Goal: Task Accomplishment & Management: Use online tool/utility

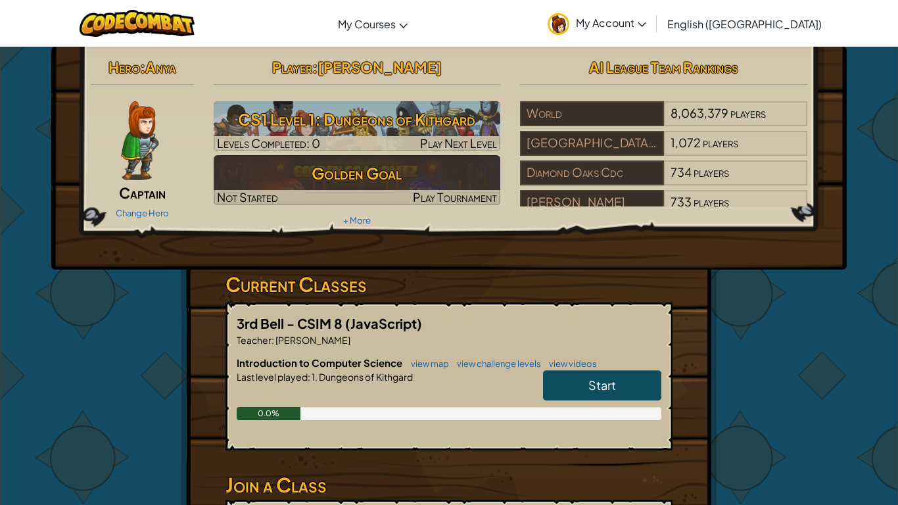
click at [583, 381] on link "Start" at bounding box center [602, 385] width 118 height 30
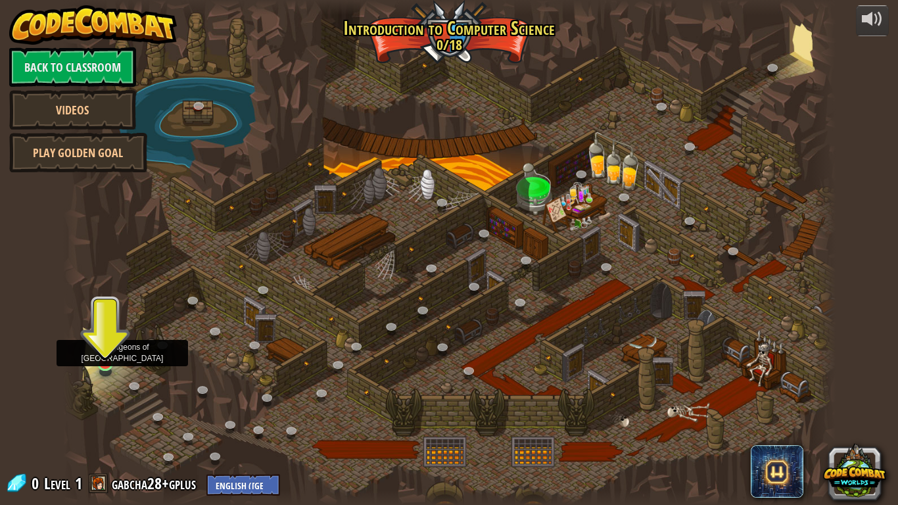
click at [104, 360] on img at bounding box center [105, 341] width 20 height 45
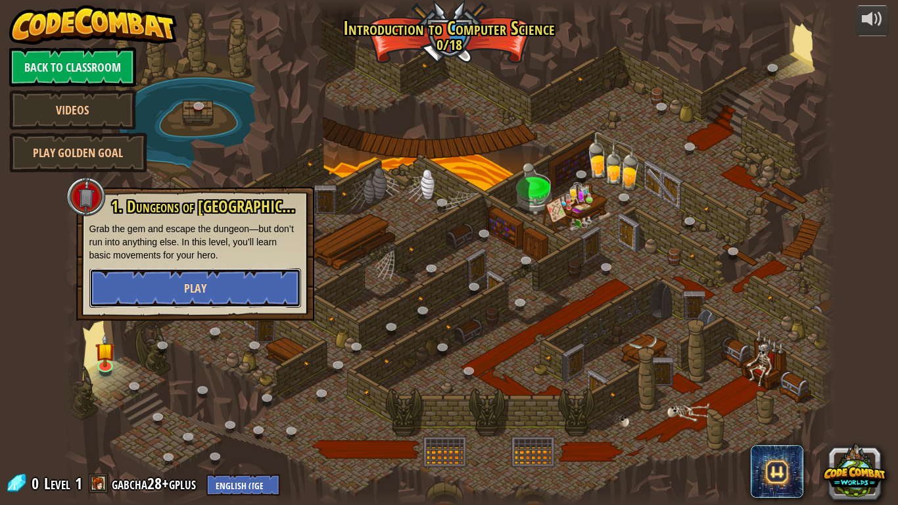
click at [138, 295] on button "Play" at bounding box center [195, 287] width 212 height 39
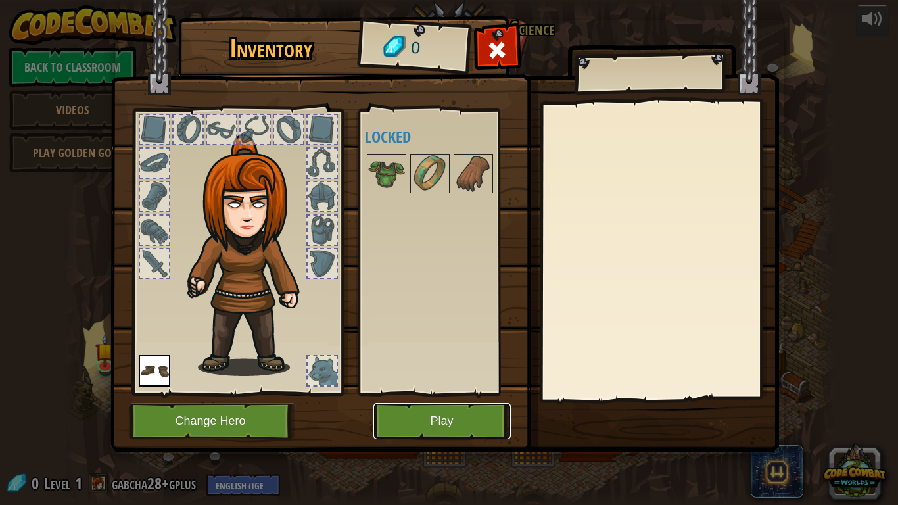
click at [414, 419] on button "Play" at bounding box center [441, 421] width 137 height 36
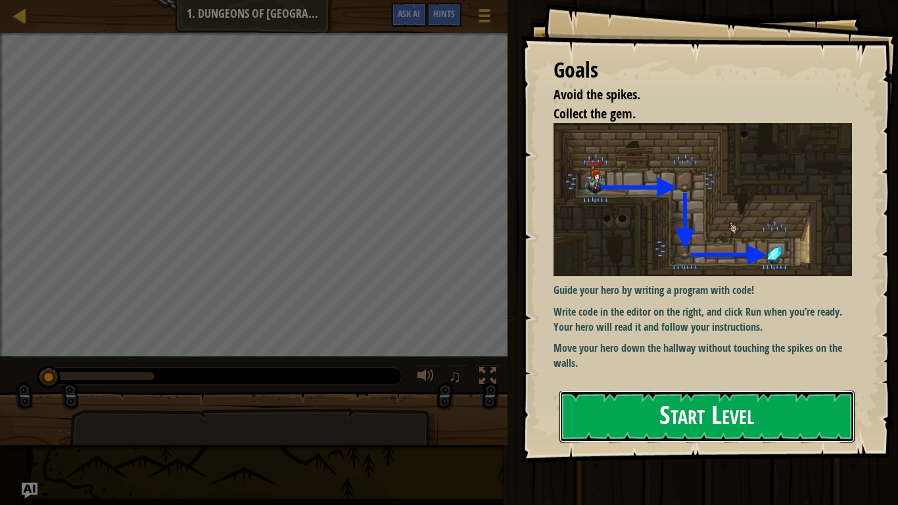
click at [662, 390] on button "Start Level" at bounding box center [706, 416] width 295 height 52
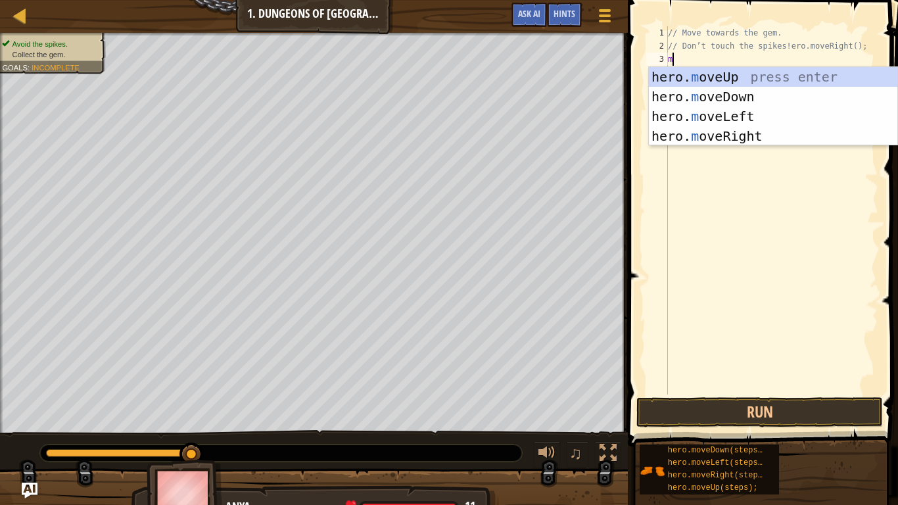
scroll to position [6, 0]
type textarea "move"
click at [705, 79] on div "hero. move Up press enter hero. move Down press enter hero. move Left press ent…" at bounding box center [773, 126] width 248 height 118
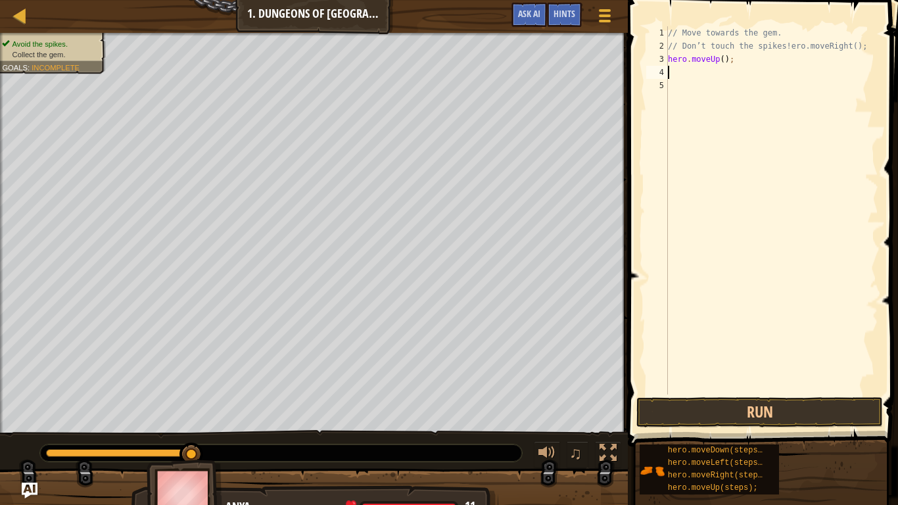
scroll to position [6, 0]
click at [676, 78] on div "// Move towards the gem. // Don’t touch the spikes!ero.moveRight(); hero . move…" at bounding box center [771, 223] width 213 height 394
click at [737, 68] on div "// Move towards the gem. // Don’t touch the spikes!ero.moveRight(); hero . move…" at bounding box center [771, 223] width 213 height 394
click at [734, 60] on div "// Move towards the gem. // Don’t touch the spikes!ero.moveRight(); hero . move…" at bounding box center [771, 223] width 213 height 394
type textarea "h"
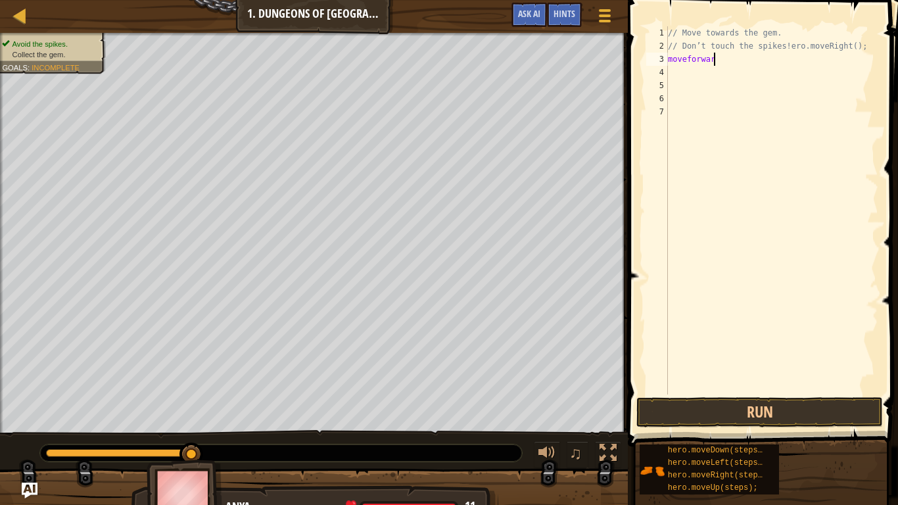
scroll to position [6, 7]
type textarea "moveforward"
click at [797, 413] on button "Run" at bounding box center [759, 412] width 246 height 30
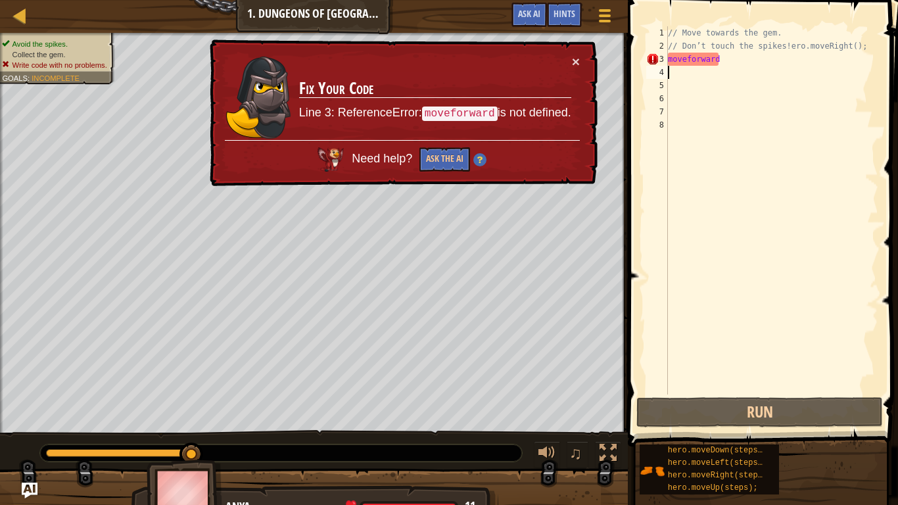
click at [779, 52] on div "// Move towards the gem. // Don’t touch the spikes!ero.moveRight(); moveforward" at bounding box center [771, 223] width 213 height 394
click at [776, 59] on div "// Move towards the gem. // Don’t touch the spikes!ero.moveRight(); moveforward" at bounding box center [771, 223] width 213 height 394
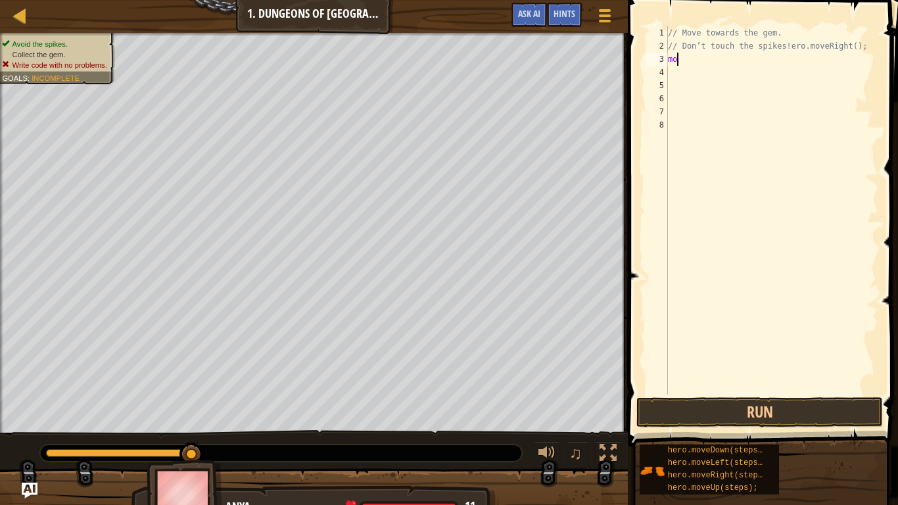
type textarea "m"
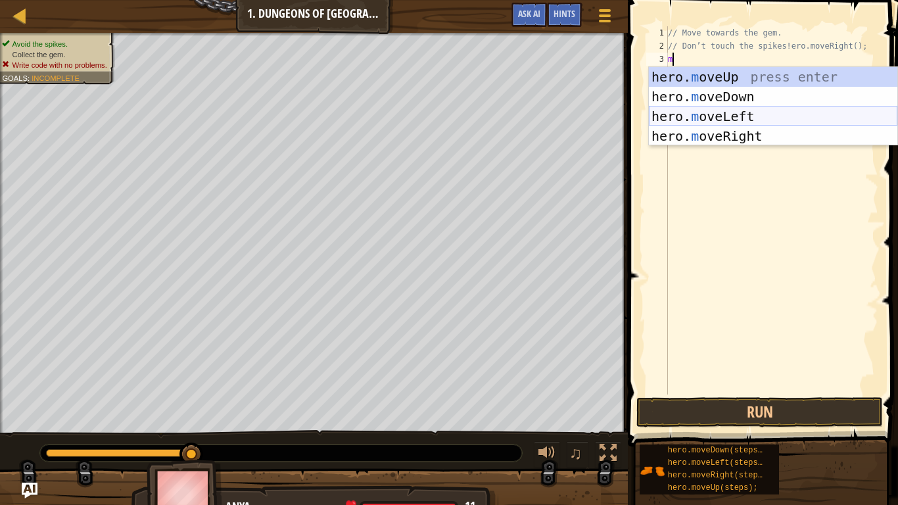
click at [796, 114] on div "hero. m oveUp press enter hero. m oveDown press enter hero. m oveLeft press ent…" at bounding box center [773, 126] width 248 height 118
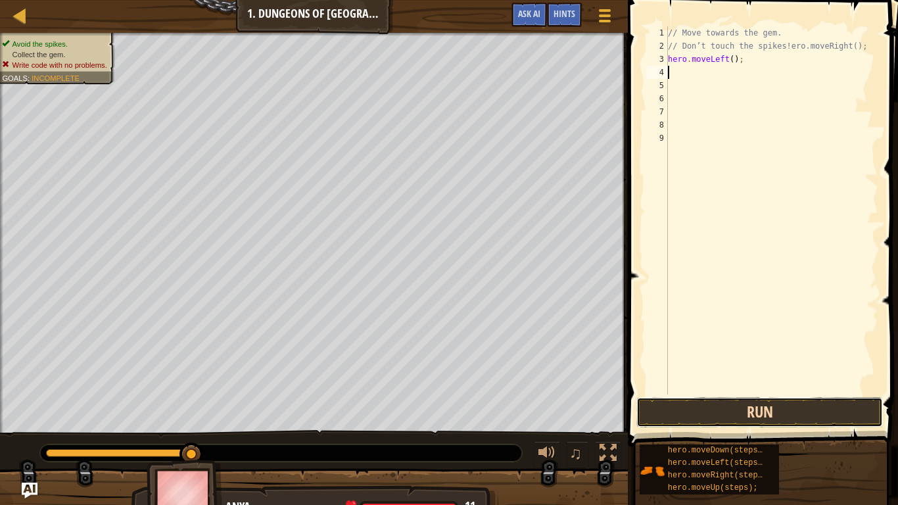
click at [754, 413] on button "Run" at bounding box center [759, 412] width 246 height 30
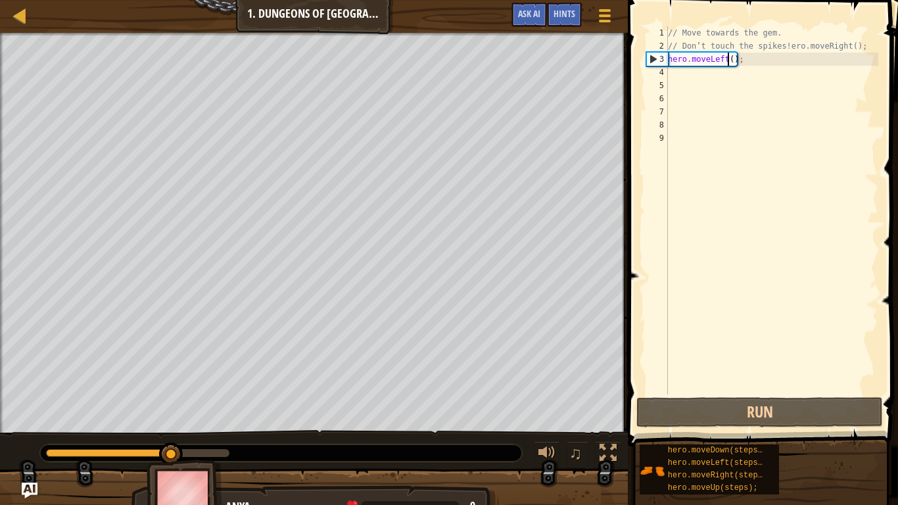
click at [728, 60] on div "// Move towards the gem. // Don’t touch the spikes!ero.moveRight(); hero . move…" at bounding box center [771, 223] width 213 height 394
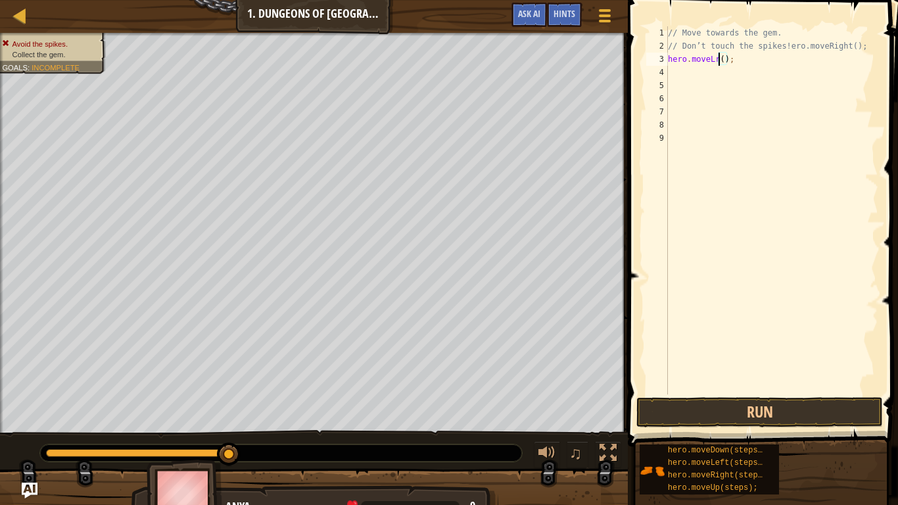
scroll to position [6, 8]
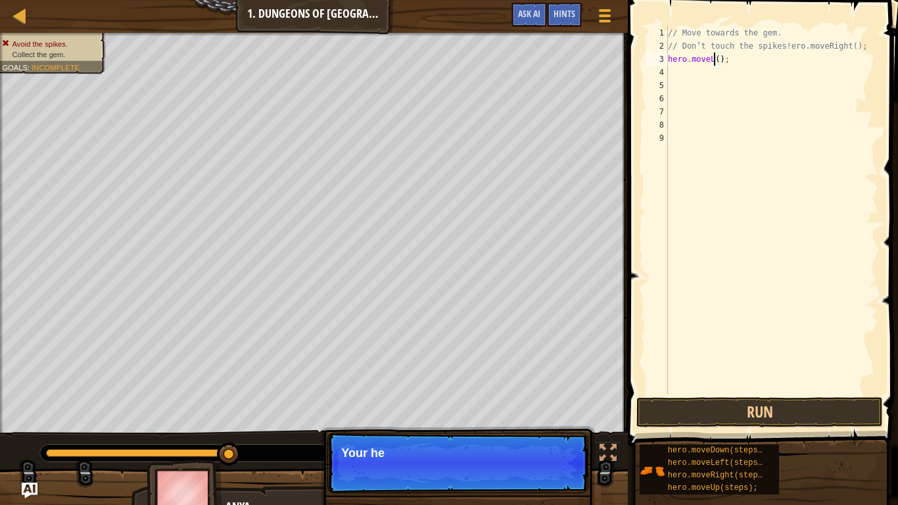
click at [733, 63] on div "// Move towards the gem. // Don’t touch the spikes!ero.moveRight(); hero . move…" at bounding box center [771, 223] width 213 height 394
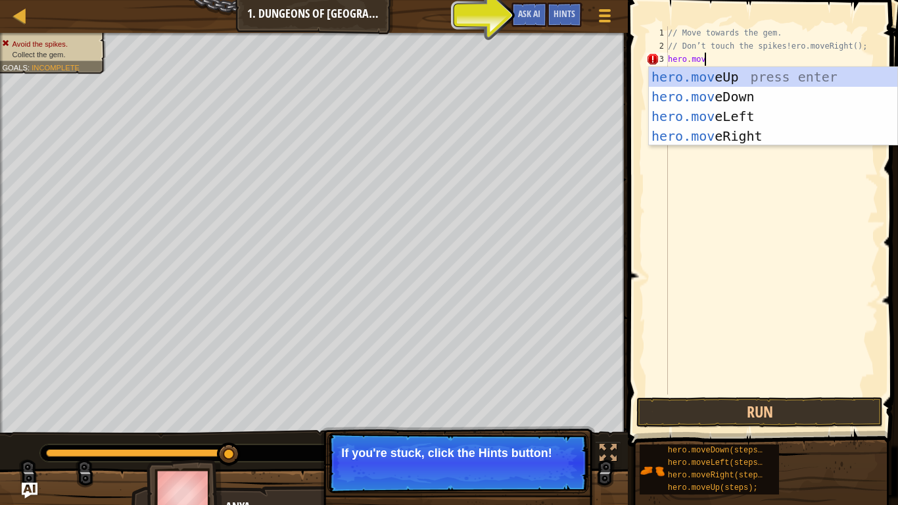
type textarea "hero.move"
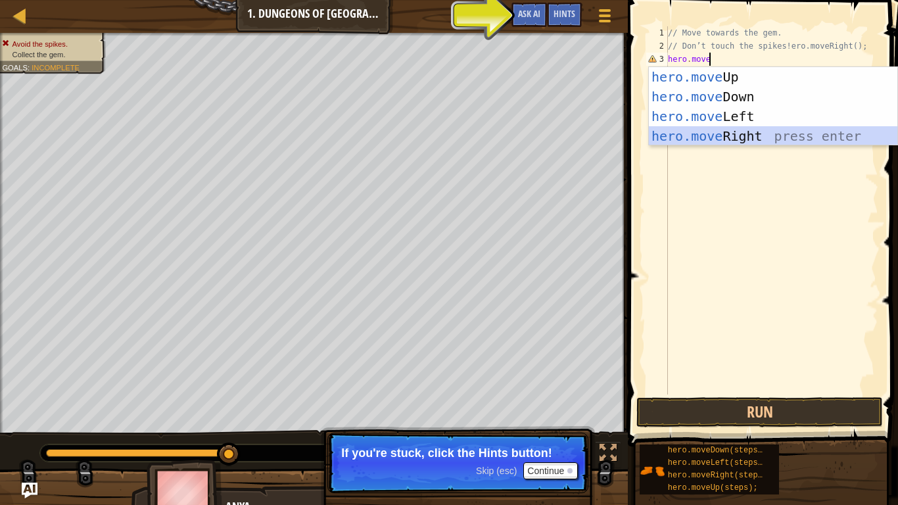
click at [747, 143] on div "hero.move Up press enter hero.move Down press enter hero.move Left press enter …" at bounding box center [773, 126] width 248 height 118
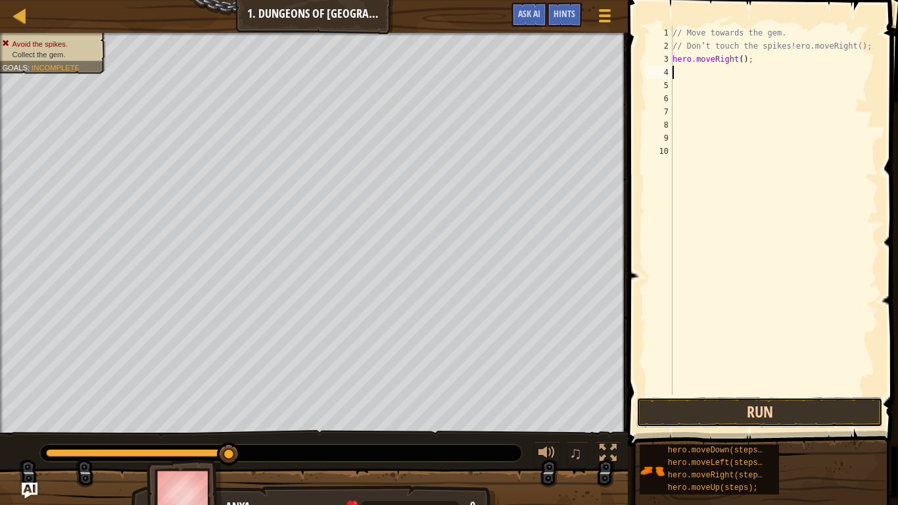
click at [772, 414] on button "Run" at bounding box center [759, 412] width 246 height 30
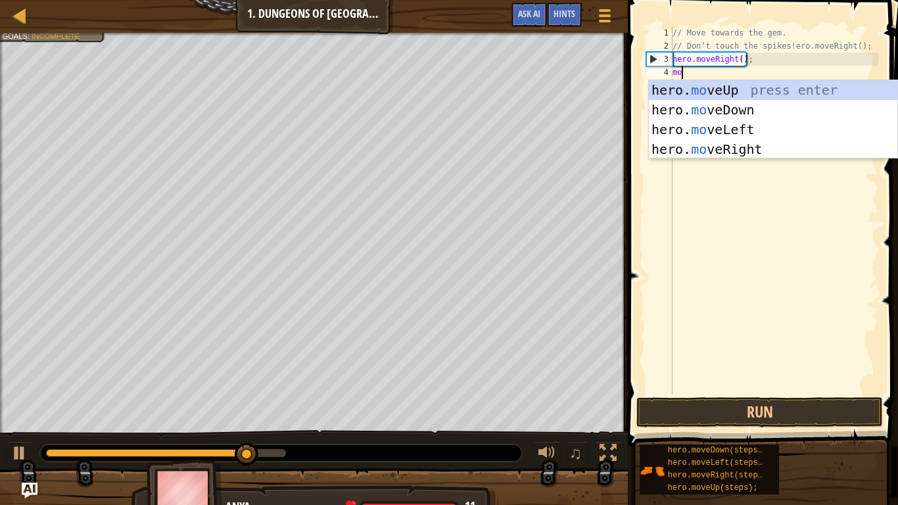
type textarea "mov"
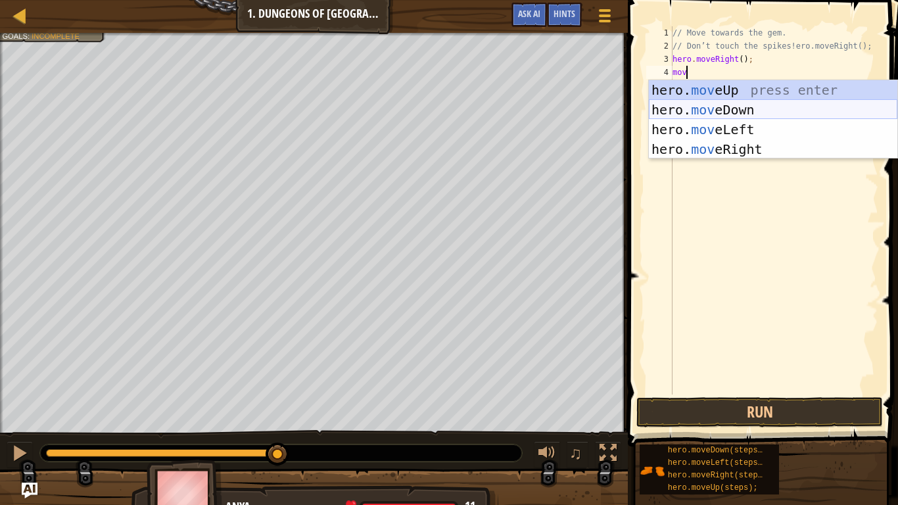
click at [749, 104] on div "hero. mov eUp press enter hero. mov eDown press enter hero. mov eLeft press ent…" at bounding box center [773, 139] width 248 height 118
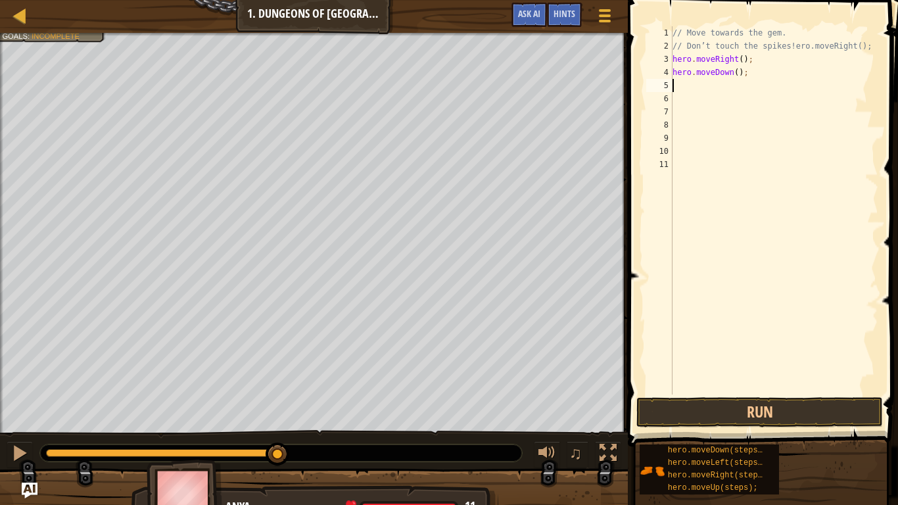
click at [714, 429] on span at bounding box center [764, 204] width 281 height 485
click at [707, 406] on button "Run" at bounding box center [759, 412] width 246 height 30
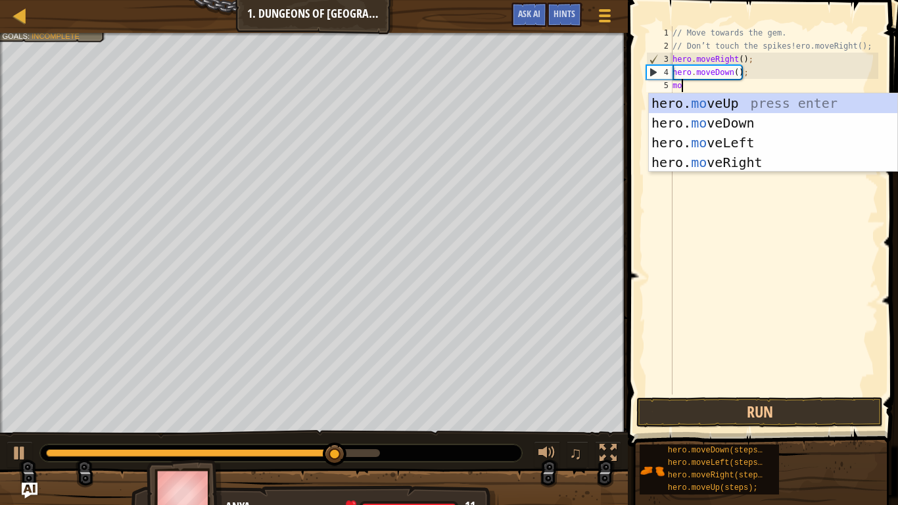
type textarea "move"
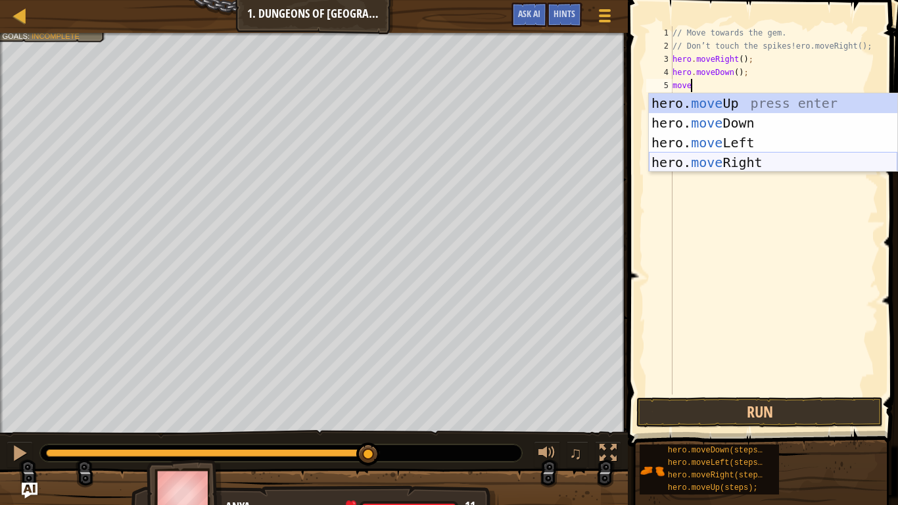
click at [723, 152] on div "hero. move Up press enter hero. move Down press enter hero. move Left press ent…" at bounding box center [773, 152] width 248 height 118
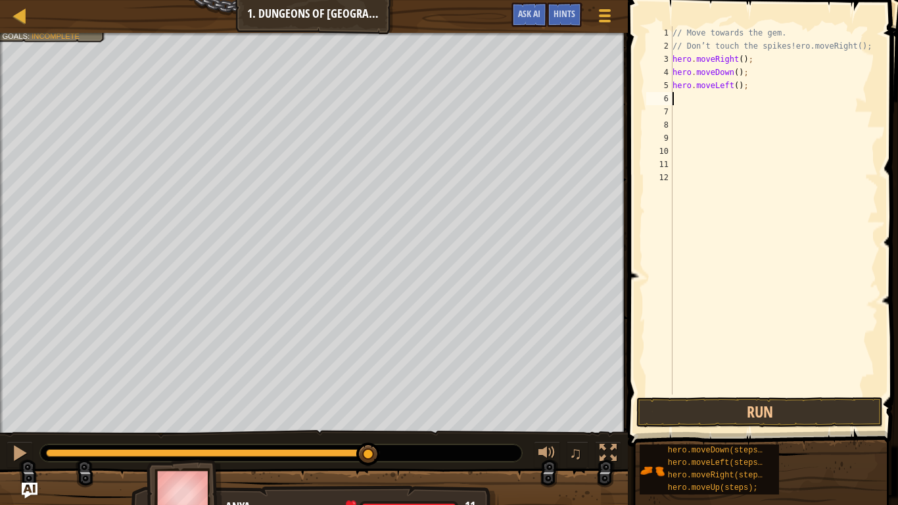
scroll to position [6, 0]
click at [726, 93] on div "// Move towards the gem. // Don’t touch the spikes!ero.moveRight(); hero . move…" at bounding box center [774, 223] width 208 height 394
click at [725, 87] on div "// Move towards the gem. // Don’t touch the spikes!ero.moveRight(); hero . move…" at bounding box center [774, 223] width 208 height 394
click at [736, 87] on div "// Move towards the gem. // Don’t touch the spikes!ero.moveRight(); hero . move…" at bounding box center [774, 223] width 208 height 394
click at [730, 87] on div "// Move towards the gem. // Don’t touch the spikes!ero.moveRight(); hero . move…" at bounding box center [774, 223] width 208 height 394
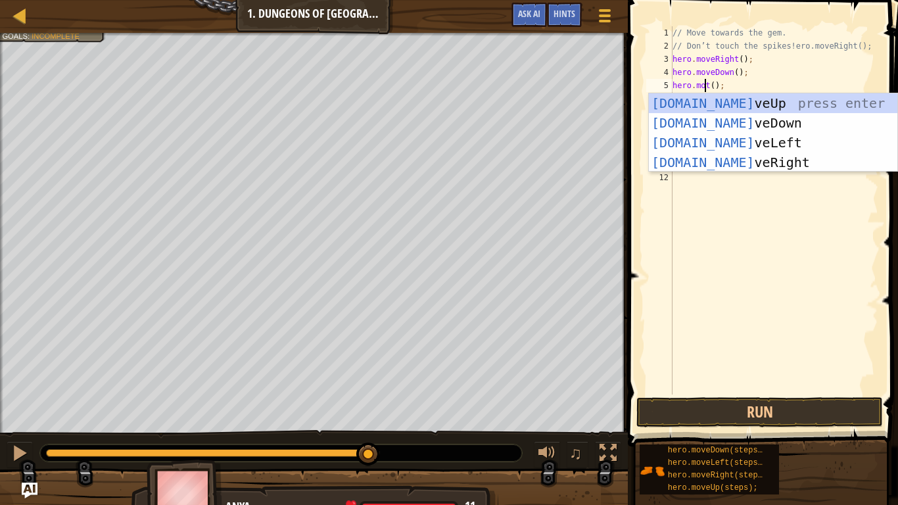
scroll to position [6, 5]
click at [751, 158] on div "[DOMAIN_NAME] veUp press enter [DOMAIN_NAME] veDown press enter [DOMAIN_NAME] v…" at bounding box center [773, 152] width 248 height 118
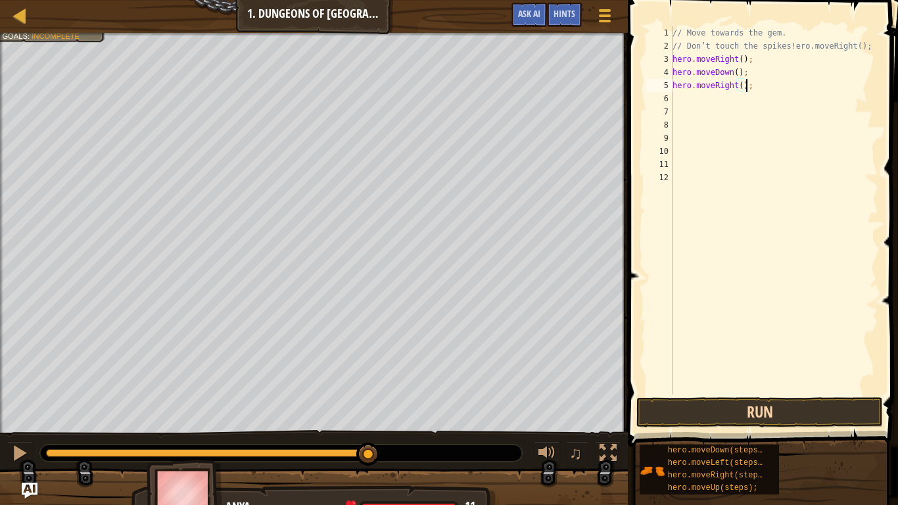
type textarea "hero.moveRight();"
click at [712, 400] on button "Run" at bounding box center [759, 412] width 246 height 30
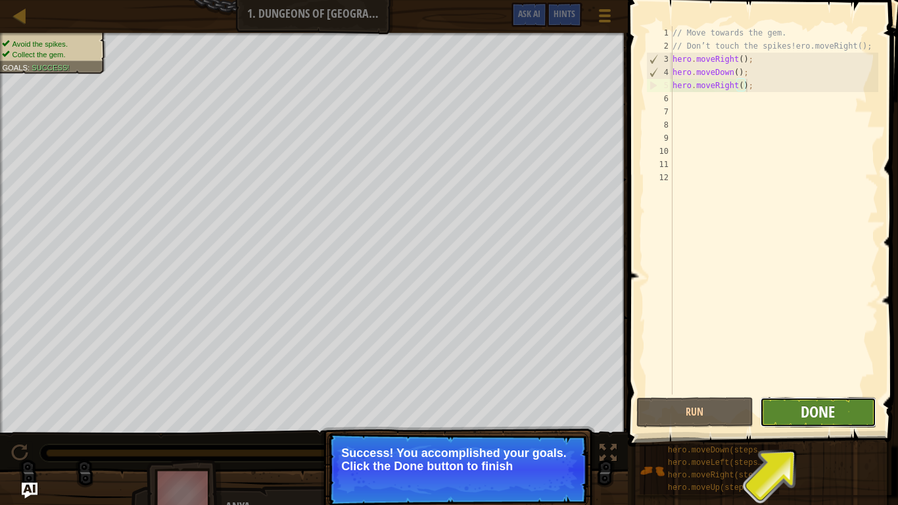
click at [804, 413] on span "Done" at bounding box center [817, 411] width 34 height 21
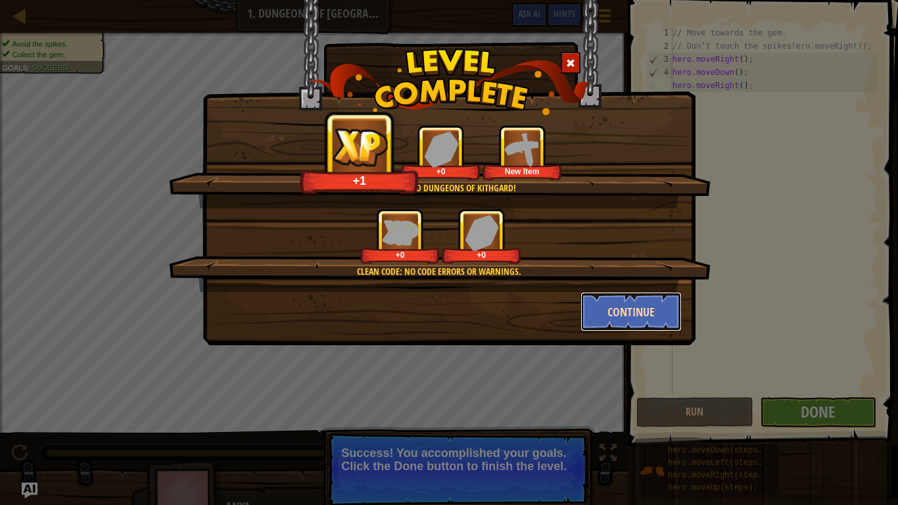
click at [637, 315] on button "Continue" at bounding box center [631, 311] width 102 height 39
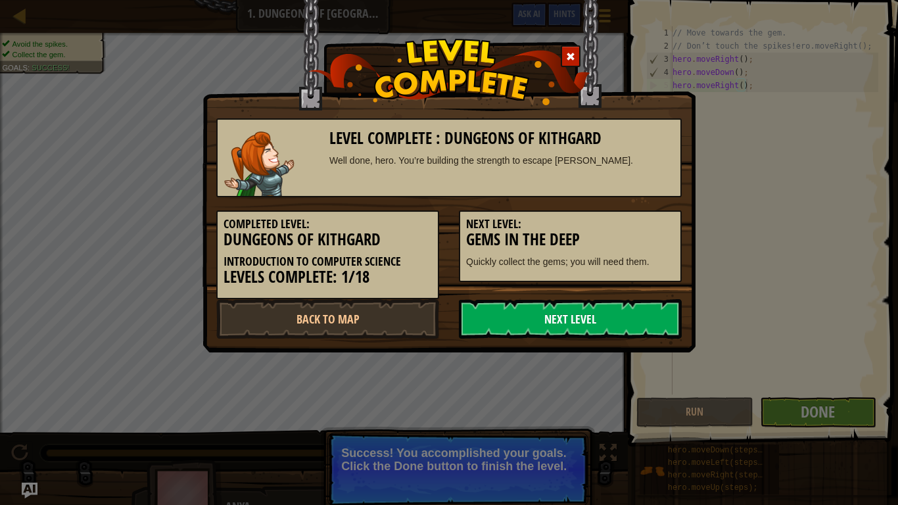
click at [611, 318] on link "Next Level" at bounding box center [570, 318] width 223 height 39
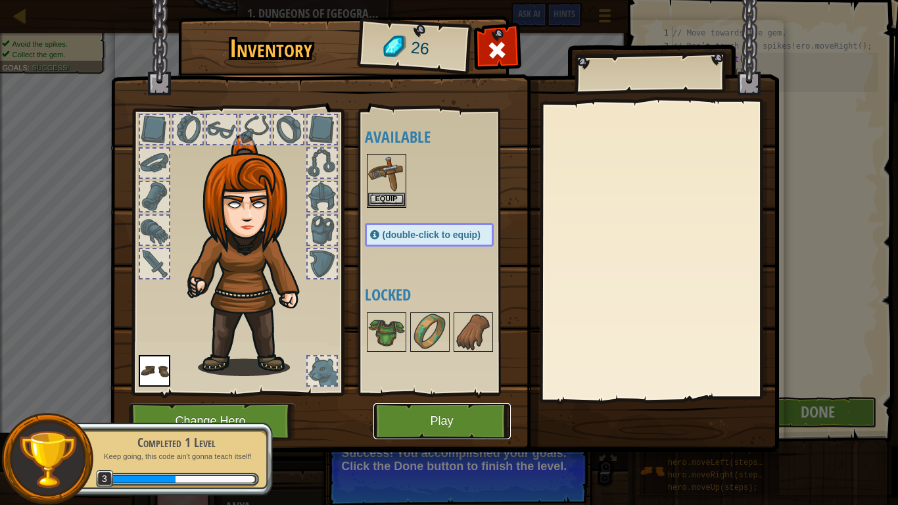
click at [436, 413] on button "Play" at bounding box center [441, 421] width 137 height 36
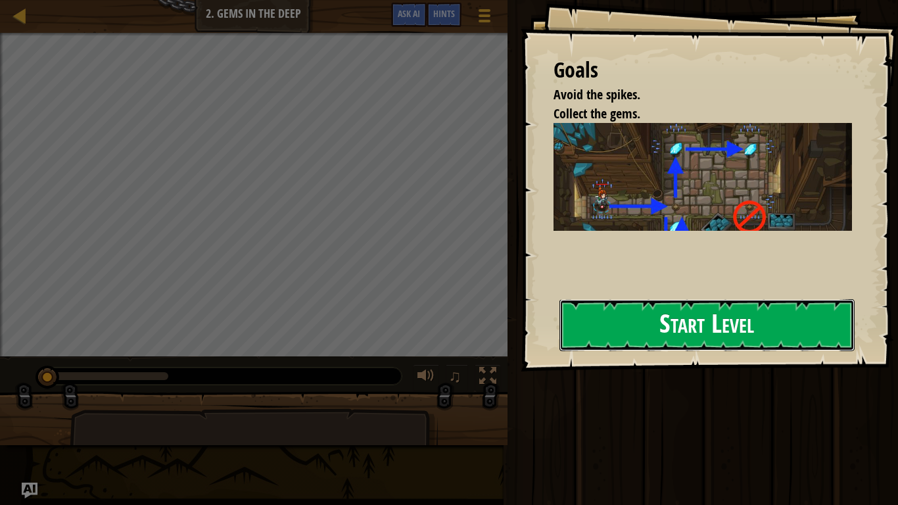
click at [703, 338] on button "Start Level" at bounding box center [706, 325] width 295 height 52
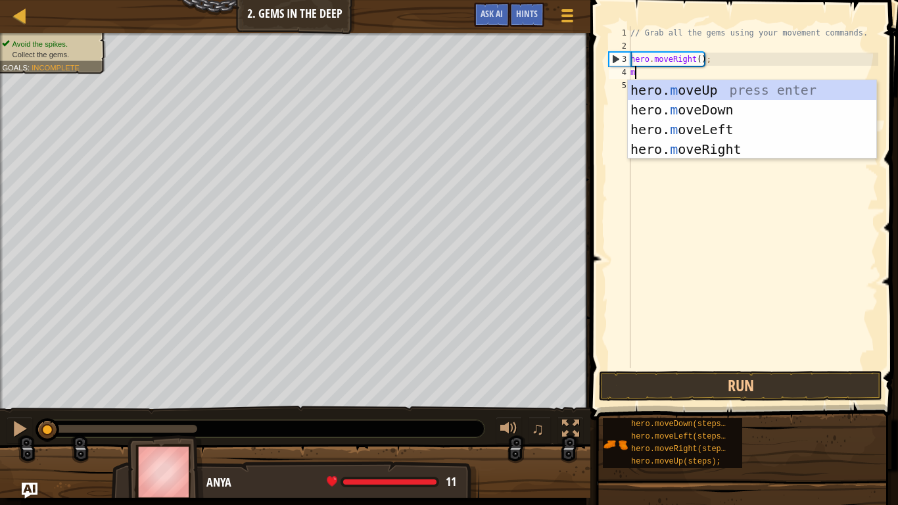
scroll to position [6, 0]
type textarea "move"
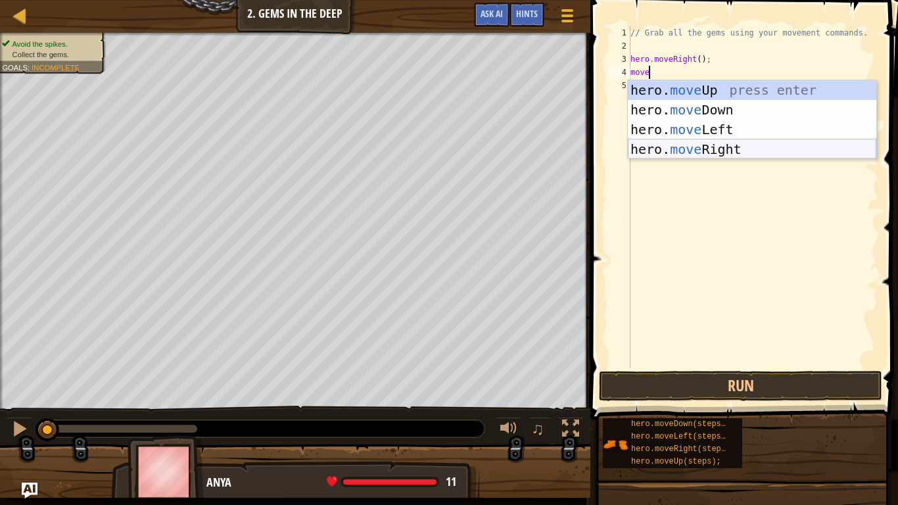
click at [739, 150] on div "hero. move Up press enter hero. move Down press enter hero. move Left press ent…" at bounding box center [752, 139] width 248 height 118
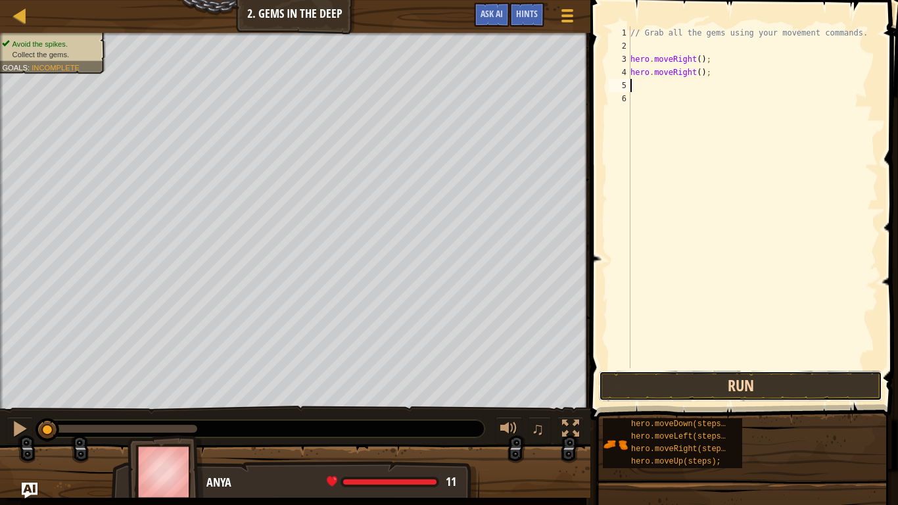
click at [717, 382] on button "Run" at bounding box center [740, 386] width 283 height 30
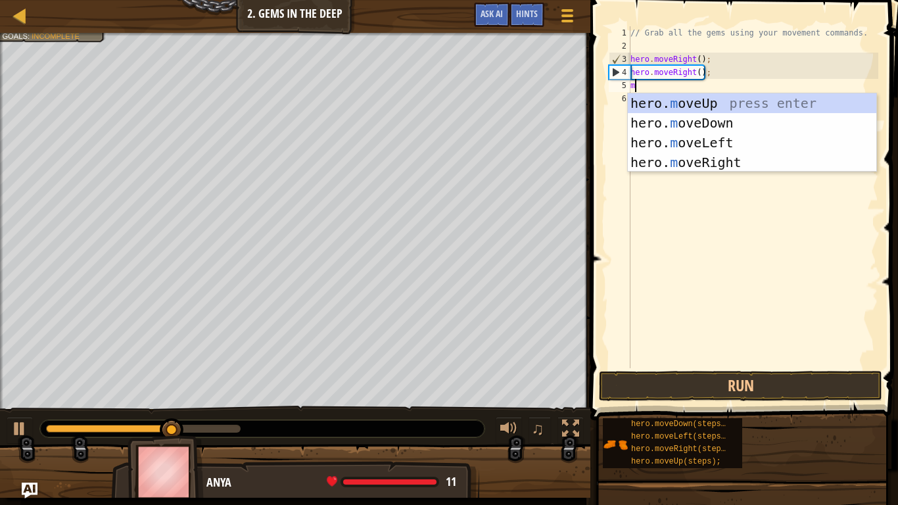
type textarea "mo"
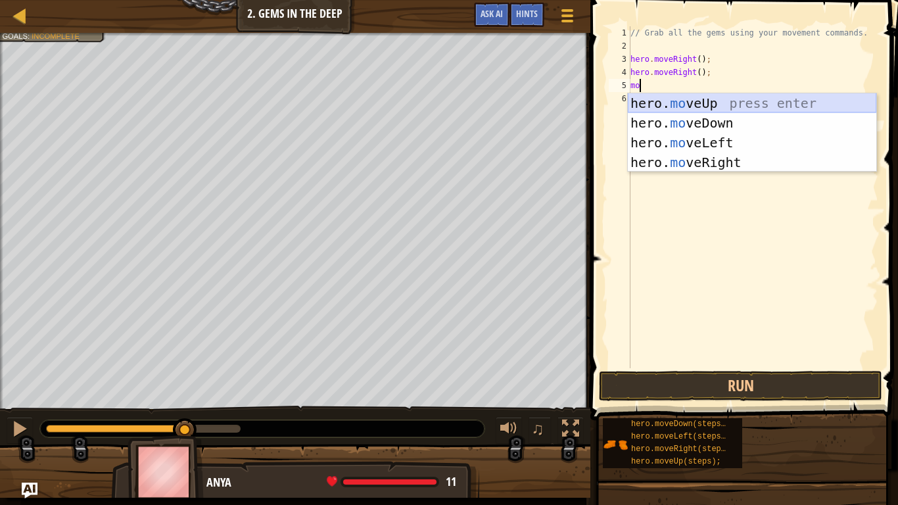
click at [741, 108] on div "hero. mo veUp press enter hero. mo veDown press enter hero. mo veLeft press ent…" at bounding box center [752, 152] width 248 height 118
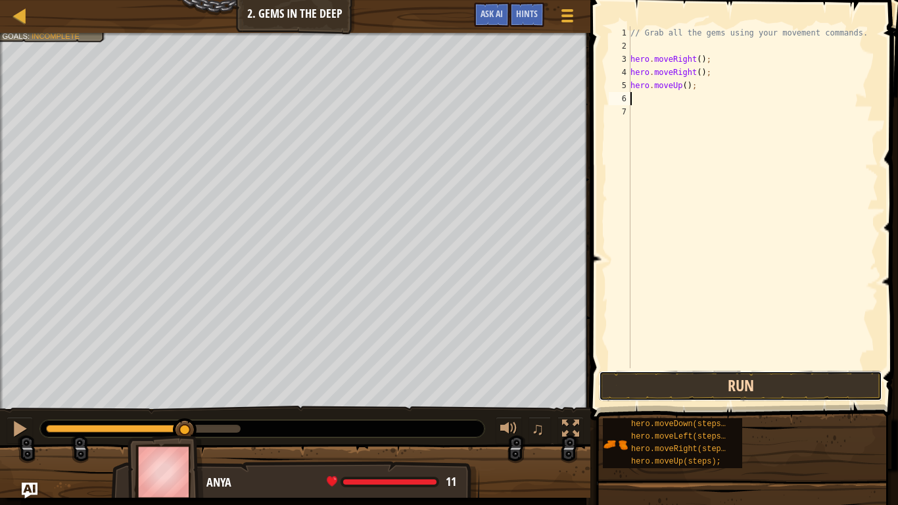
click at [708, 380] on button "Run" at bounding box center [740, 386] width 283 height 30
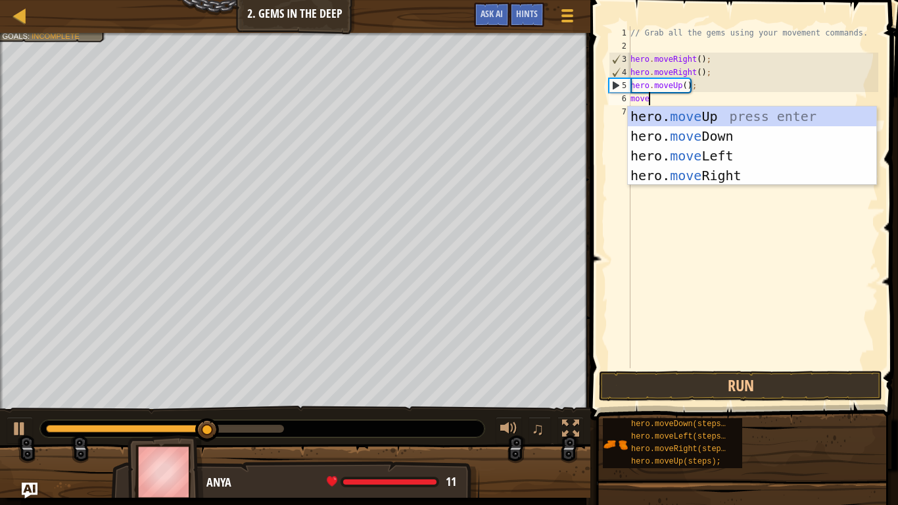
type textarea "move"
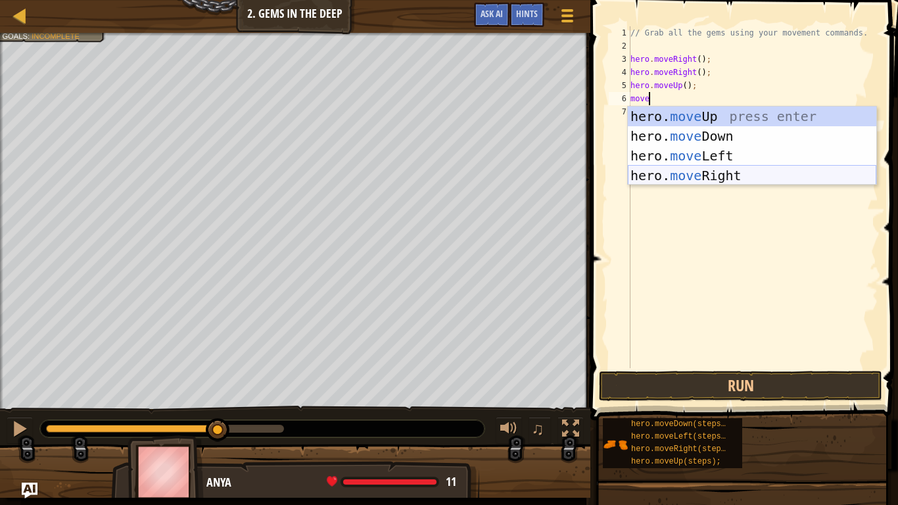
click at [724, 172] on div "hero. move Up press enter hero. move Down press enter hero. move Left press ent…" at bounding box center [752, 165] width 248 height 118
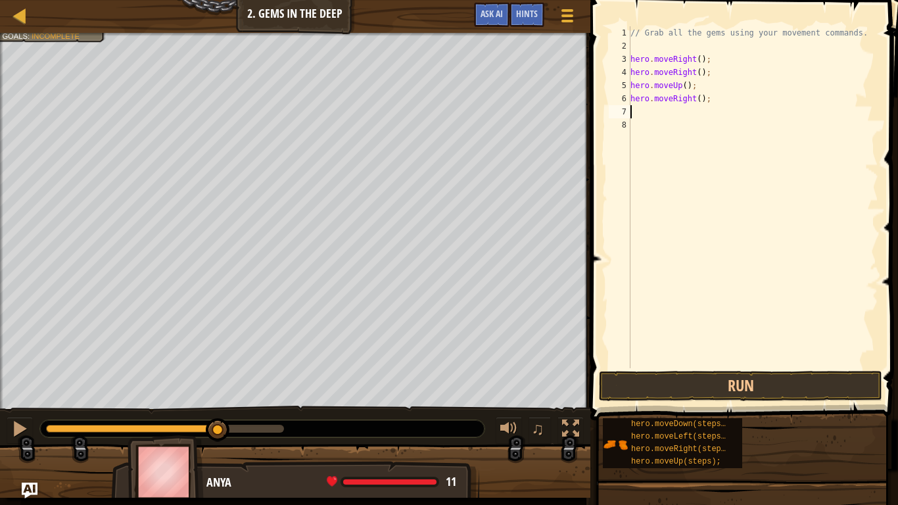
scroll to position [6, 0]
click at [727, 390] on button "Run" at bounding box center [740, 386] width 283 height 30
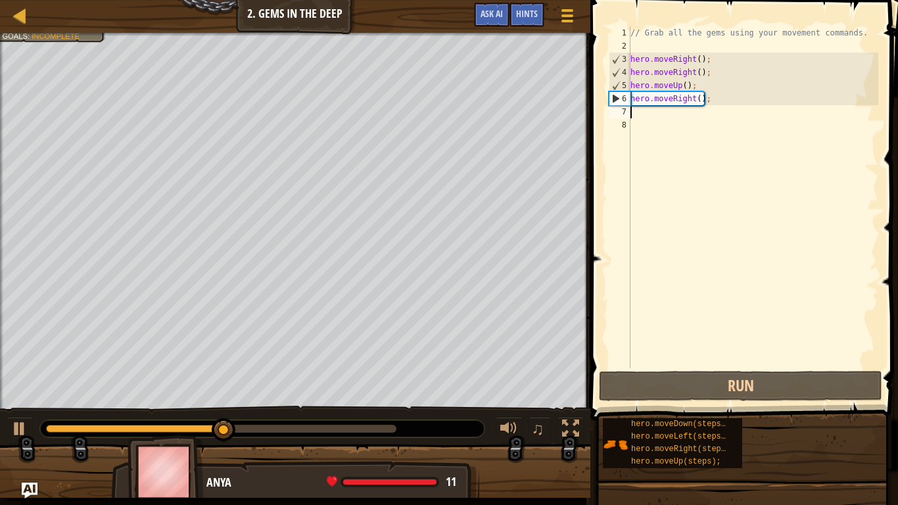
click at [693, 104] on div "// Grab all the gems using your movement commands. hero . moveRight ( ) ; hero …" at bounding box center [753, 210] width 250 height 368
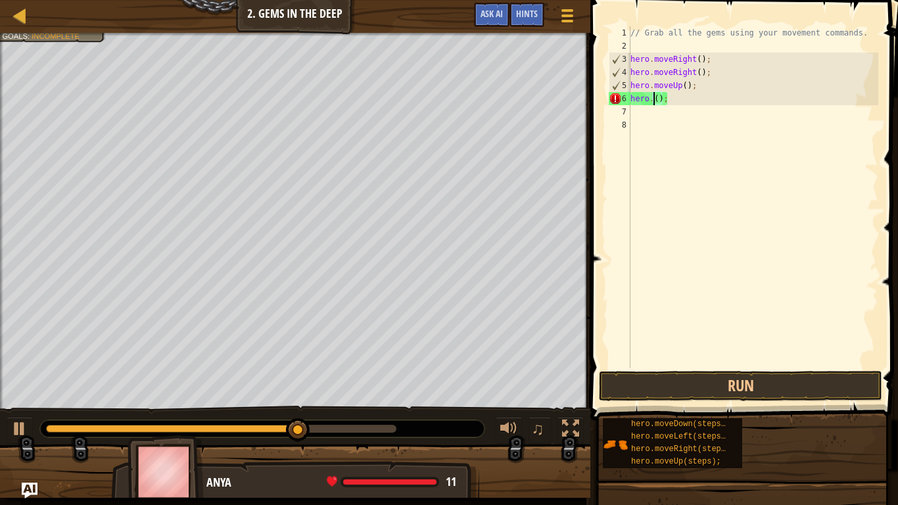
scroll to position [6, 4]
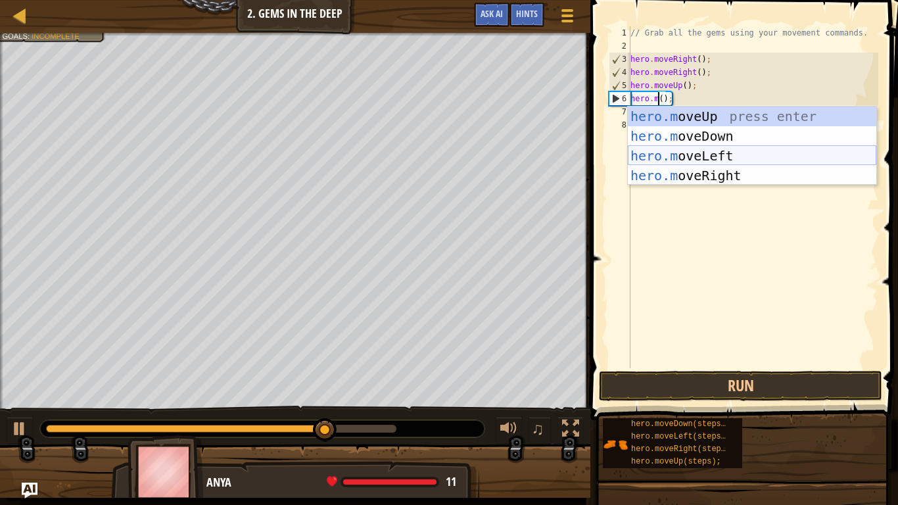
click at [745, 149] on div "hero.m oveUp press enter hero.m oveDown press enter hero.m oveLeft press enter …" at bounding box center [752, 165] width 248 height 118
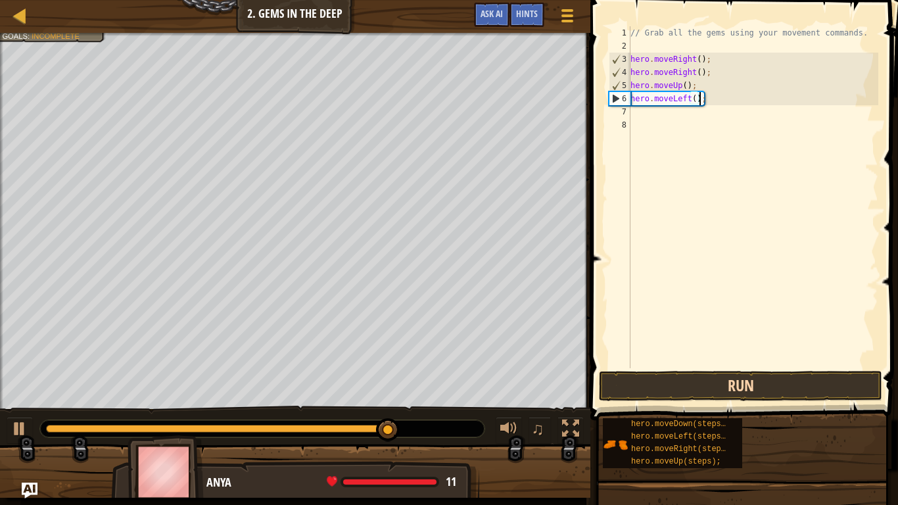
type textarea "hero.moveLeft();"
click at [743, 394] on button "Run" at bounding box center [740, 386] width 283 height 30
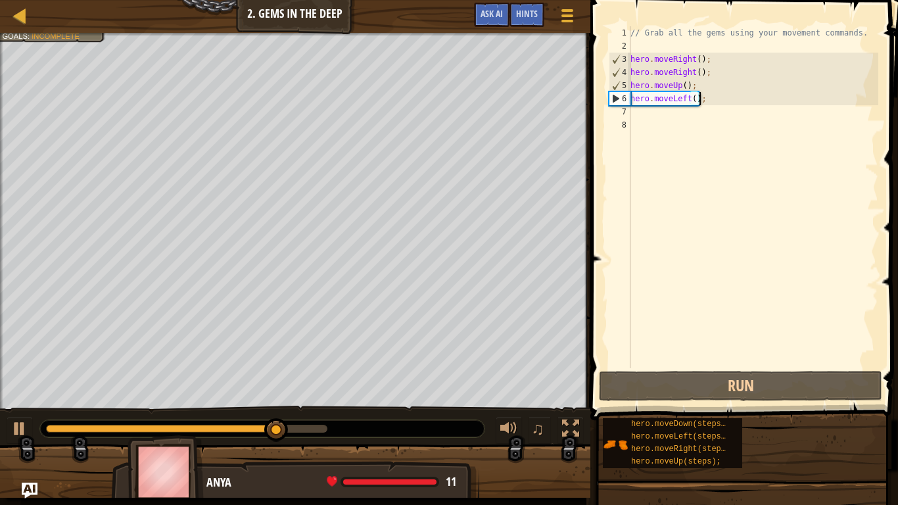
click at [680, 112] on div "// Grab all the gems using your movement commands. hero . moveRight ( ) ; hero …" at bounding box center [753, 210] width 250 height 368
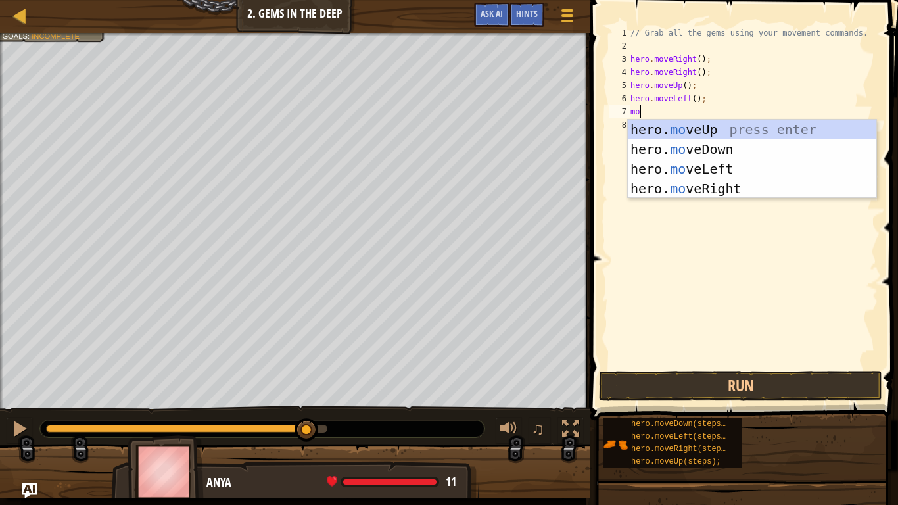
type textarea "move"
click at [710, 154] on div "hero. move Up press enter hero. move Down press enter hero. move Left press ent…" at bounding box center [752, 179] width 248 height 118
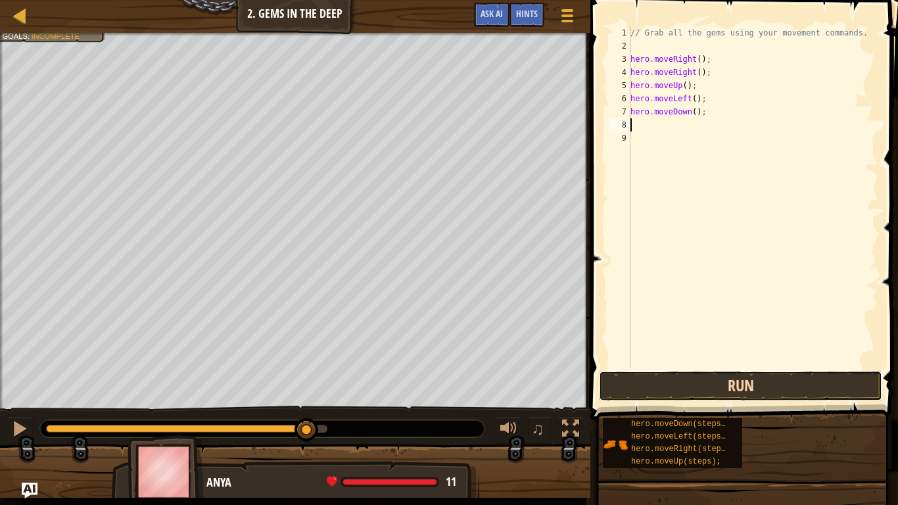
click at [677, 374] on button "Run" at bounding box center [740, 386] width 283 height 30
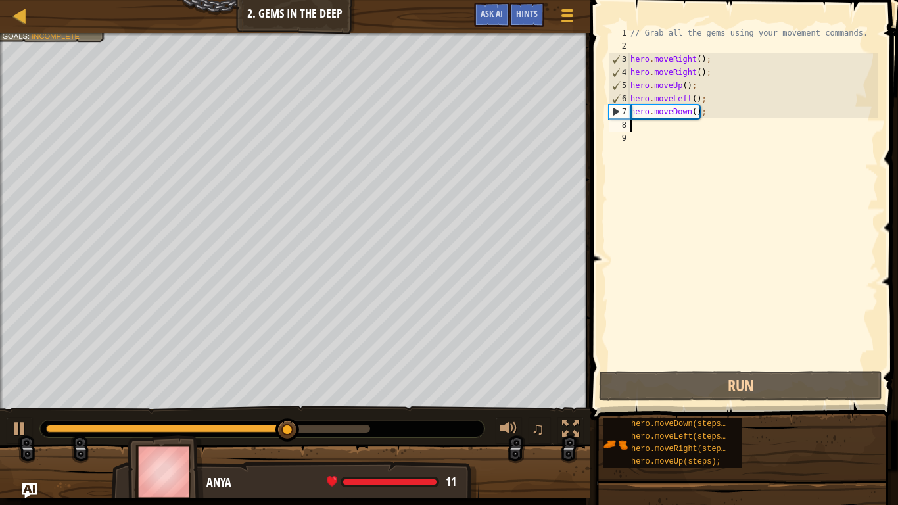
type textarea "m"
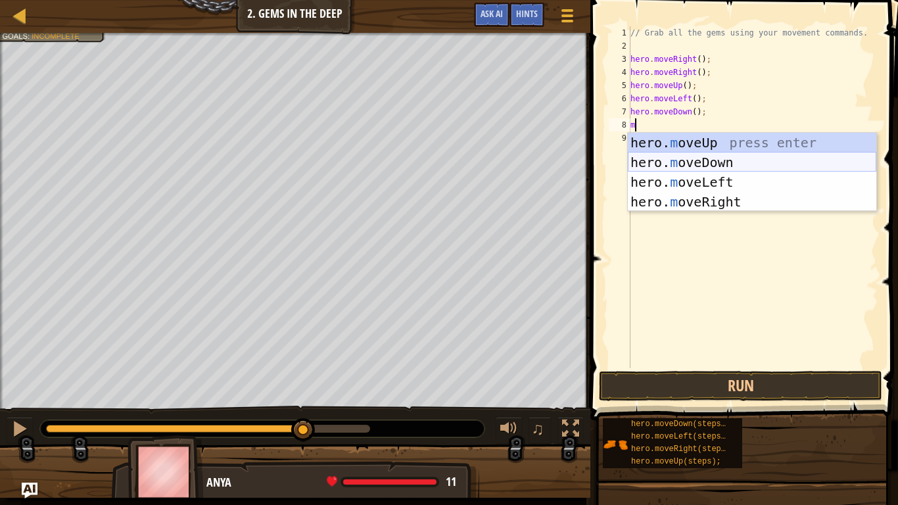
click at [689, 166] on div "hero. m oveUp press enter hero. m oveDown press enter hero. m oveLeft press ent…" at bounding box center [752, 192] width 248 height 118
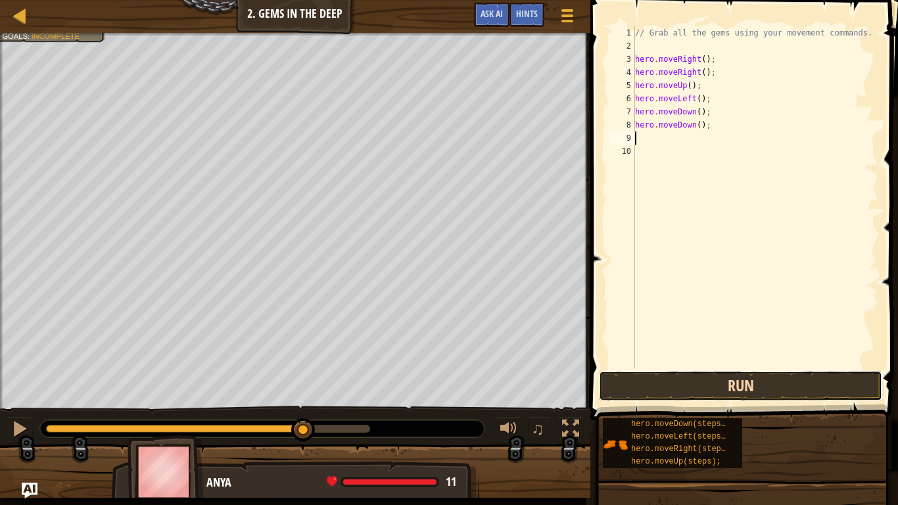
click at [657, 388] on button "Run" at bounding box center [740, 386] width 283 height 30
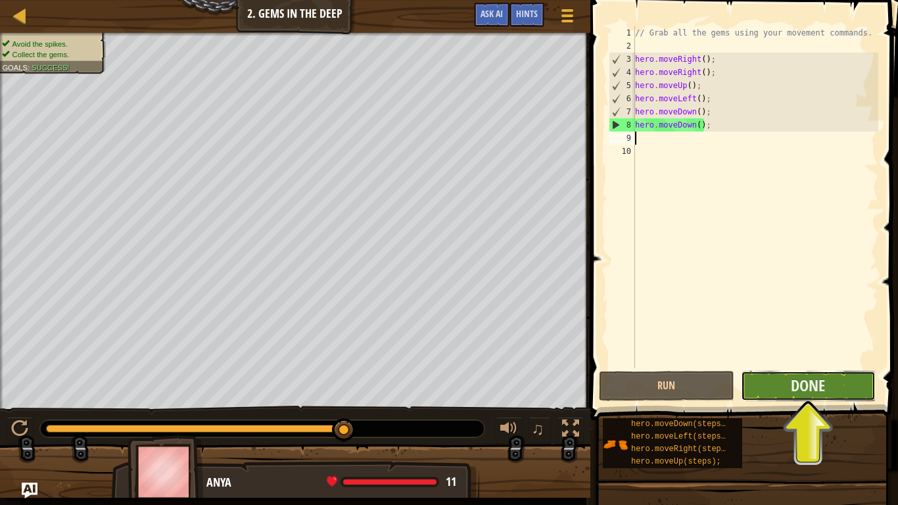
click at [768, 387] on button "Done" at bounding box center [808, 386] width 135 height 30
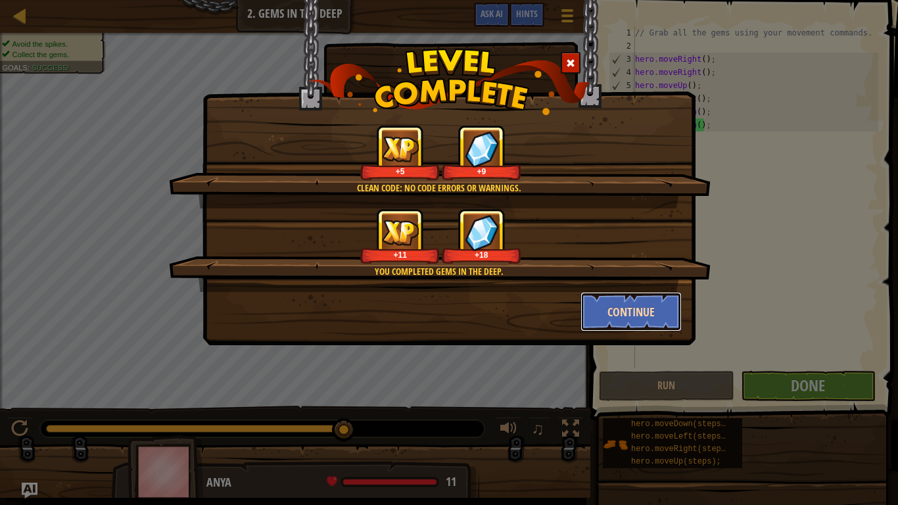
click at [628, 315] on button "Continue" at bounding box center [631, 311] width 102 height 39
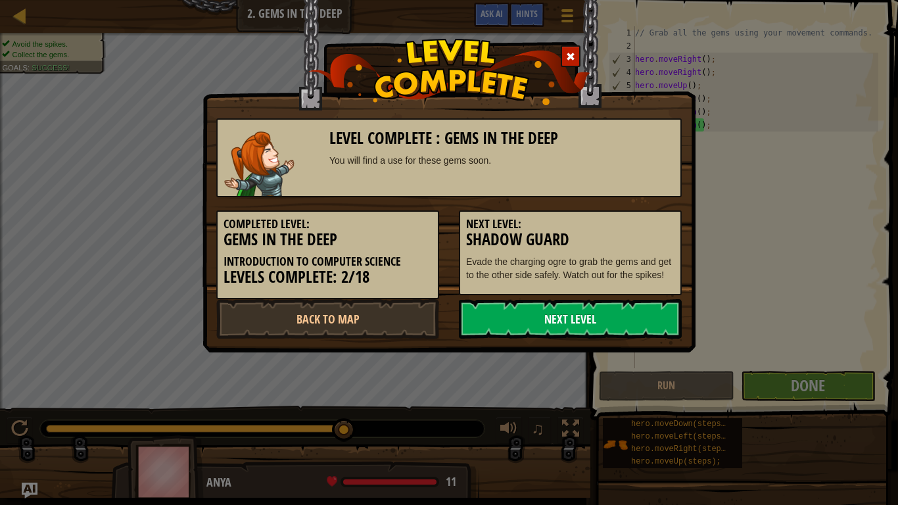
click at [615, 330] on link "Next Level" at bounding box center [570, 318] width 223 height 39
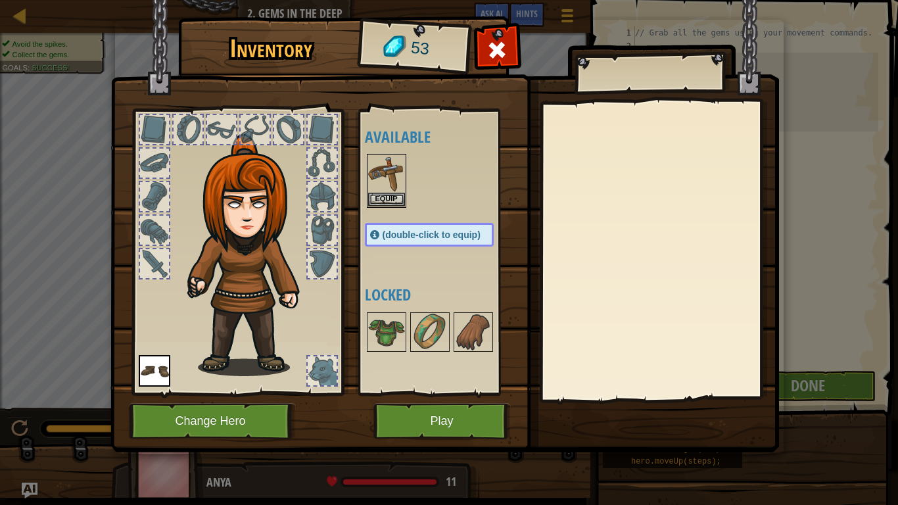
click at [442, 440] on img at bounding box center [444, 213] width 668 height 477
click at [430, 429] on button "Play" at bounding box center [441, 421] width 137 height 36
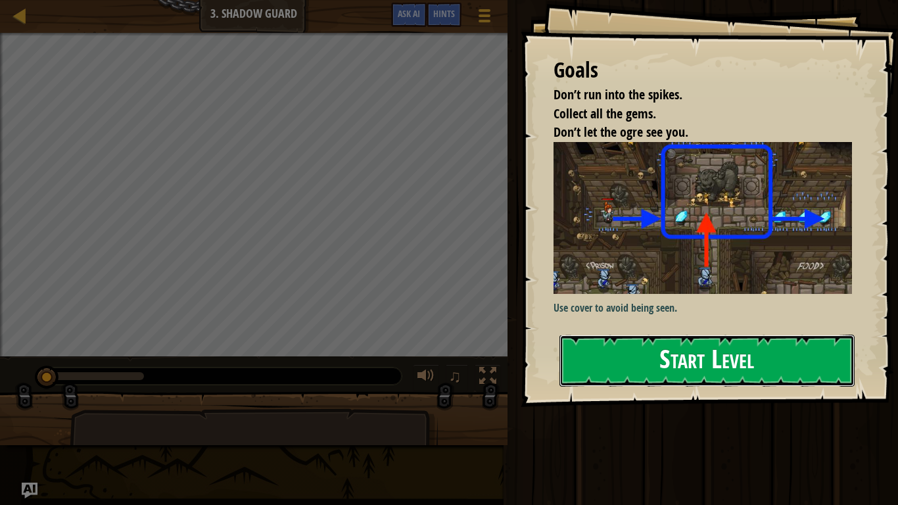
click at [622, 377] on button "Start Level" at bounding box center [706, 361] width 295 height 52
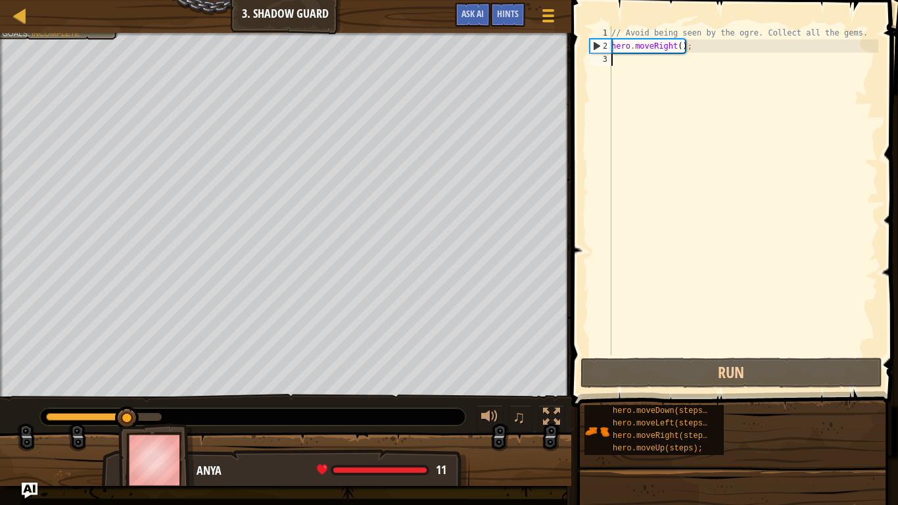
click at [656, 60] on div "// Avoid being seen by the ogre. Collect all the gems. hero . moveRight ( ) ;" at bounding box center [743, 203] width 269 height 355
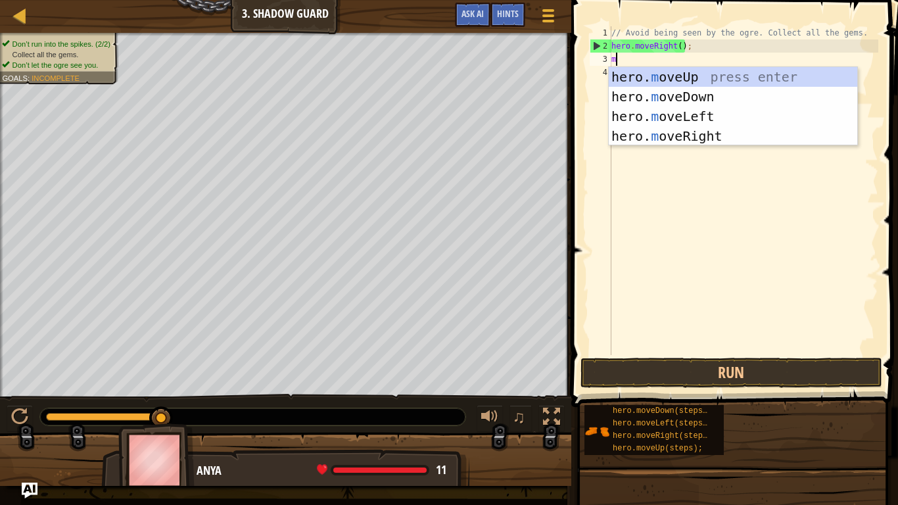
scroll to position [6, 0]
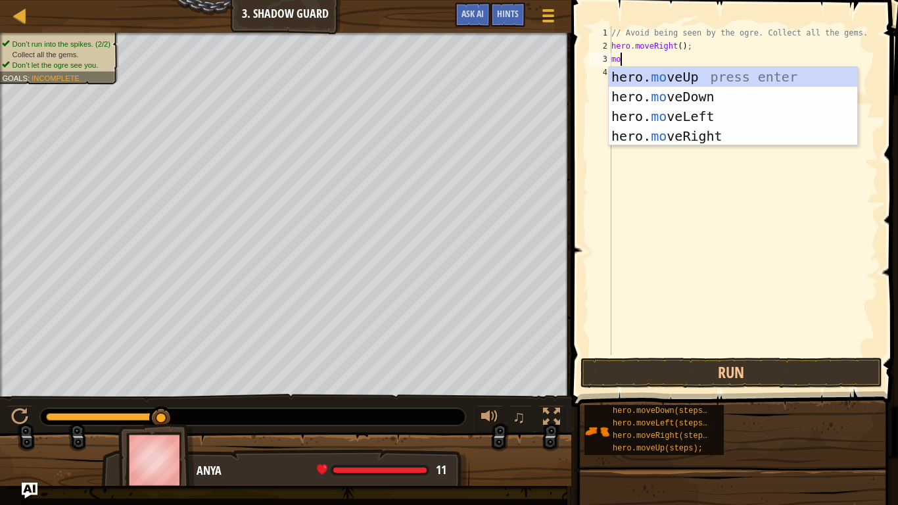
type textarea "move"
click at [708, 126] on div "hero. move Up press enter hero. move Down press enter hero. move Left press ent…" at bounding box center [733, 126] width 248 height 118
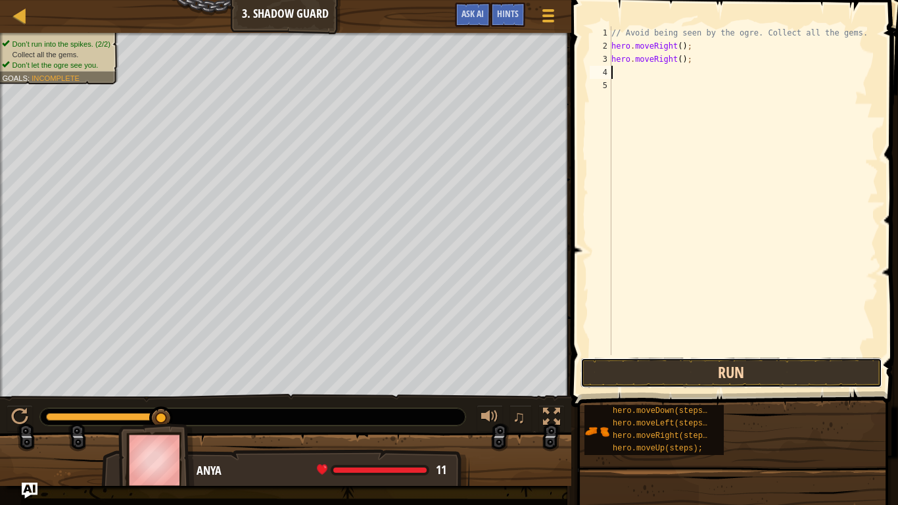
click at [699, 381] on button "Run" at bounding box center [731, 373] width 302 height 30
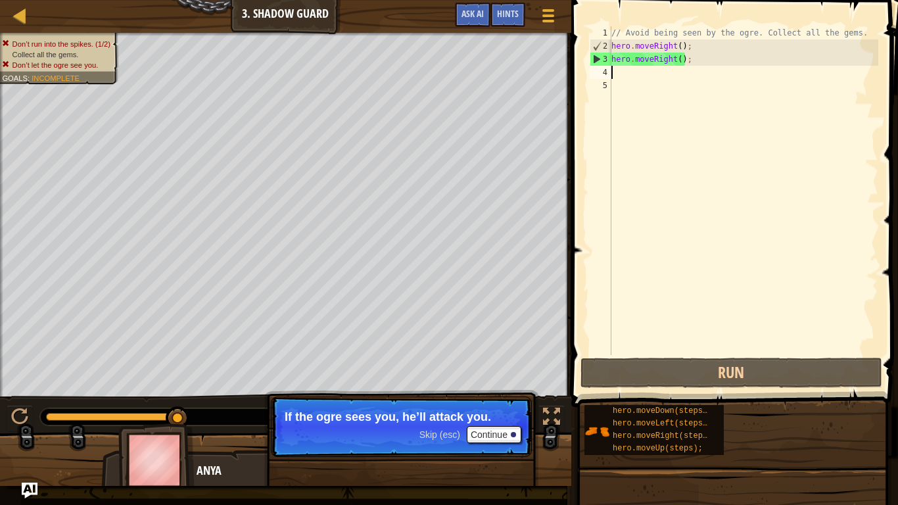
click at [668, 62] on div "// Avoid being seen by the ogre. Collect all the gems. hero . moveRight ( ) ; h…" at bounding box center [743, 203] width 269 height 355
click at [675, 63] on div "// Avoid being seen by the ogre. Collect all the gems. hero . moveRight ( ) ; h…" at bounding box center [743, 203] width 269 height 355
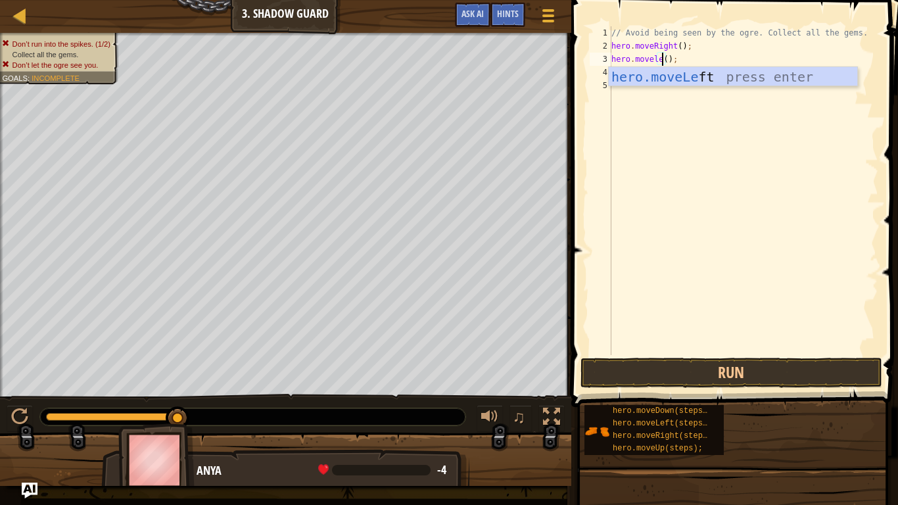
scroll to position [6, 7]
click at [685, 82] on div "hero.moveLe ft press enter" at bounding box center [733, 96] width 248 height 59
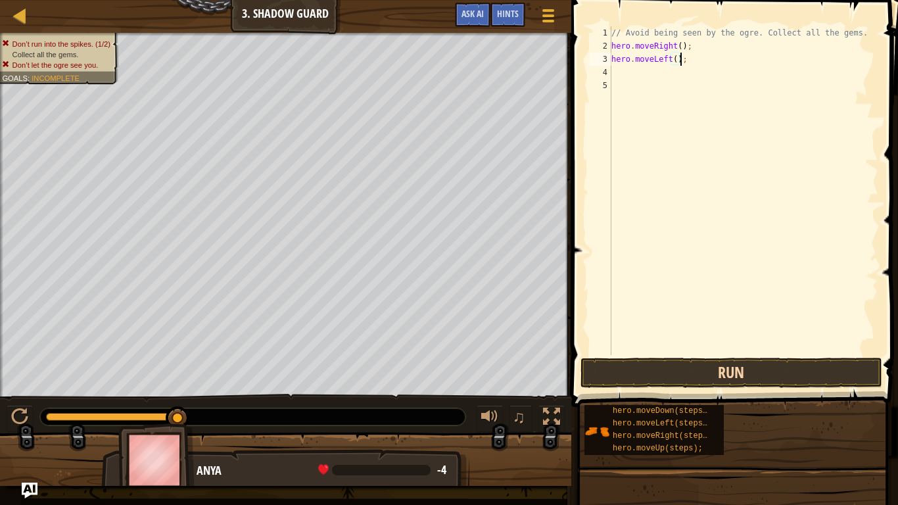
type textarea "hero.moveLeft();"
click at [624, 377] on button "Run" at bounding box center [731, 373] width 302 height 30
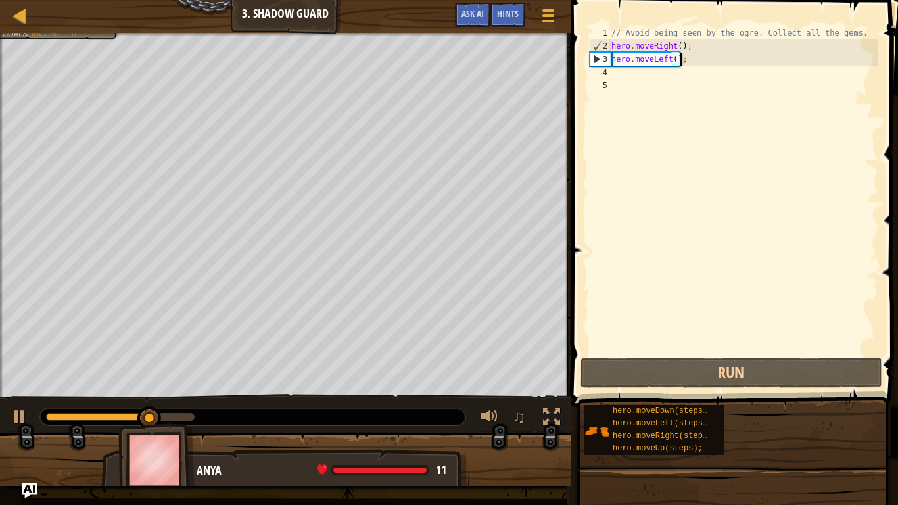
click at [664, 63] on div "// Avoid being seen by the ogre. Collect all the gems. hero . moveRight ( ) ; h…" at bounding box center [743, 203] width 269 height 355
click at [668, 63] on div "// Avoid being seen by the ogre. Collect all the gems. hero . moveRight ( ) ; h…" at bounding box center [743, 203] width 269 height 355
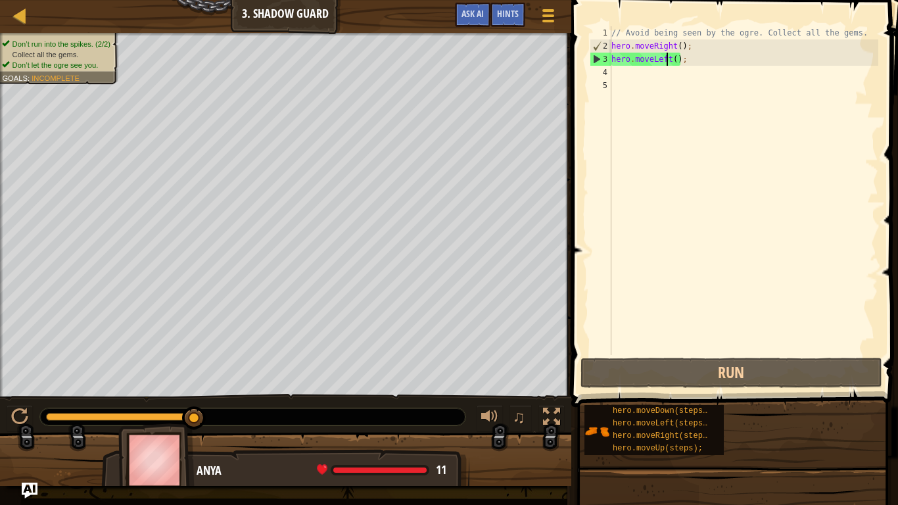
click at [670, 67] on div "// Avoid being seen by the ogre. Collect all the gems. hero . moveRight ( ) ; h…" at bounding box center [743, 203] width 269 height 355
click at [670, 66] on div "// Avoid being seen by the ogre. Collect all the gems. hero . moveRight ( ) ; h…" at bounding box center [743, 203] width 269 height 355
click at [669, 62] on div "// Avoid being seen by the ogre. Collect all the gems. hero . moveRight ( ) ; h…" at bounding box center [743, 203] width 269 height 355
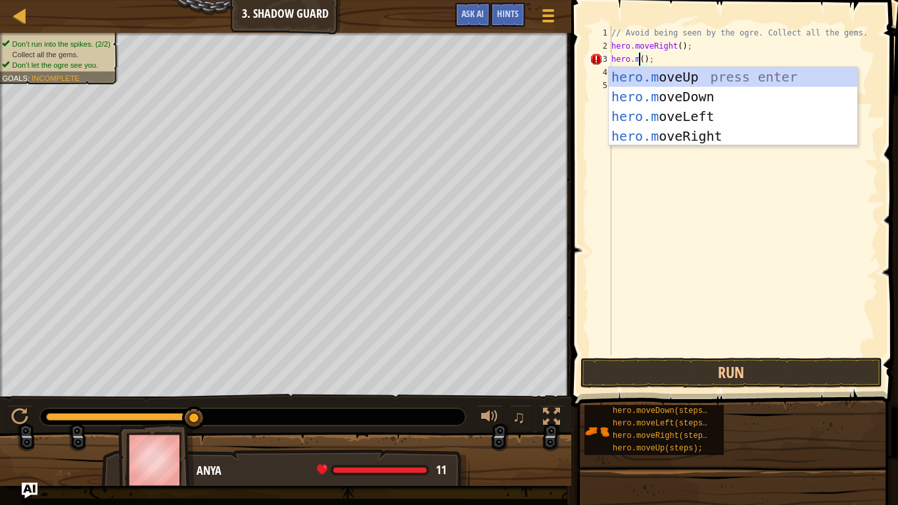
scroll to position [6, 5]
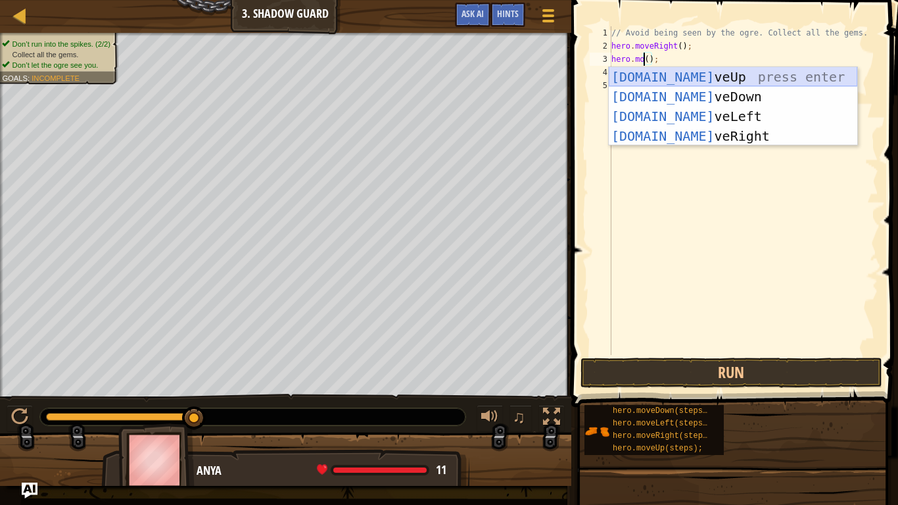
click at [712, 72] on div "[DOMAIN_NAME] veUp press enter [DOMAIN_NAME] veDown press enter [DOMAIN_NAME] v…" at bounding box center [733, 126] width 248 height 118
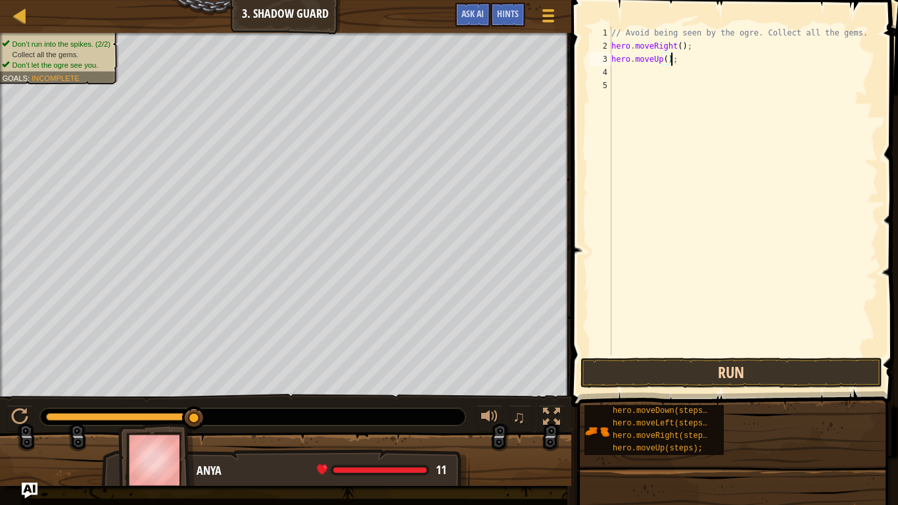
type textarea "hero.moveUp();"
click at [714, 364] on button "Run" at bounding box center [731, 373] width 302 height 30
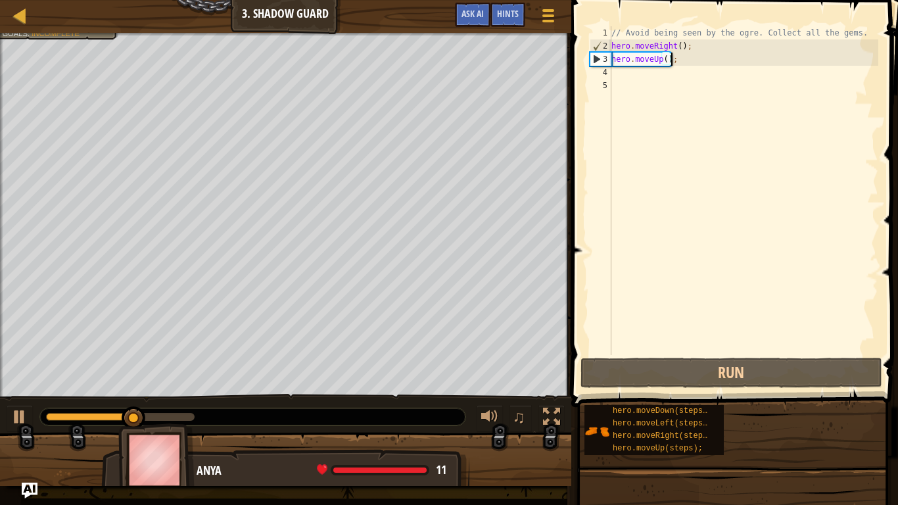
click at [624, 74] on div "// Avoid being seen by the ogre. Collect all the gems. hero . moveRight ( ) ; h…" at bounding box center [743, 203] width 269 height 355
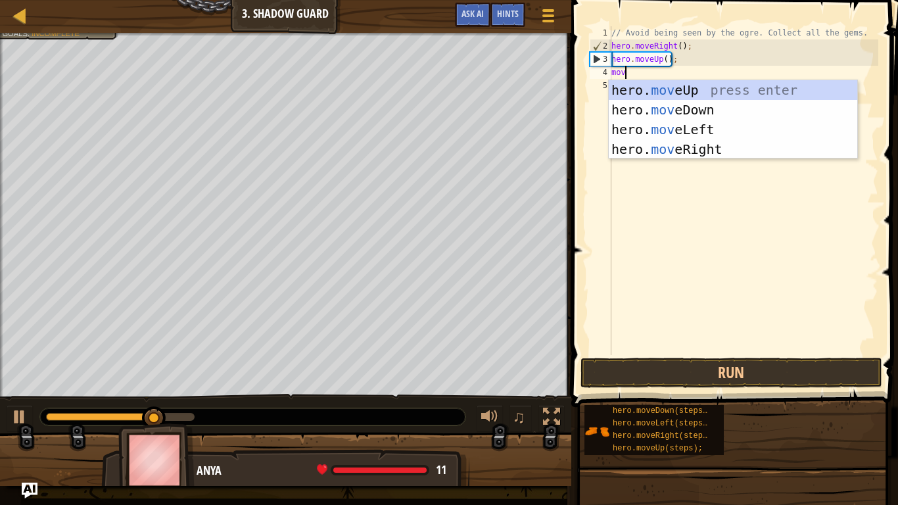
scroll to position [6, 2]
type textarea "move"
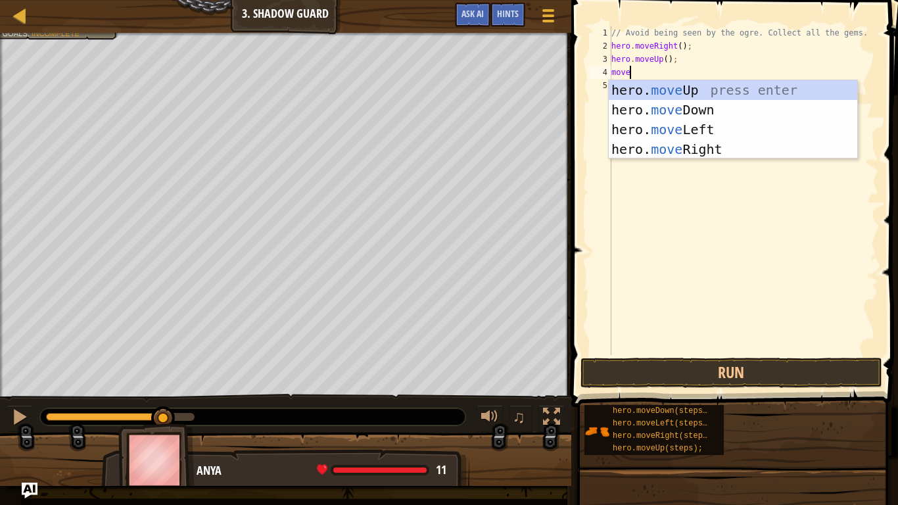
click at [680, 156] on div "hero. move Up press enter hero. move Down press enter hero. move Left press ent…" at bounding box center [733, 139] width 248 height 118
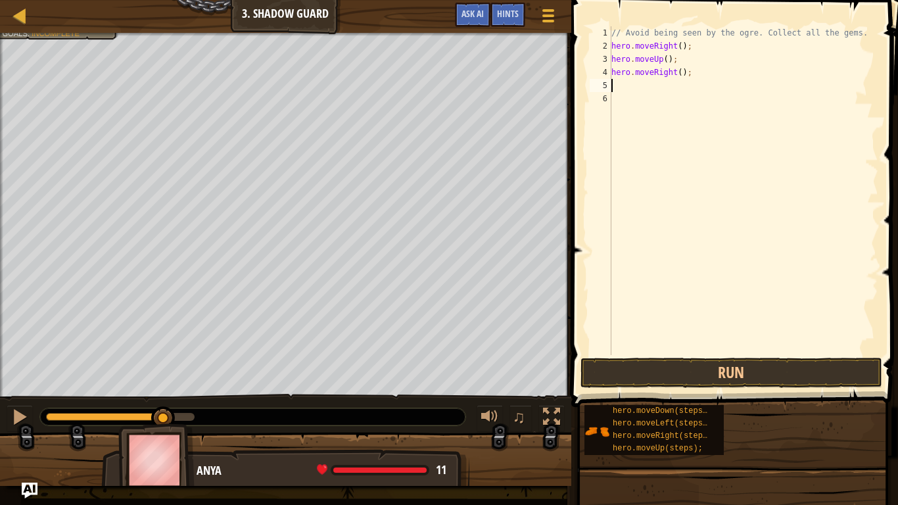
scroll to position [6, 0]
click at [666, 383] on button "Run" at bounding box center [731, 373] width 302 height 30
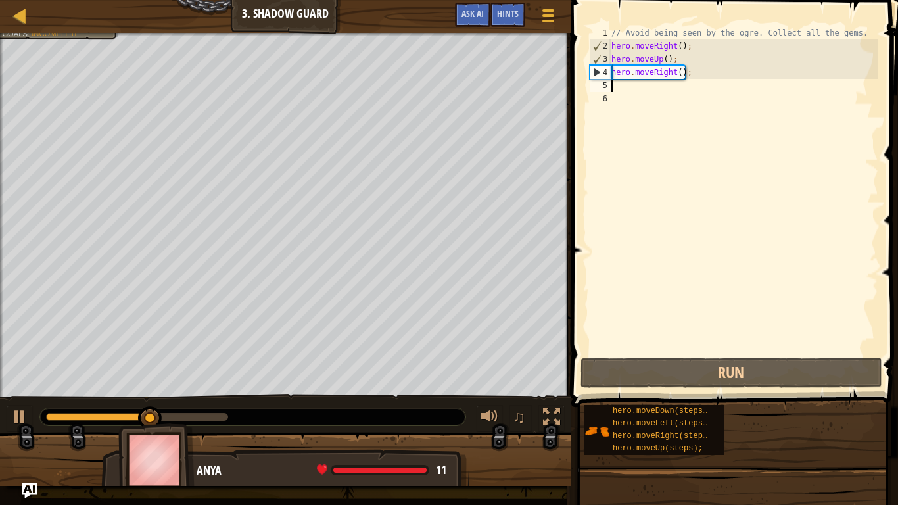
type textarea "mo"
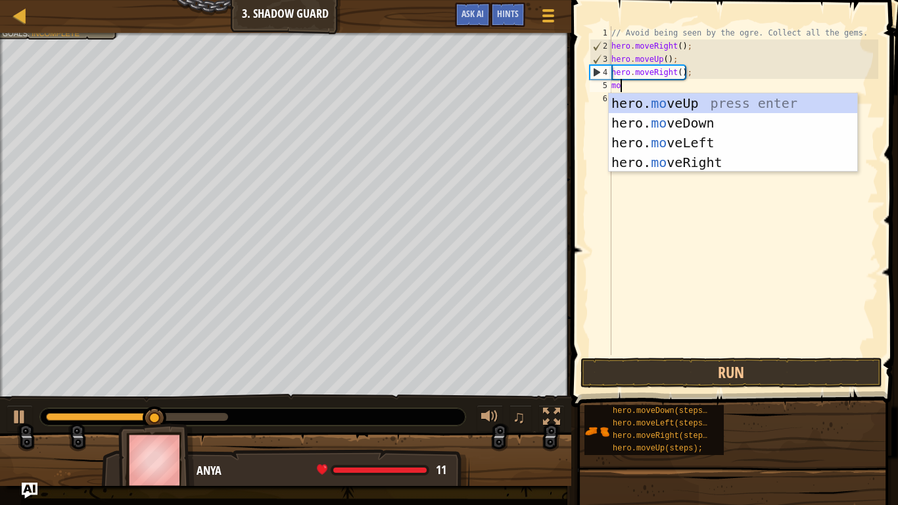
scroll to position [6, 1]
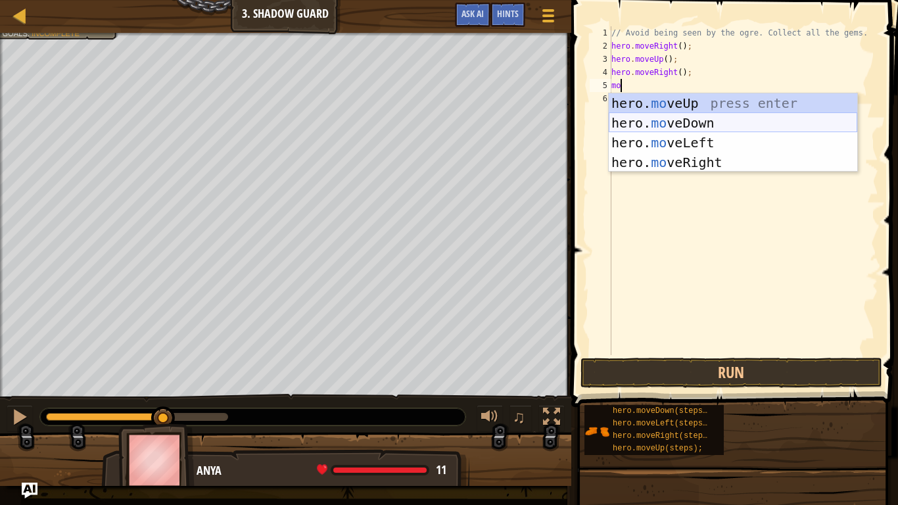
click at [685, 126] on div "hero. mo veUp press enter hero. mo veDown press enter hero. mo veLeft press ent…" at bounding box center [733, 152] width 248 height 118
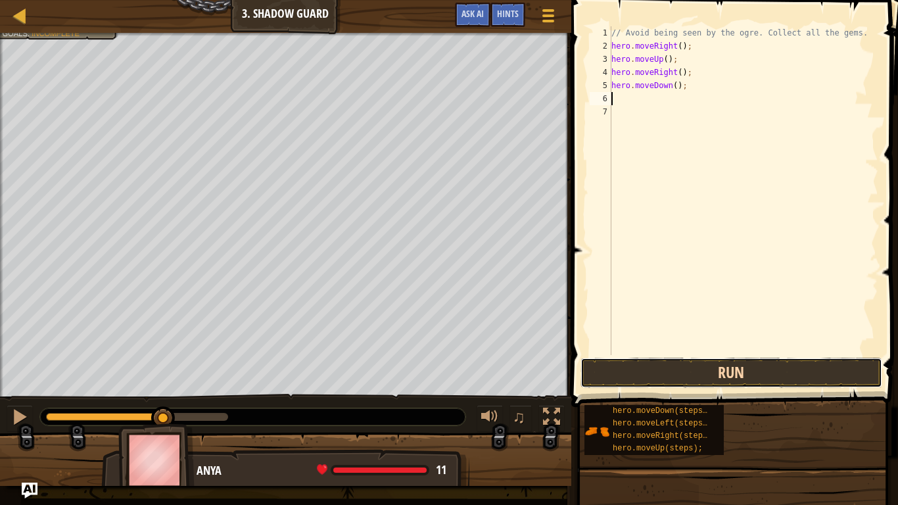
click at [693, 366] on button "Run" at bounding box center [731, 373] width 302 height 30
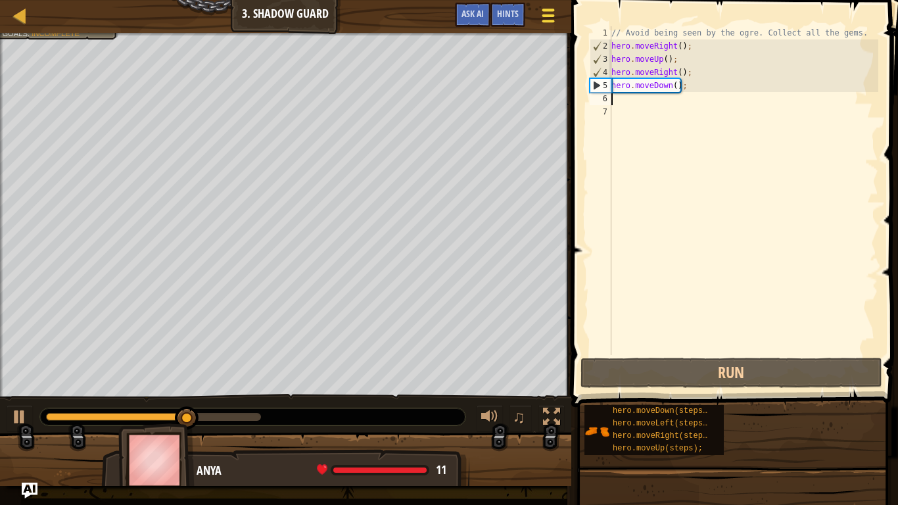
click at [550, 12] on div at bounding box center [548, 15] width 18 height 19
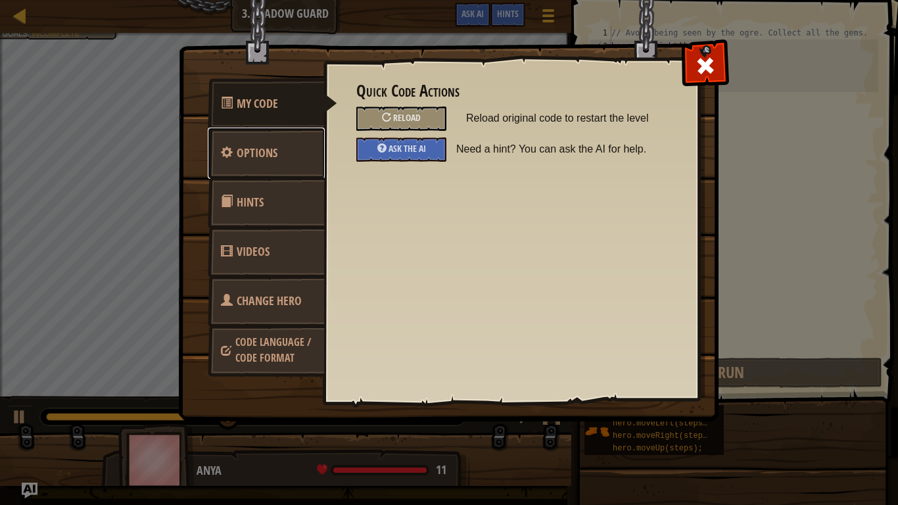
click at [281, 171] on link "Options" at bounding box center [266, 152] width 117 height 51
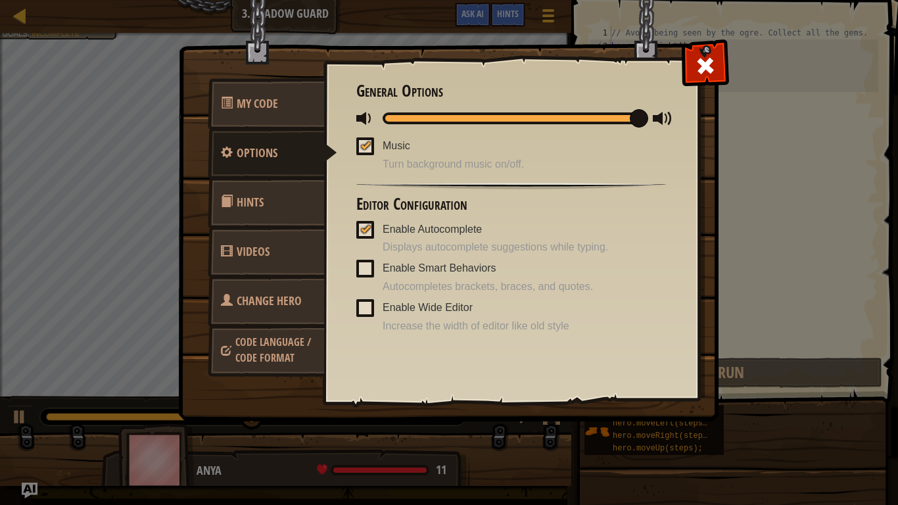
click at [370, 145] on span at bounding box center [365, 146] width 18 height 18
click at [0, 0] on input "Music" at bounding box center [0, 0] width 0 height 0
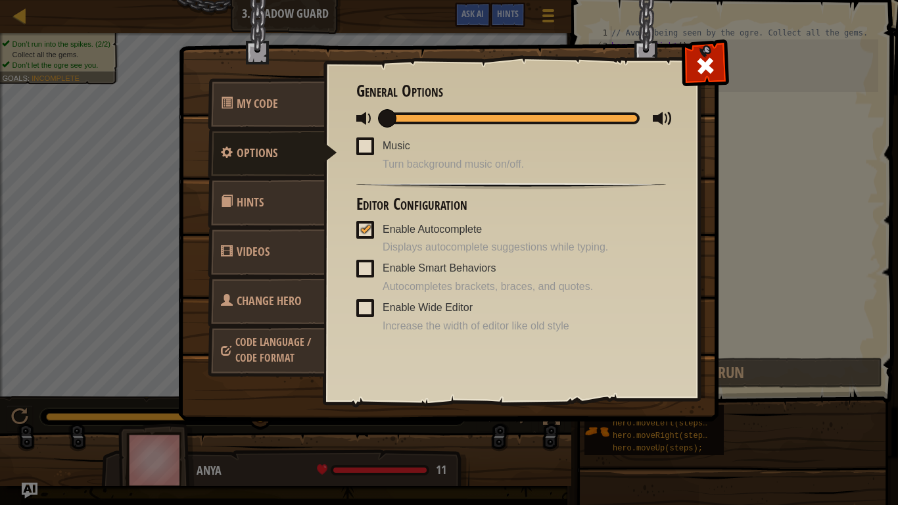
drag, startPoint x: 631, startPoint y: 114, endPoint x: 352, endPoint y: 133, distance: 280.0
click at [352, 133] on div "Quick Code Actions Reload Reload original code to restart the level Ask the AI …" at bounding box center [510, 208] width 375 height 325
click at [703, 51] on div at bounding box center [704, 62] width 41 height 41
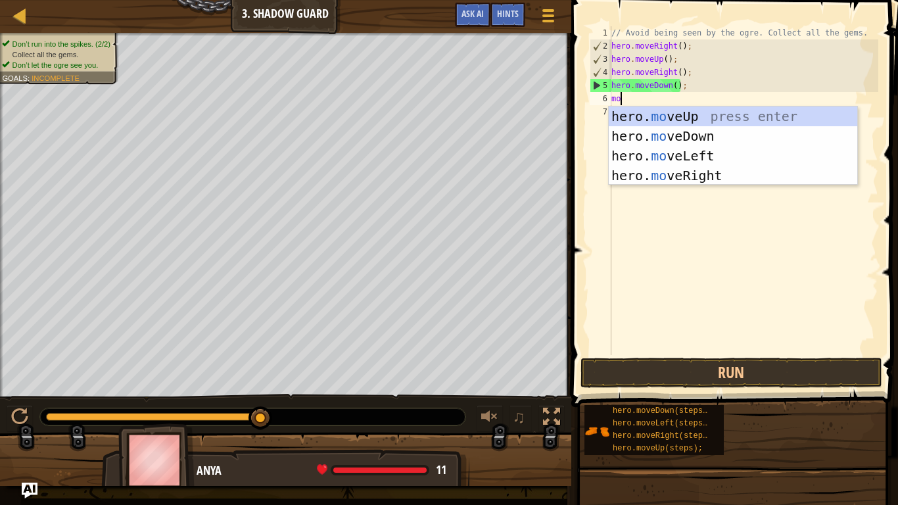
type textarea "move"
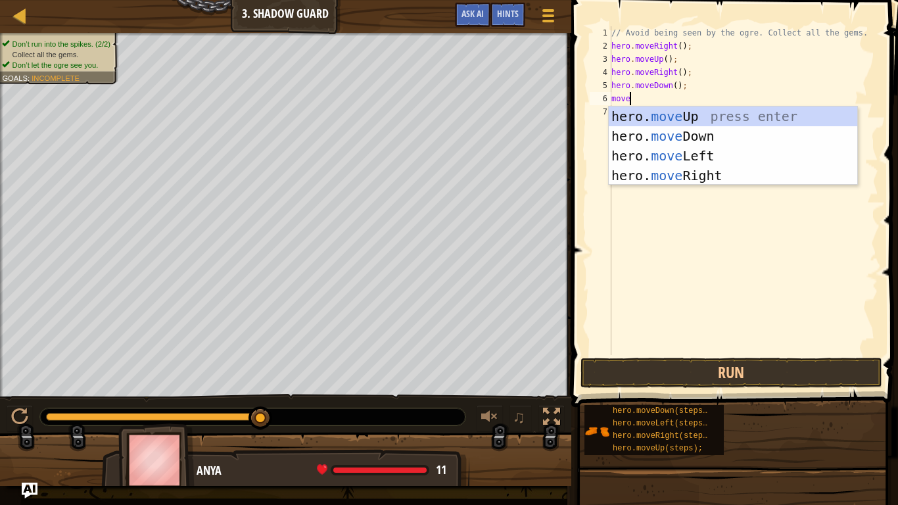
click at [697, 185] on div "// Avoid being seen by the ogre. Collect all the gems. hero . moveRight ( ) ; h…" at bounding box center [743, 203] width 269 height 355
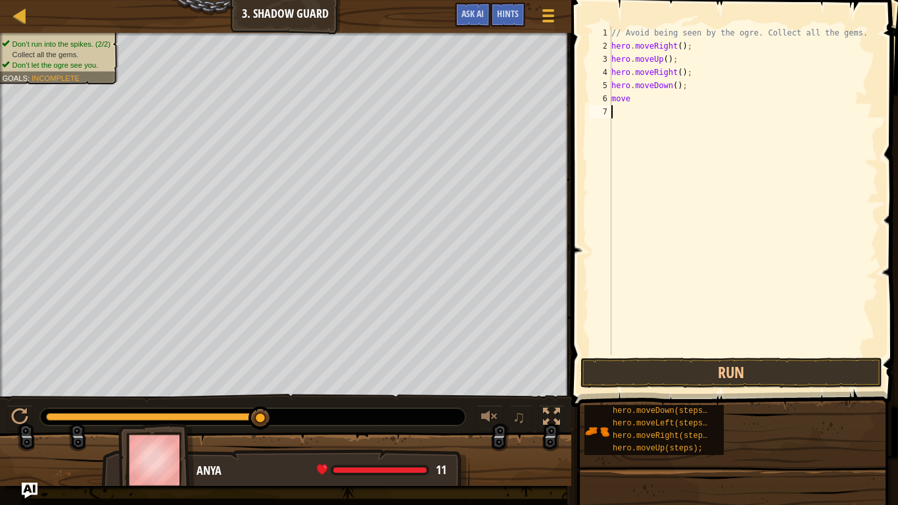
click at [636, 97] on div "// Avoid being seen by the ogre. Collect all the gems. hero . moveRight ( ) ; h…" at bounding box center [743, 203] width 269 height 355
type textarea "moveri"
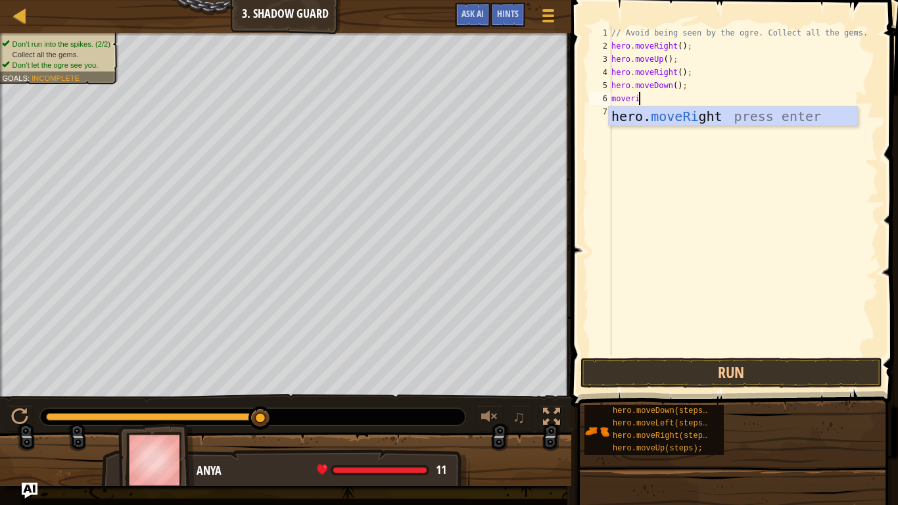
scroll to position [6, 3]
click at [654, 124] on div "hero. moveRi ght press enter" at bounding box center [733, 135] width 248 height 59
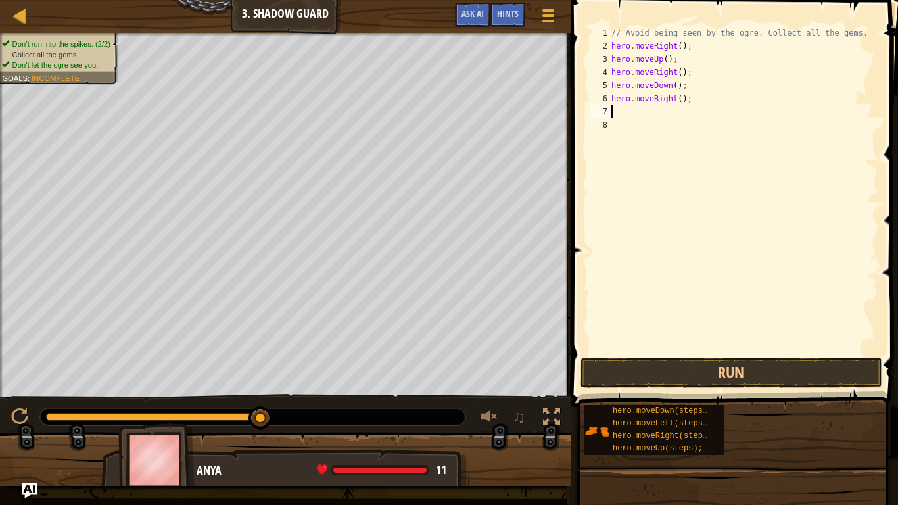
scroll to position [6, 0]
click at [687, 368] on button "Run" at bounding box center [731, 373] width 302 height 30
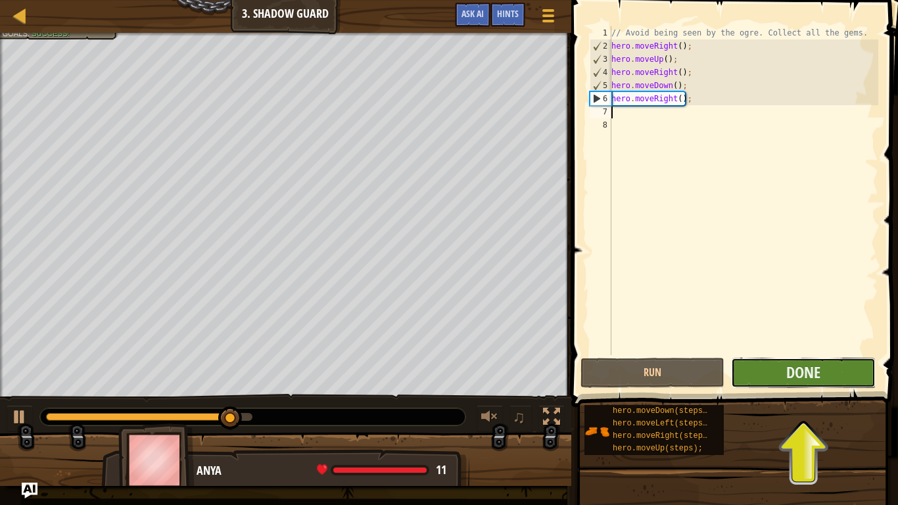
click at [837, 367] on button "Done" at bounding box center [803, 373] width 144 height 30
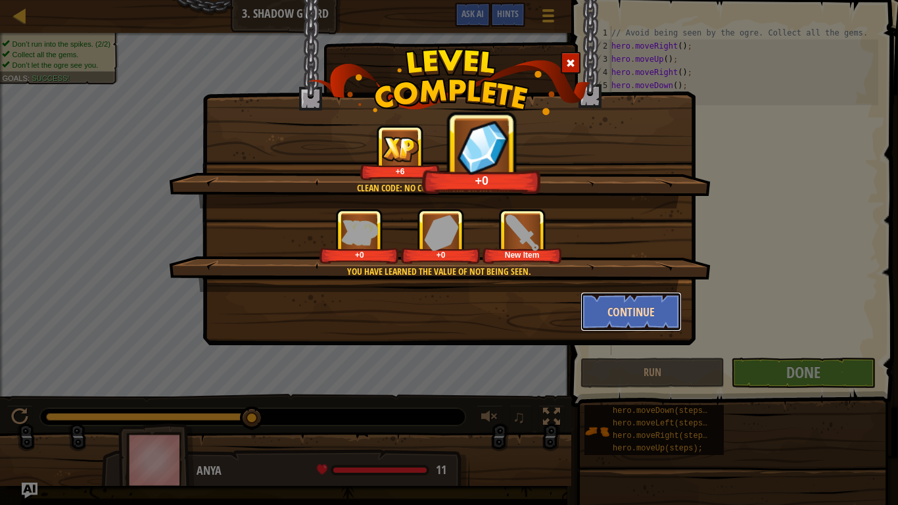
click at [616, 312] on button "Continue" at bounding box center [631, 311] width 102 height 39
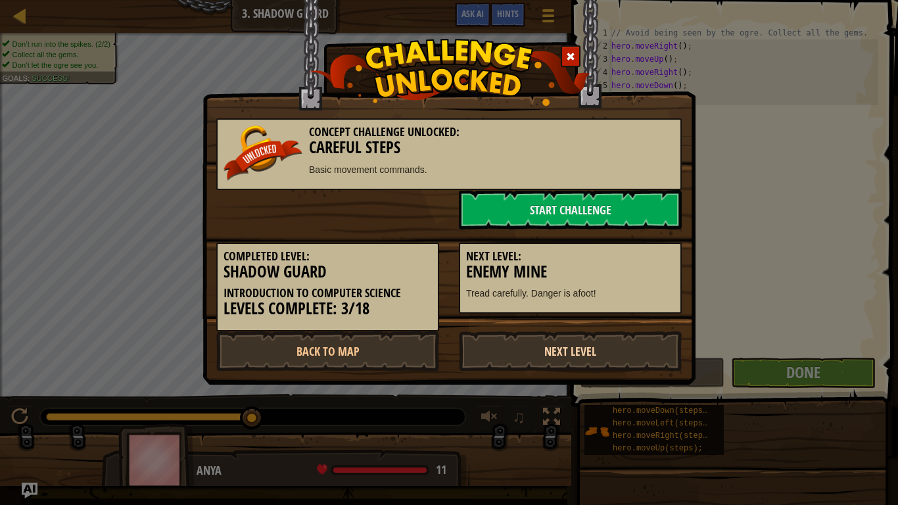
click at [549, 346] on link "Next Level" at bounding box center [570, 350] width 223 height 39
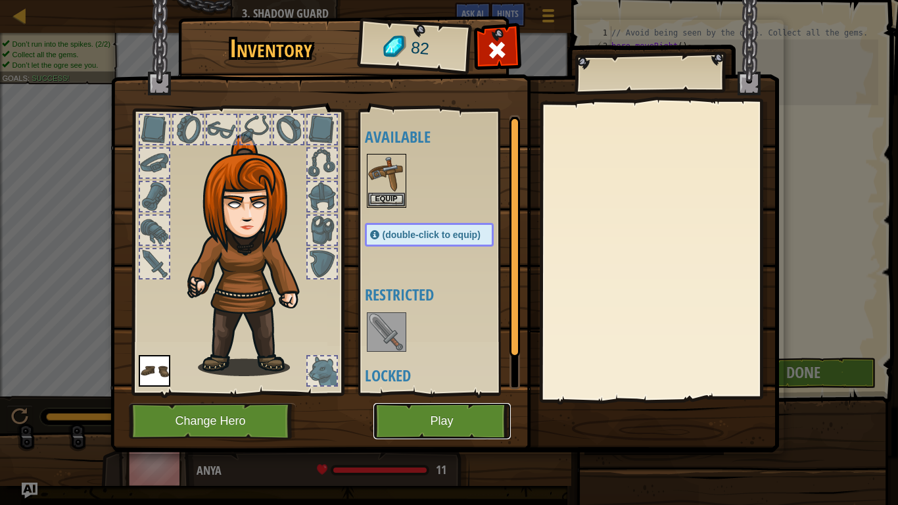
click at [448, 417] on button "Play" at bounding box center [441, 421] width 137 height 36
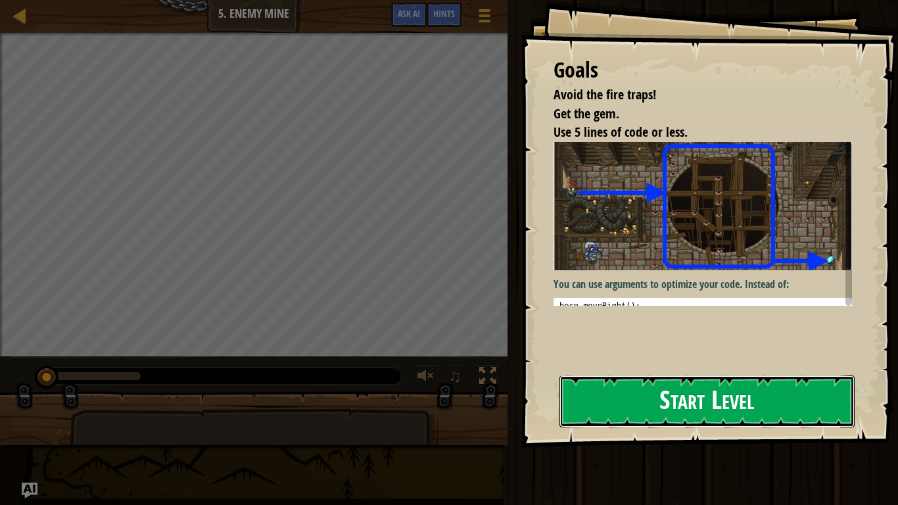
click at [696, 412] on button "Start Level" at bounding box center [706, 401] width 295 height 52
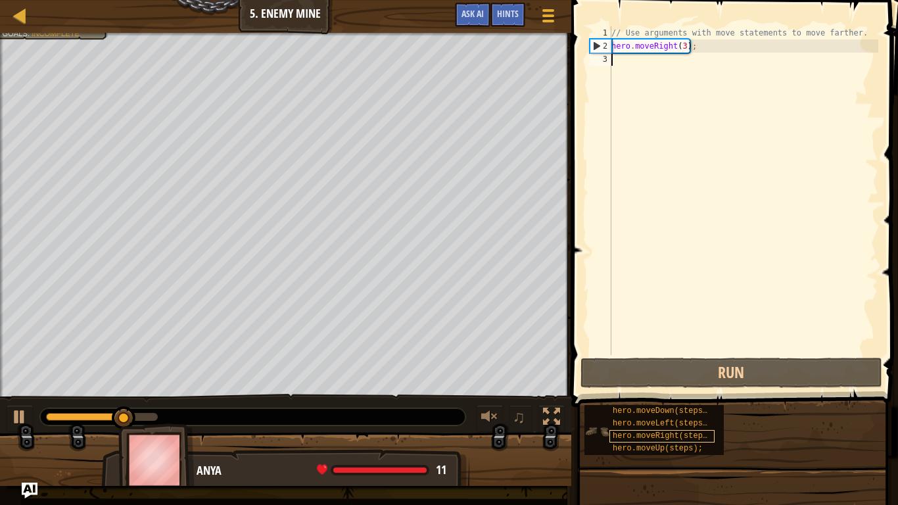
type textarea "m"
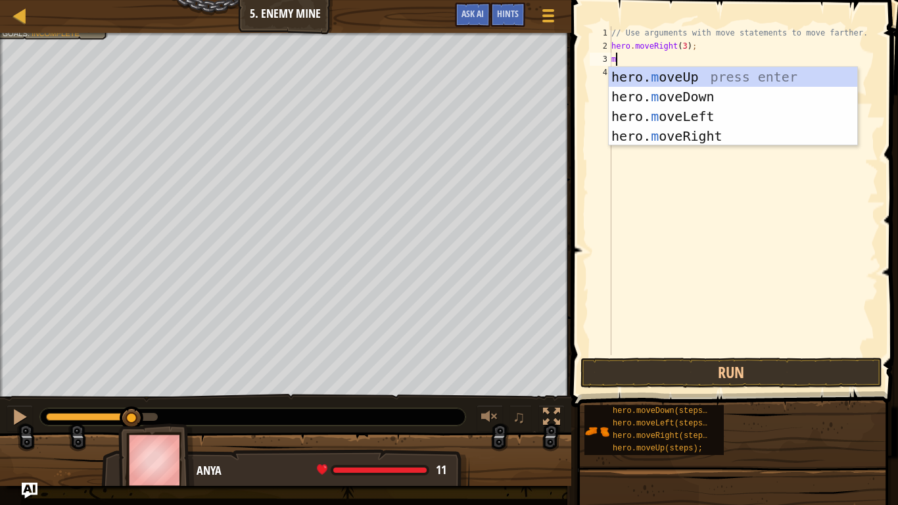
click at [666, 135] on div "hero. m oveUp press enter hero. m oveDown press enter hero. m oveLeft press ent…" at bounding box center [733, 126] width 248 height 118
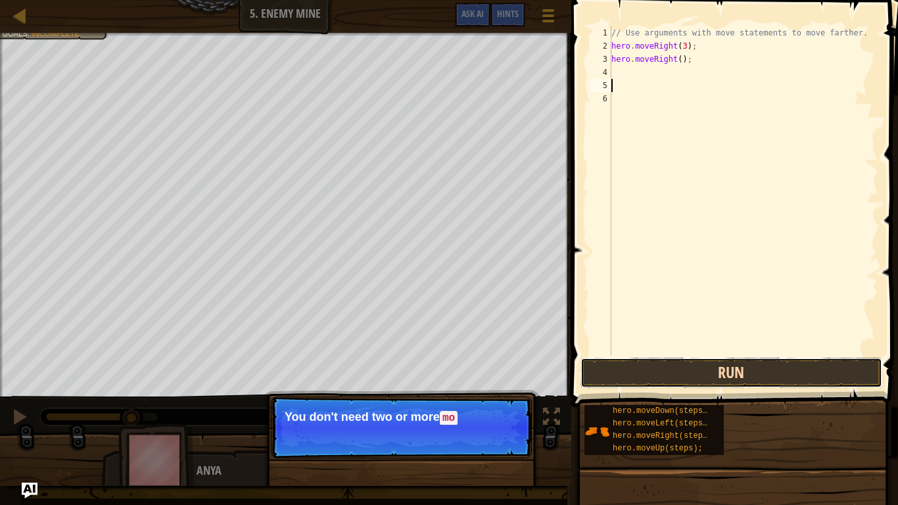
click at [705, 372] on button "Run" at bounding box center [731, 373] width 302 height 30
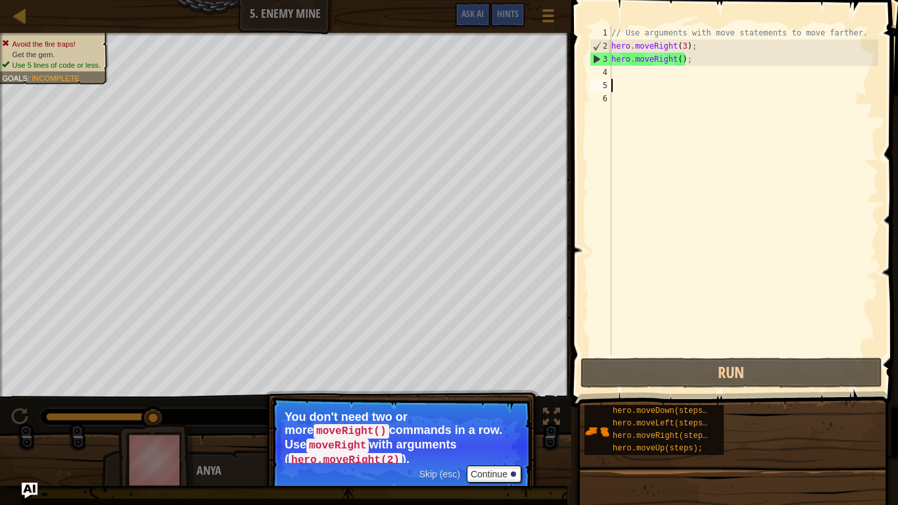
click at [443, 473] on span "Skip (esc)" at bounding box center [439, 474] width 41 height 11
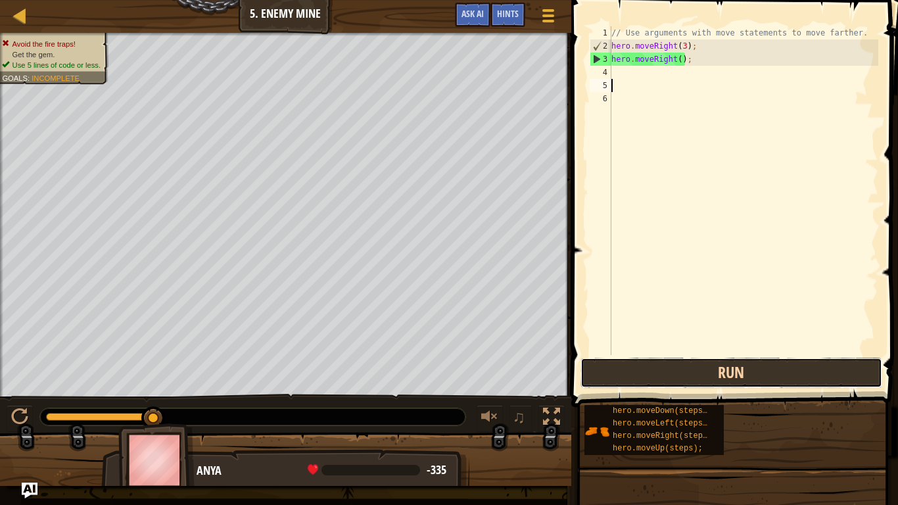
click at [674, 367] on button "Run" at bounding box center [731, 373] width 302 height 30
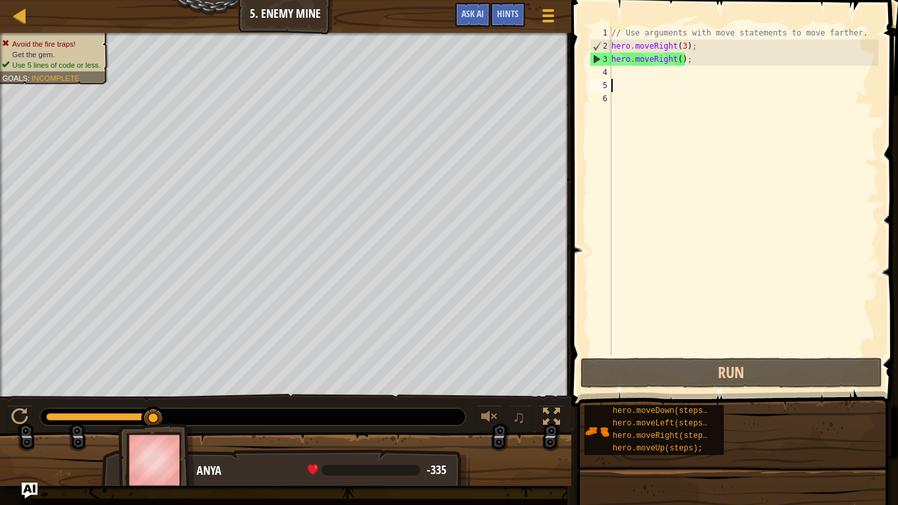
click at [670, 55] on div "// Use arguments with move statements to move farther. hero . moveRight ( 3 ) ;…" at bounding box center [743, 203] width 269 height 355
click at [671, 56] on div "// Use arguments with move statements to move farther. hero . moveRight ( 3 ) ;…" at bounding box center [743, 203] width 269 height 355
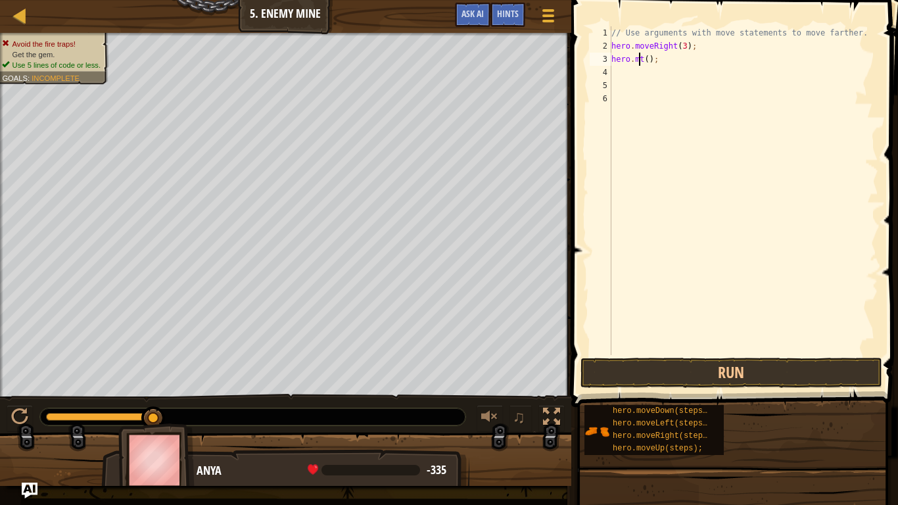
click at [642, 58] on div "// Use arguments with move statements to move farther. hero . moveRight ( 3 ) ;…" at bounding box center [743, 203] width 269 height 355
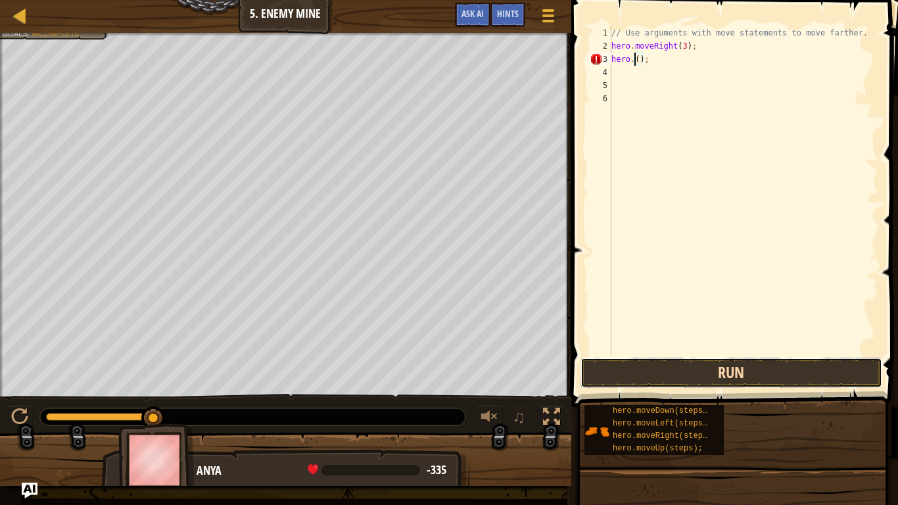
click at [620, 372] on button "Run" at bounding box center [731, 373] width 302 height 30
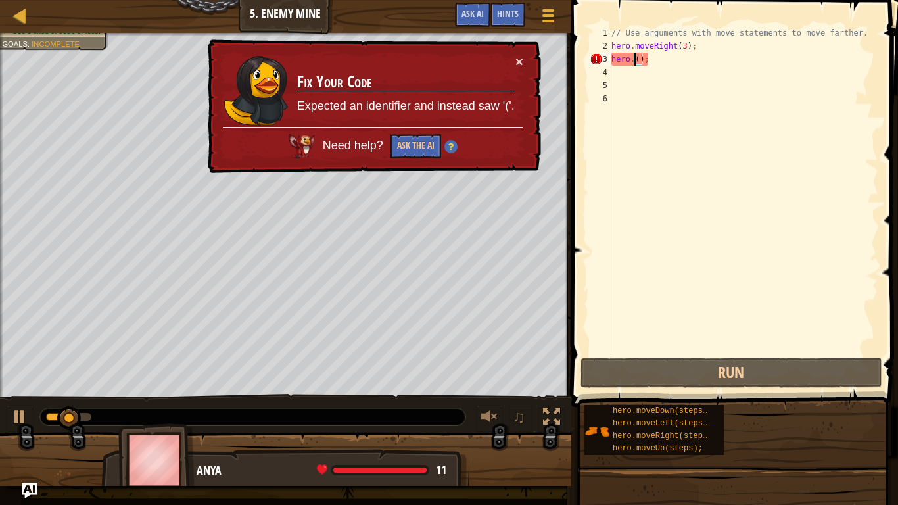
click at [508, 53] on div "× Fix Your Code Expected an identifier and instead saw '('. Need help? Ask the …" at bounding box center [373, 106] width 336 height 134
click at [512, 56] on td "Fix Your Code Expected an identifier and instead saw '('." at bounding box center [405, 91] width 219 height 72
click at [514, 55] on td "Fix Your Code Expected an identifier and instead saw '('." at bounding box center [405, 91] width 219 height 72
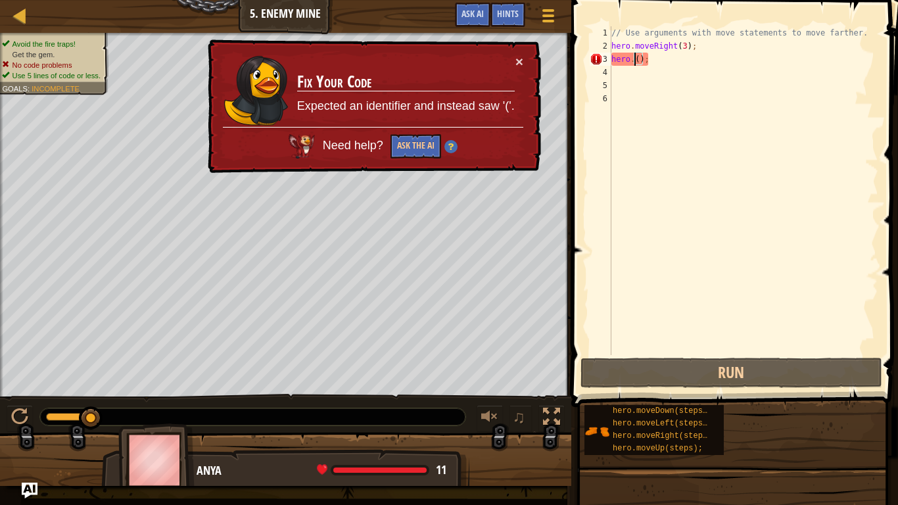
click at [639, 33] on div "// Use arguments with move statements to move farther. hero . moveRight ( 3 ) ;…" at bounding box center [743, 203] width 269 height 355
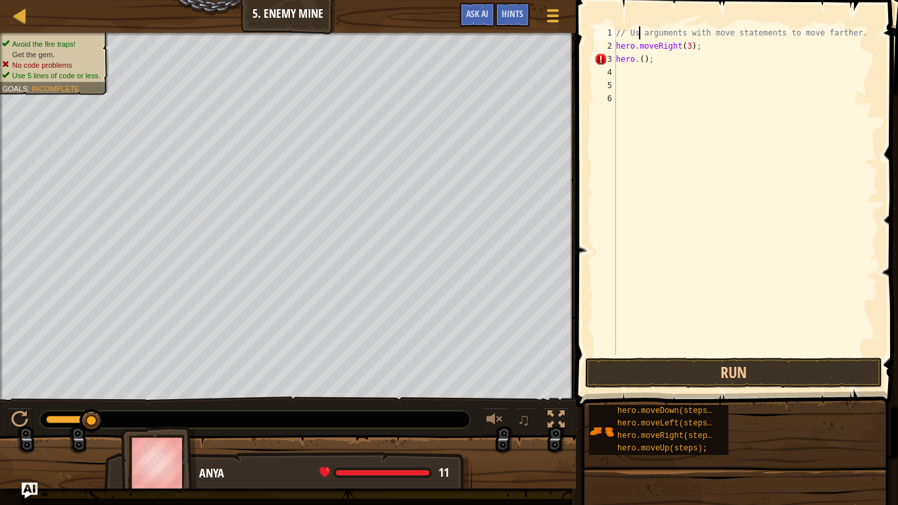
scroll to position [6, 5]
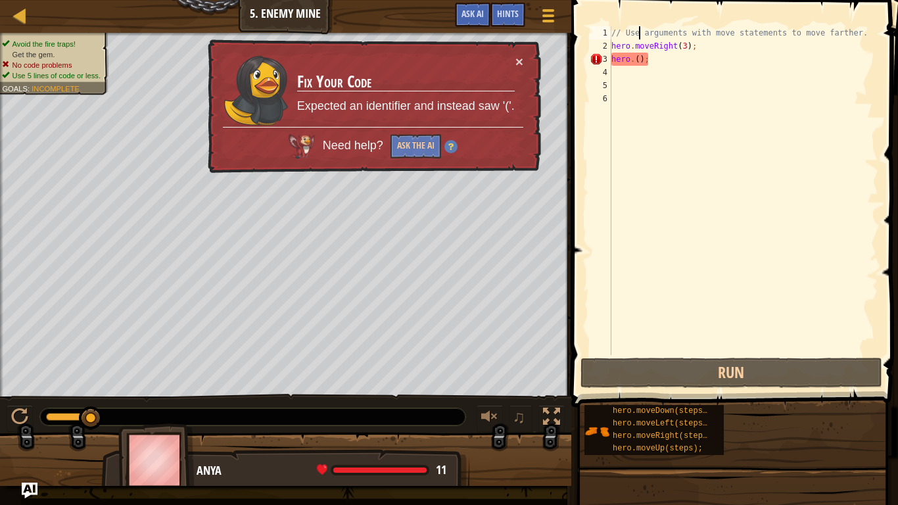
click at [634, 64] on div "// Use arguments with move statements to move farther. hero . moveRight ( 3 ) ;…" at bounding box center [743, 203] width 269 height 355
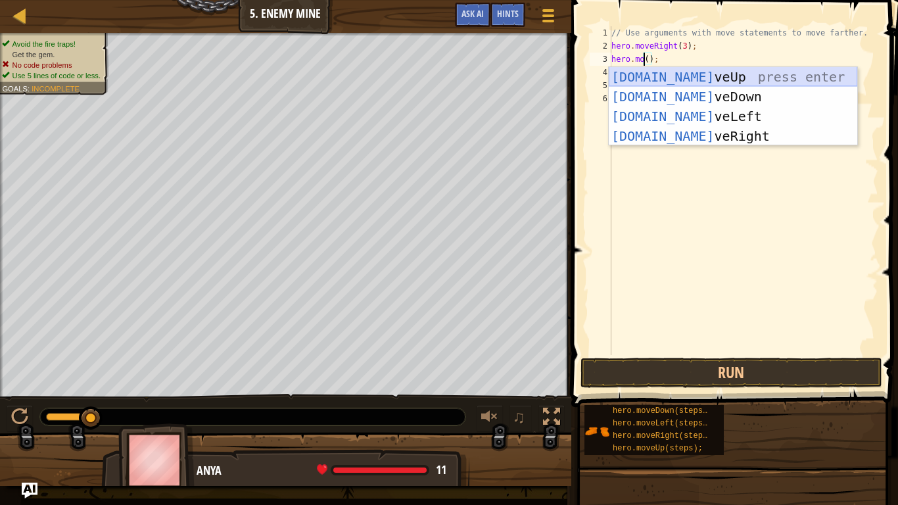
click at [636, 80] on div "[DOMAIN_NAME] veUp press enter [DOMAIN_NAME] veDown press enter [DOMAIN_NAME] v…" at bounding box center [733, 126] width 248 height 118
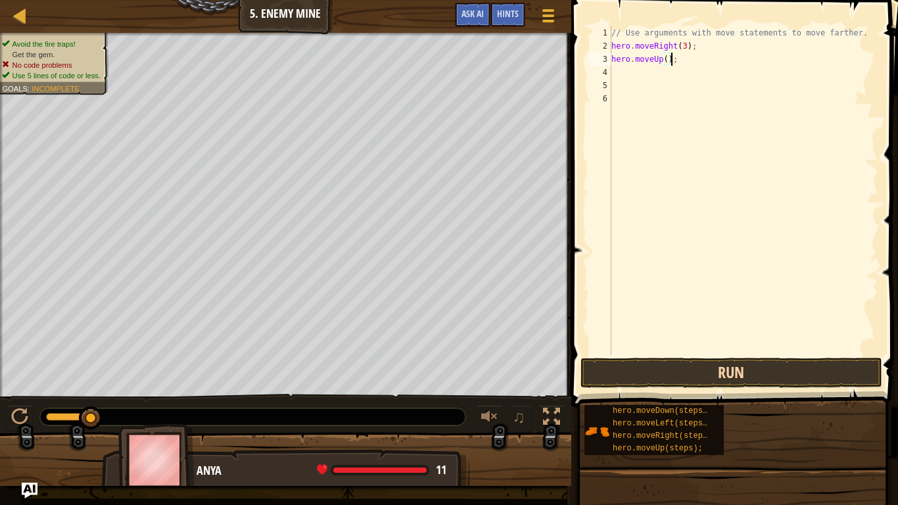
type textarea "hero.moveUp();"
click at [703, 358] on button "Run" at bounding box center [731, 373] width 302 height 30
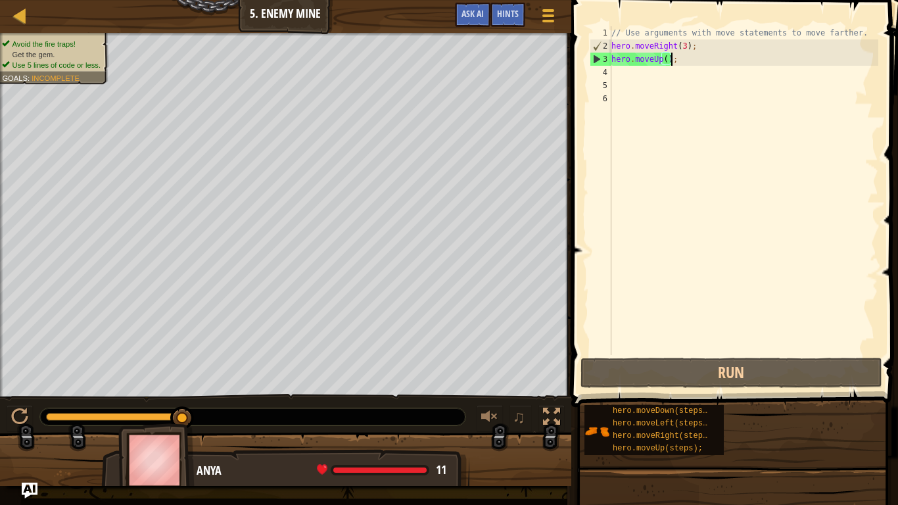
click at [635, 73] on div "// Use arguments with move statements to move farther. hero . moveRight ( 3 ) ;…" at bounding box center [743, 203] width 269 height 355
type textarea "m"
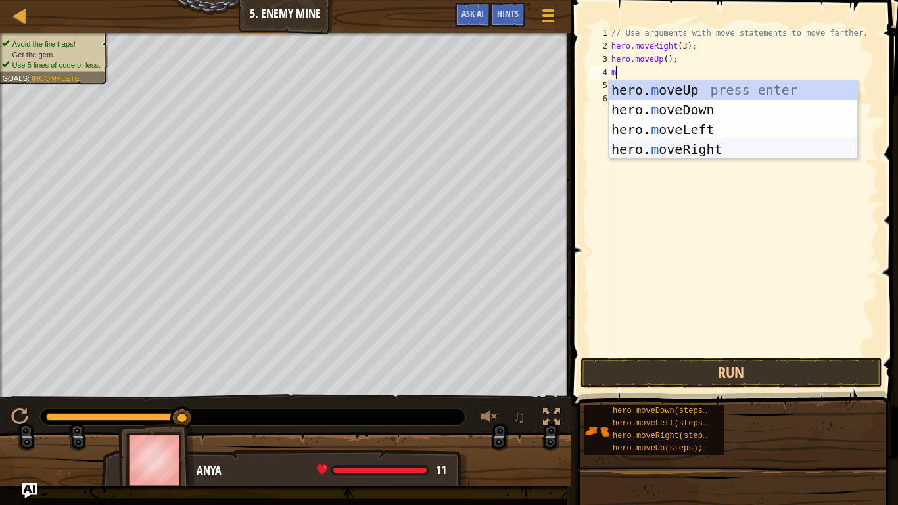
click at [691, 143] on div "hero. m oveUp press enter hero. m oveDown press enter hero. m oveLeft press ent…" at bounding box center [733, 139] width 248 height 118
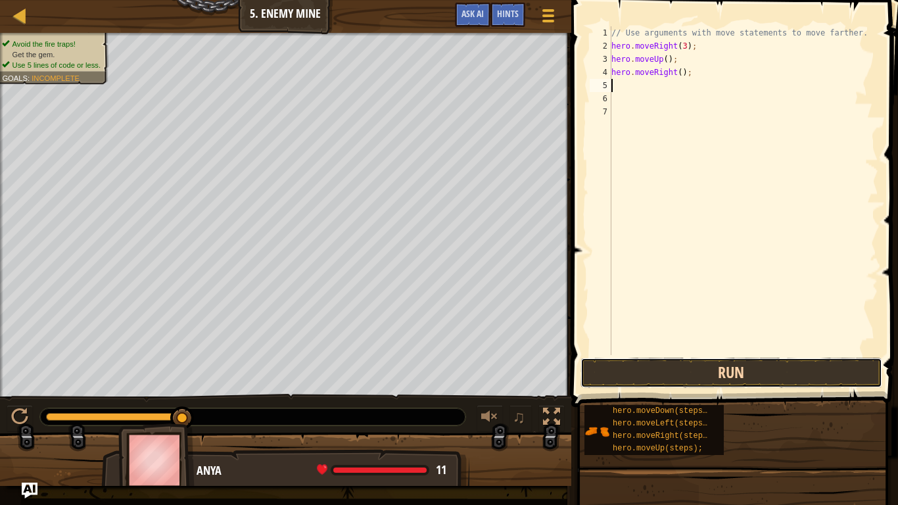
click at [696, 364] on button "Run" at bounding box center [731, 373] width 302 height 30
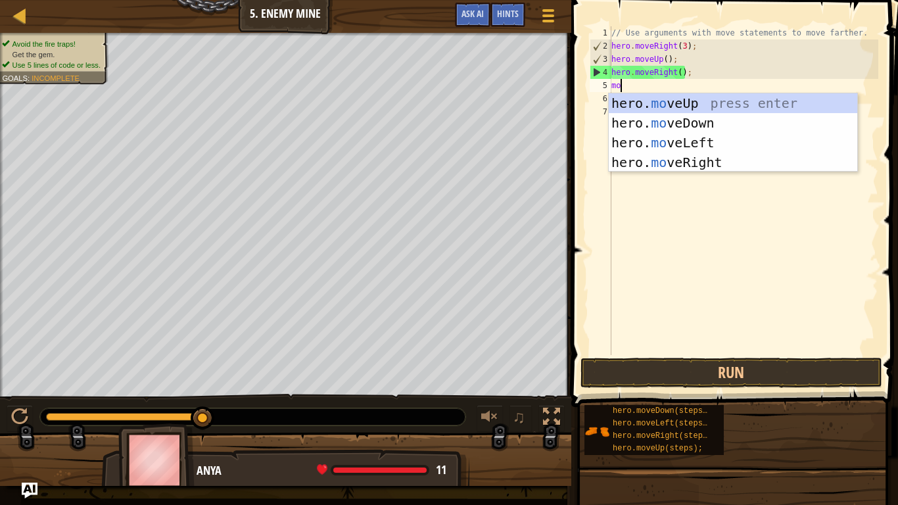
scroll to position [6, 2]
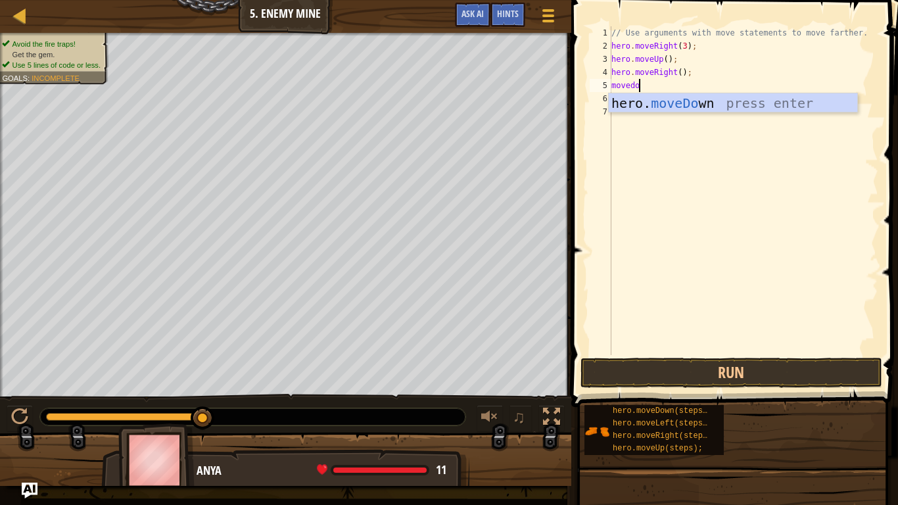
type textarea "movedow"
click at [682, 102] on div "hero. moveDow n press enter" at bounding box center [733, 122] width 248 height 59
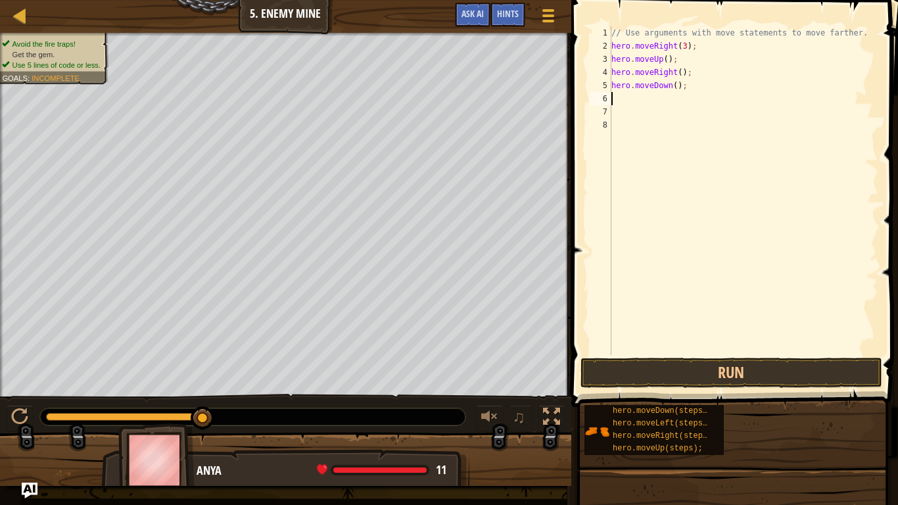
scroll to position [6, 0]
click at [704, 365] on button "Run" at bounding box center [731, 373] width 302 height 30
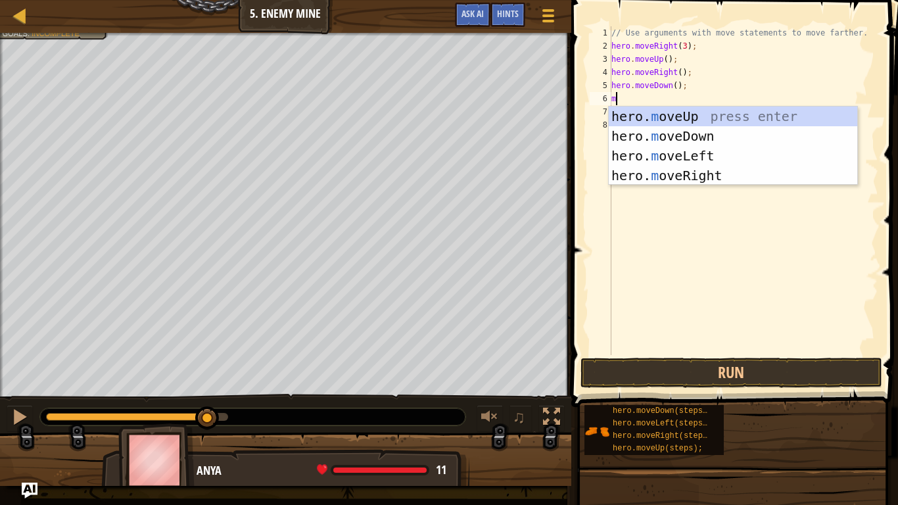
click at [674, 87] on div "// Use arguments with move statements to move farther. hero . moveRight ( 3 ) ;…" at bounding box center [743, 203] width 269 height 355
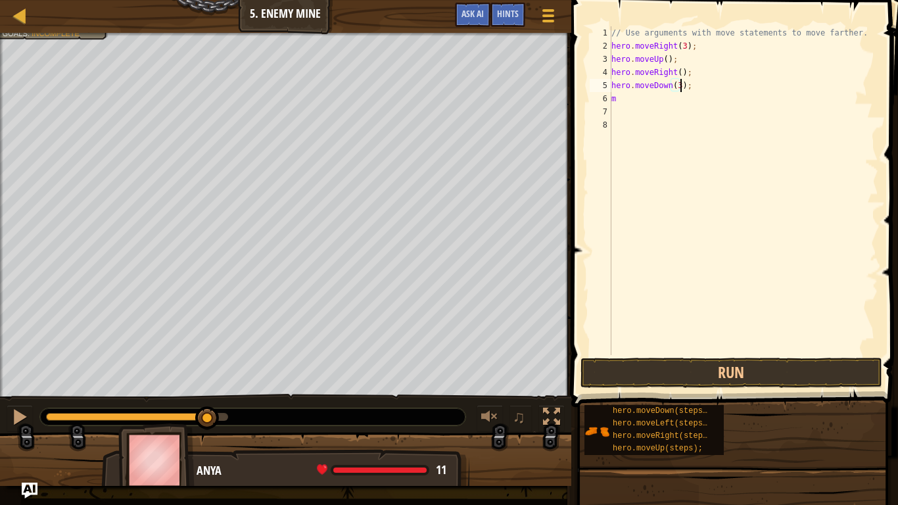
scroll to position [6, 10]
click at [697, 369] on button "Run" at bounding box center [731, 373] width 302 height 30
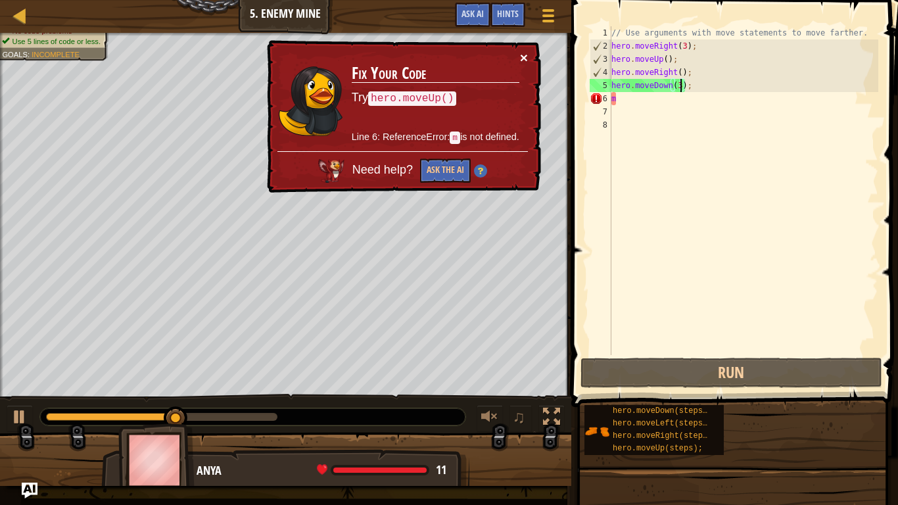
click at [520, 52] on button "×" at bounding box center [524, 58] width 8 height 14
click at [620, 101] on div "// Use arguments with move statements to move farther. hero . moveRight ( 3 ) ;…" at bounding box center [743, 203] width 269 height 355
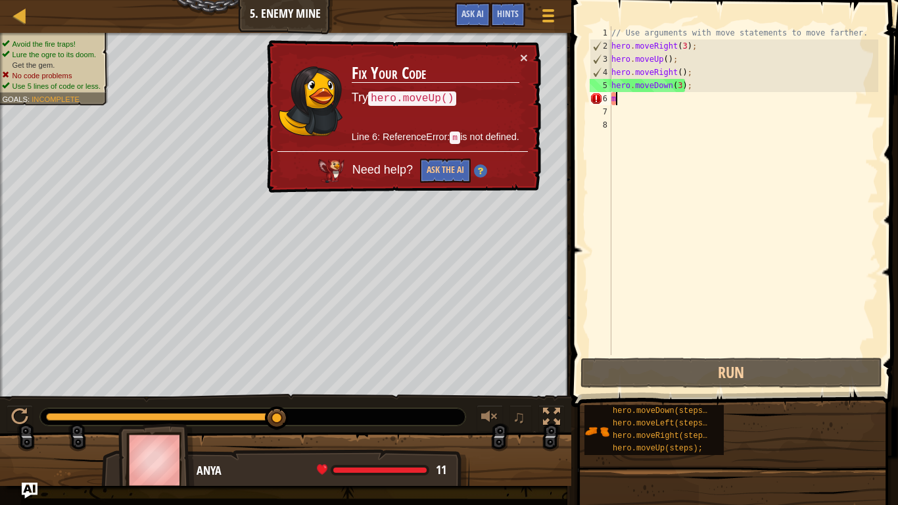
scroll to position [6, 0]
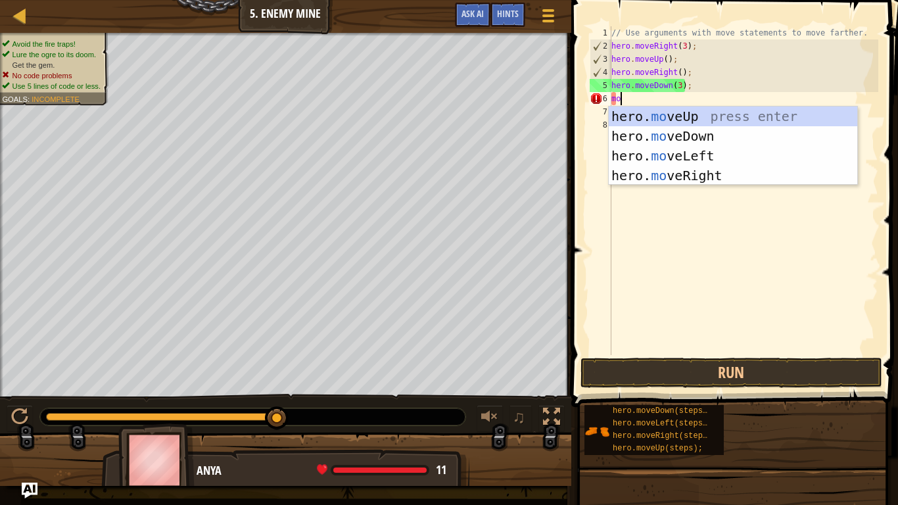
type textarea "move"
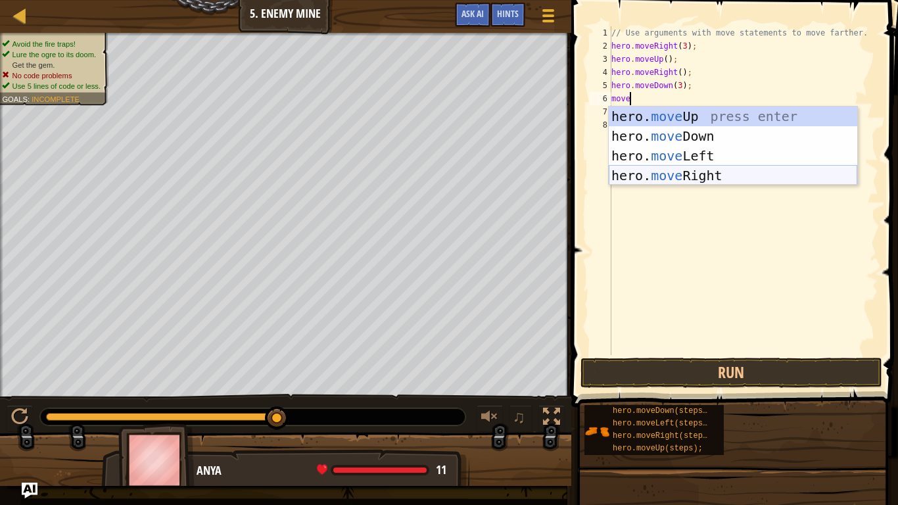
click at [653, 168] on div "hero. move Up press enter hero. move Down press enter hero. move Left press ent…" at bounding box center [733, 165] width 248 height 118
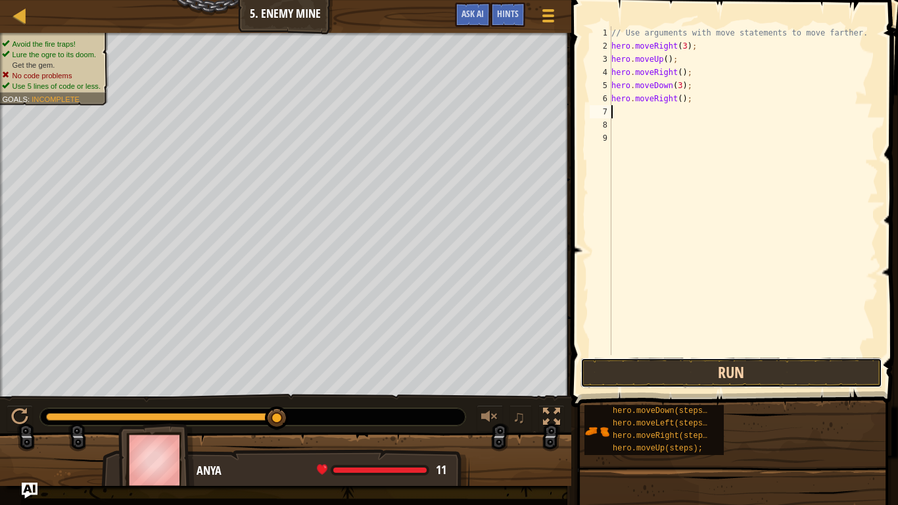
click at [714, 363] on button "Run" at bounding box center [731, 373] width 302 height 30
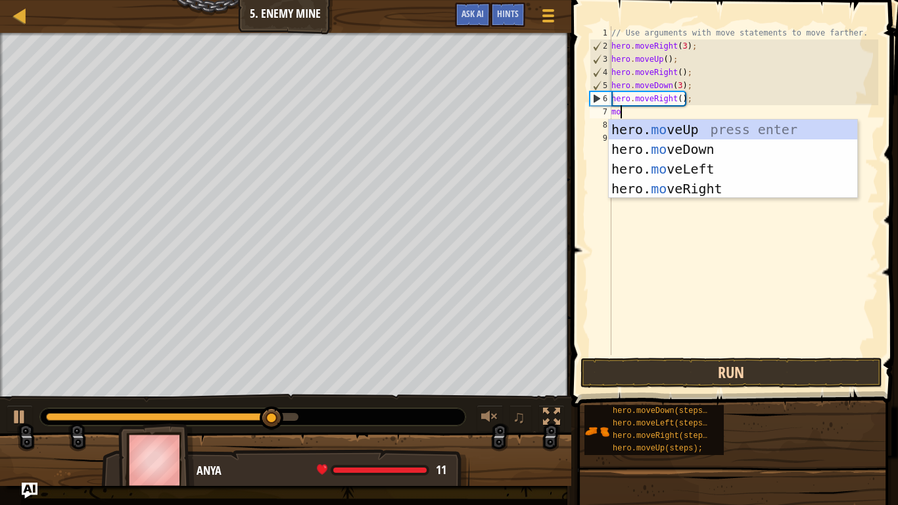
scroll to position [6, 2]
type textarea "move"
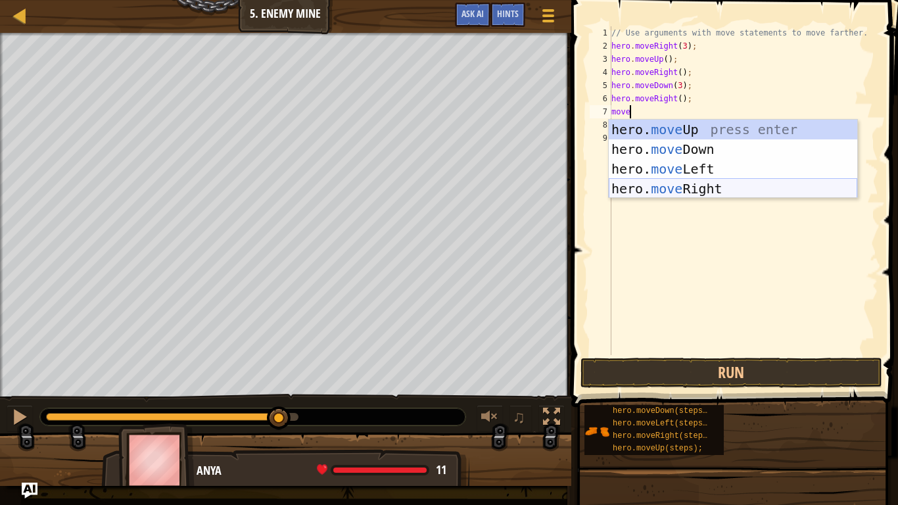
click at [710, 185] on div "hero. move Up press enter hero. move Down press enter hero. move Left press ent…" at bounding box center [733, 179] width 248 height 118
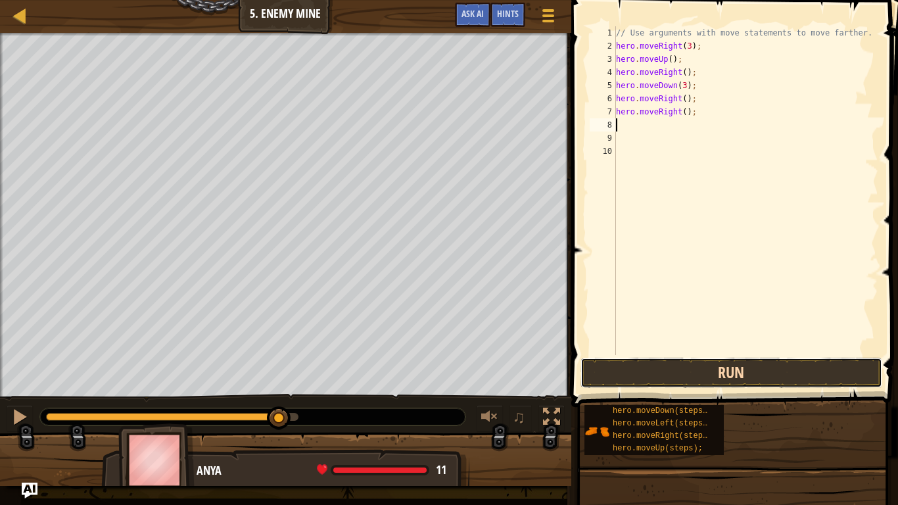
click at [659, 377] on button "Run" at bounding box center [731, 373] width 302 height 30
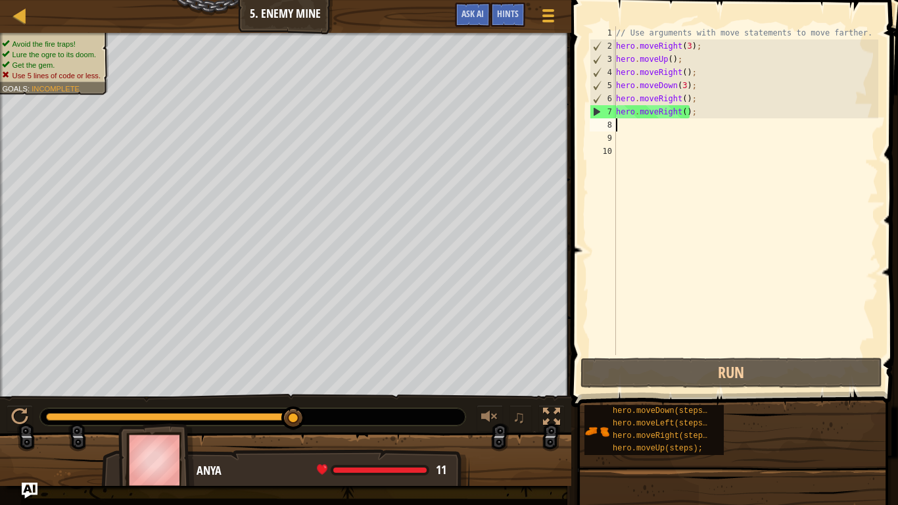
click at [678, 112] on div "// Use arguments with move statements to move farther. hero . moveRight ( 3 ) ;…" at bounding box center [745, 203] width 265 height 355
click at [686, 101] on div "// Use arguments with move statements to move farther. hero . moveRight ( 3 ) ;…" at bounding box center [745, 203] width 265 height 355
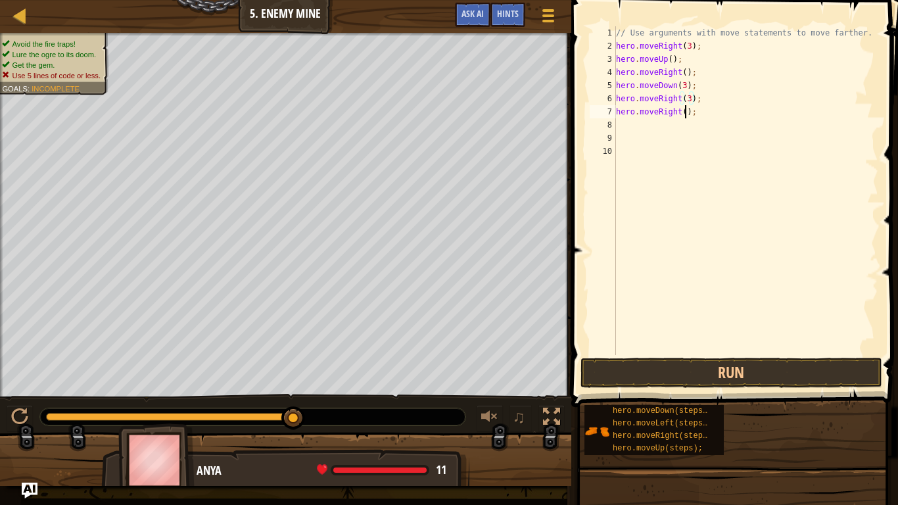
click at [687, 114] on div "// Use arguments with move statements to move farther. hero . moveRight ( 3 ) ;…" at bounding box center [745, 203] width 265 height 355
click at [680, 108] on div "// Use arguments with move statements to move farther. hero . moveRight ( 3 ) ;…" at bounding box center [745, 203] width 265 height 355
type textarea ")"
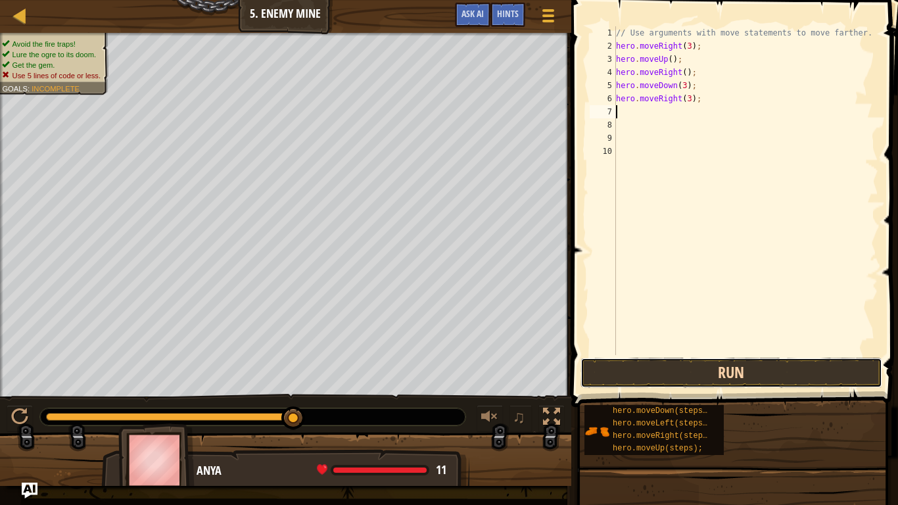
click at [714, 382] on button "Run" at bounding box center [731, 373] width 302 height 30
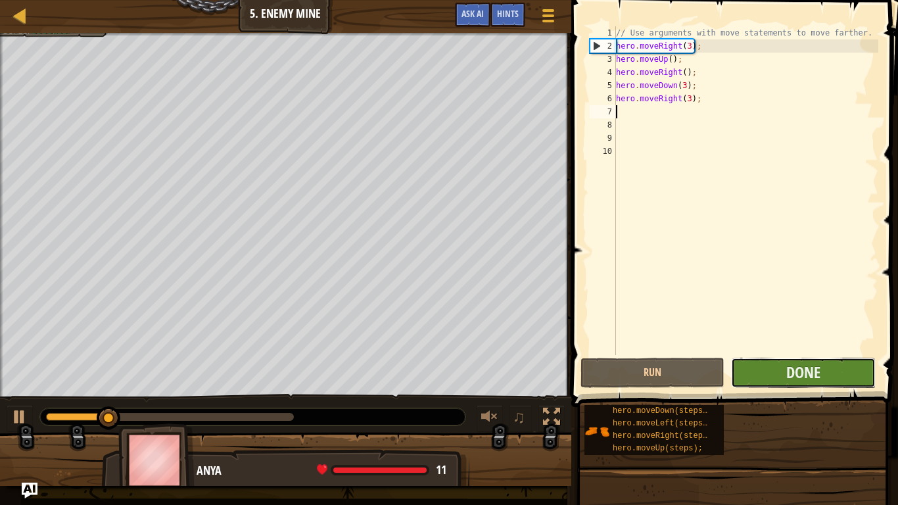
click at [779, 385] on button "Done" at bounding box center [803, 373] width 144 height 30
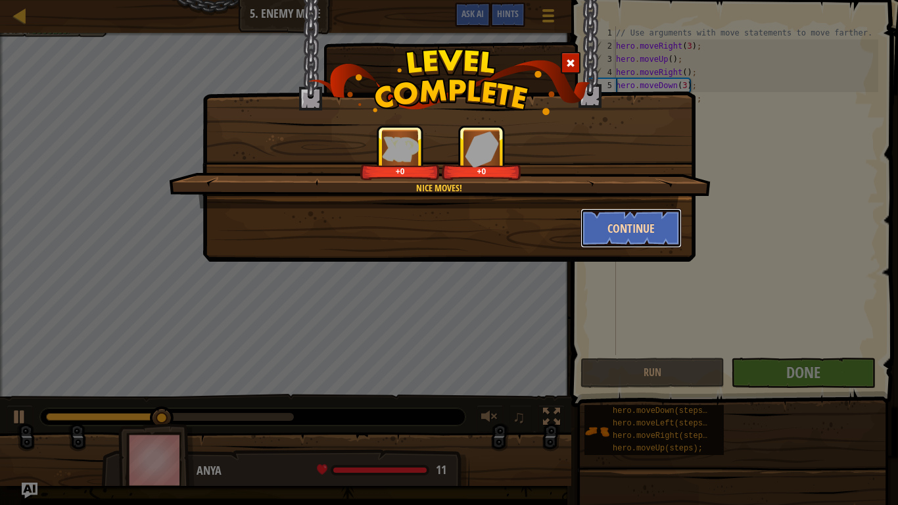
click at [600, 229] on button "Continue" at bounding box center [631, 227] width 102 height 39
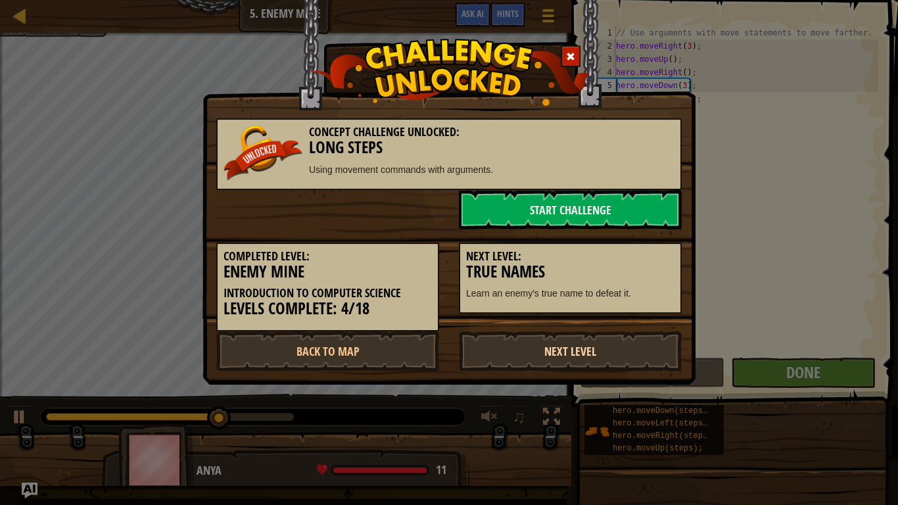
click at [600, 355] on link "Next Level" at bounding box center [570, 350] width 223 height 39
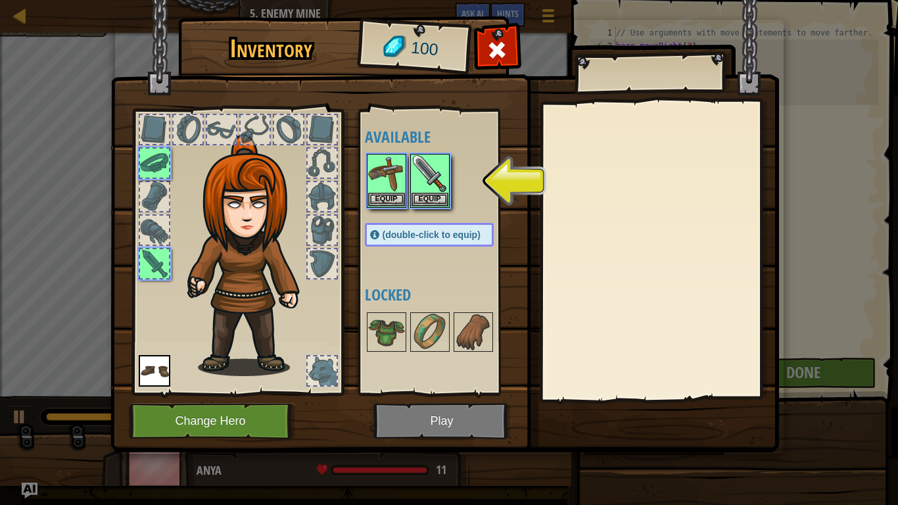
click at [406, 433] on img at bounding box center [444, 213] width 668 height 477
click at [402, 423] on img at bounding box center [444, 213] width 668 height 477
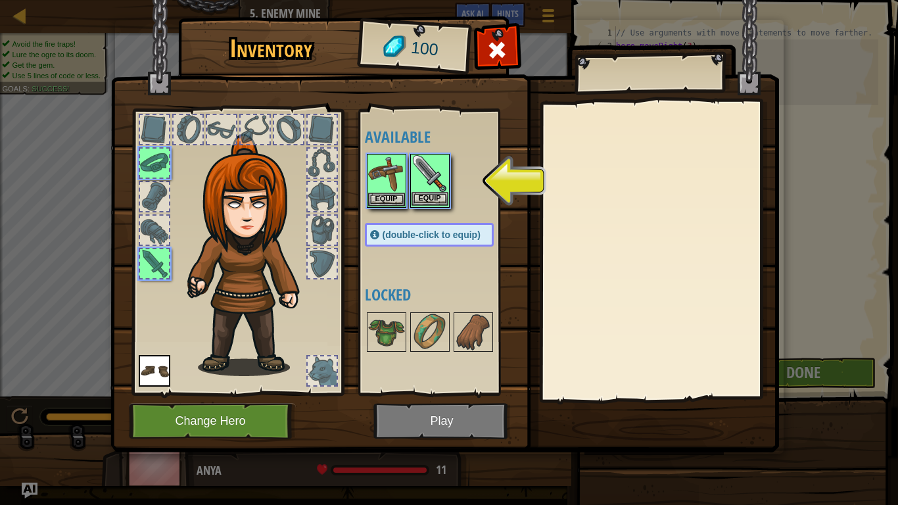
click at [433, 170] on img at bounding box center [429, 173] width 37 height 37
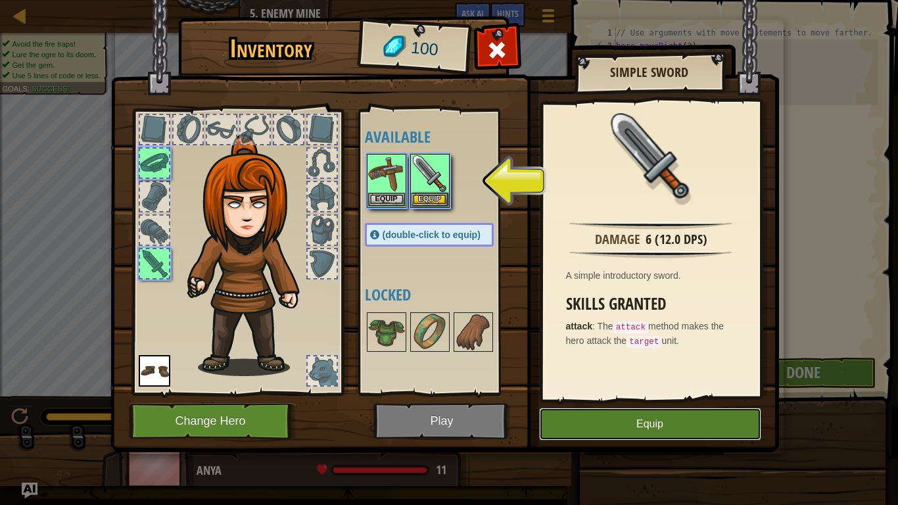
click at [594, 434] on button "Equip" at bounding box center [650, 423] width 222 height 33
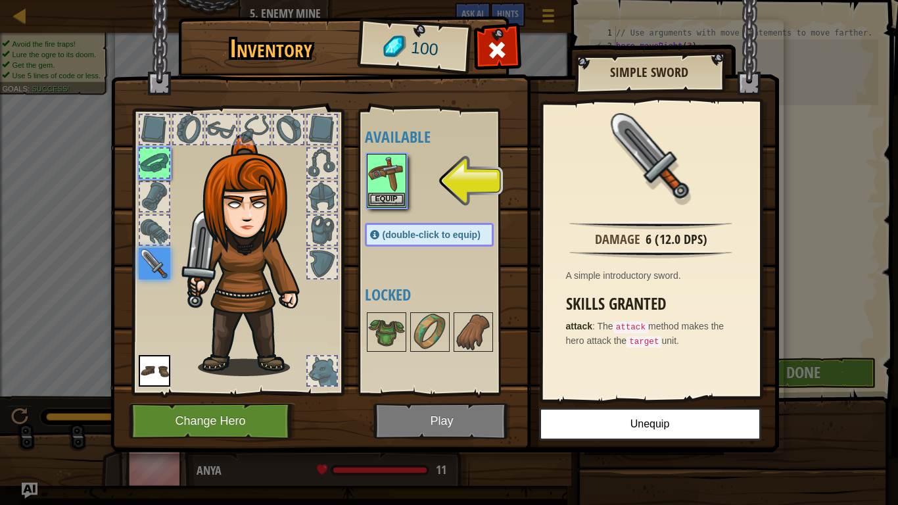
click at [470, 424] on img at bounding box center [444, 213] width 668 height 477
click at [382, 192] on button "Equip" at bounding box center [386, 199] width 37 height 14
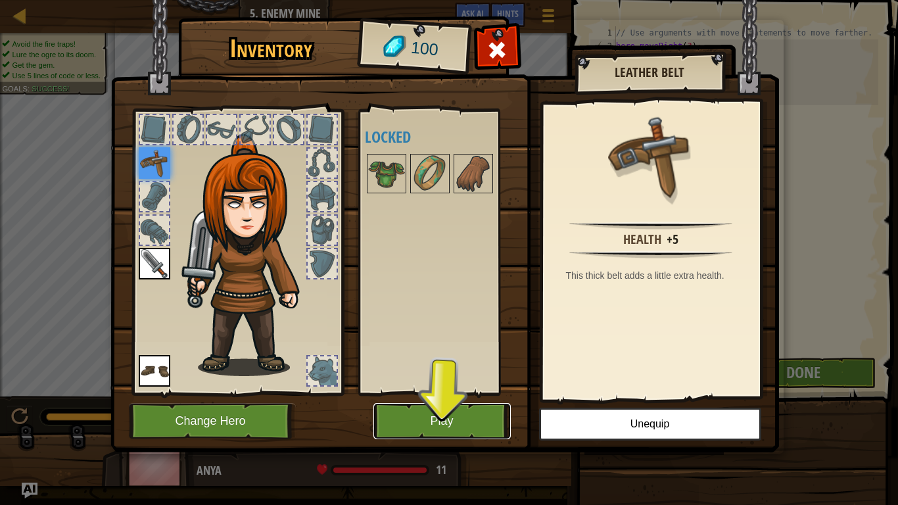
click at [459, 414] on button "Play" at bounding box center [441, 421] width 137 height 36
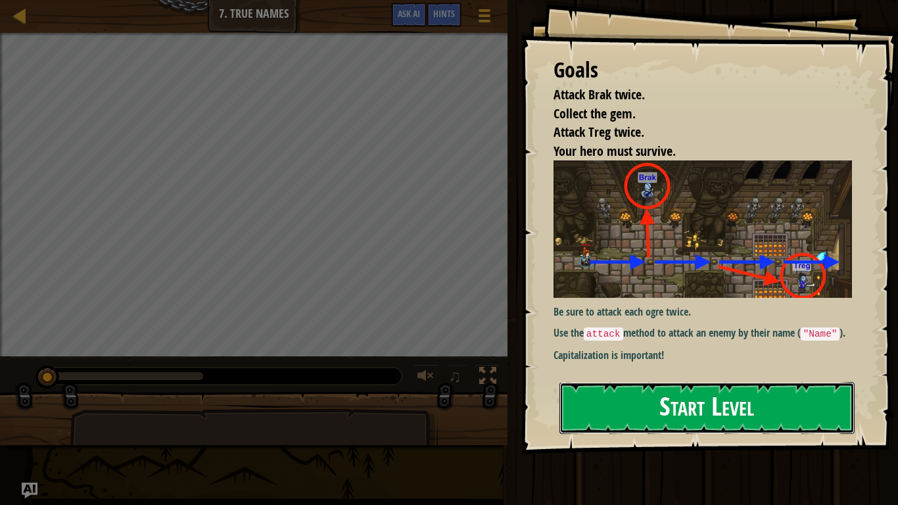
click at [662, 388] on button "Start Level" at bounding box center [706, 408] width 295 height 52
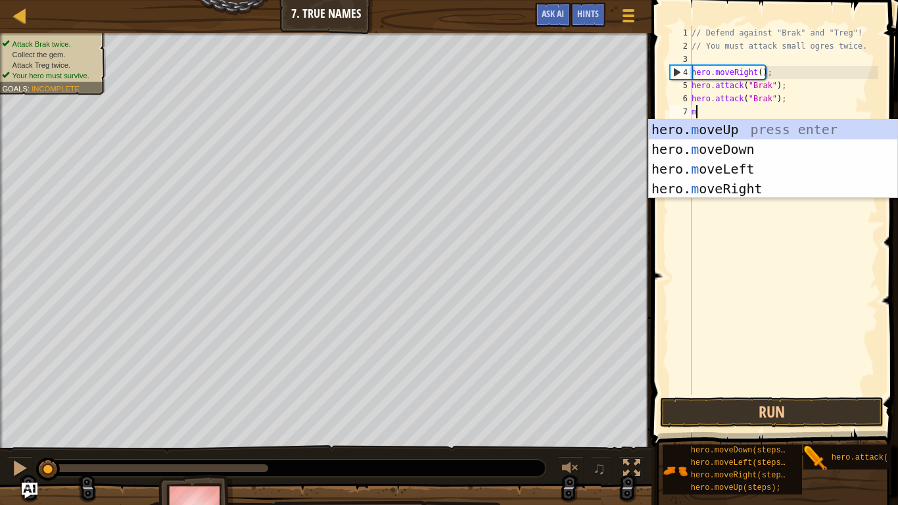
scroll to position [6, 0]
type textarea "mo"
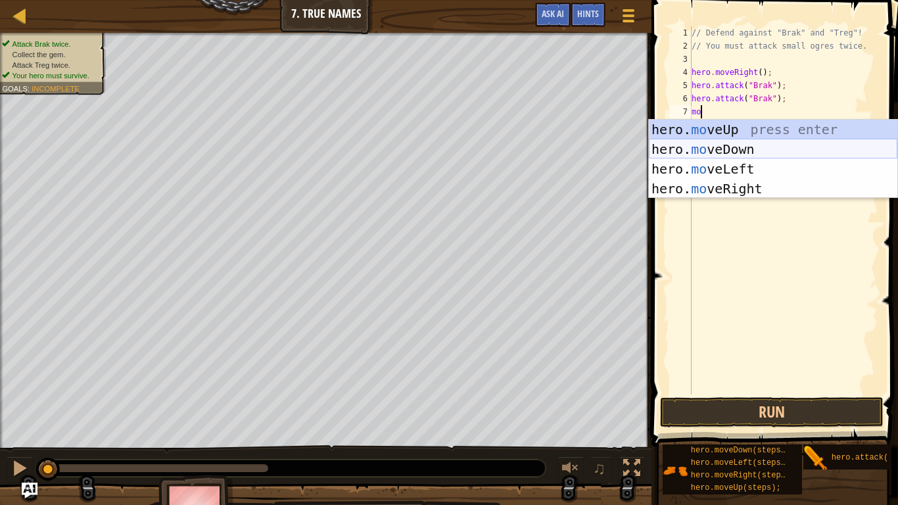
click at [708, 154] on div "hero. mo veUp press enter hero. mo veDown press enter hero. mo veLeft press ent…" at bounding box center [773, 179] width 248 height 118
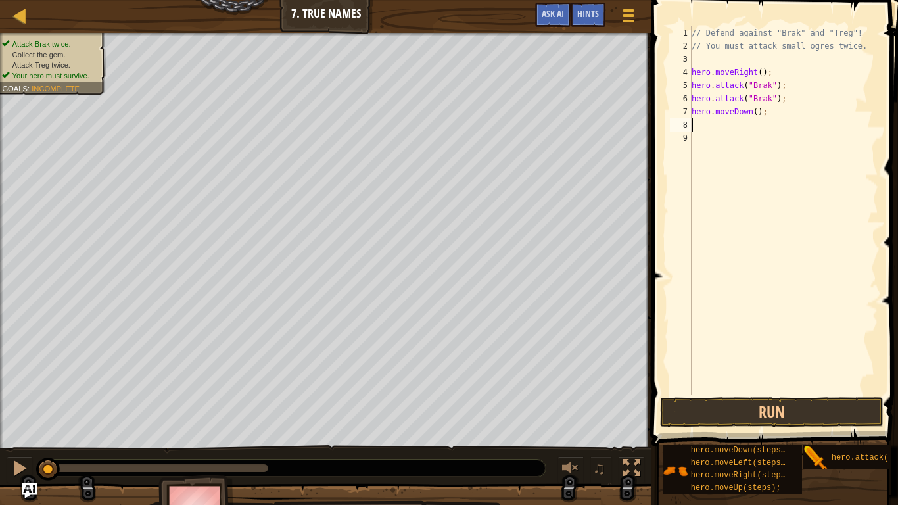
scroll to position [6, 0]
click at [734, 418] on button "Run" at bounding box center [771, 412] width 223 height 30
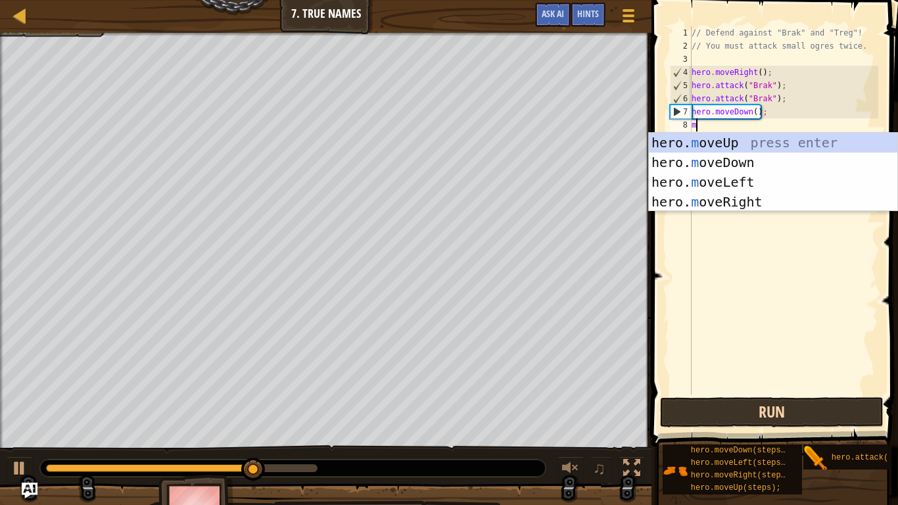
type textarea "mo"
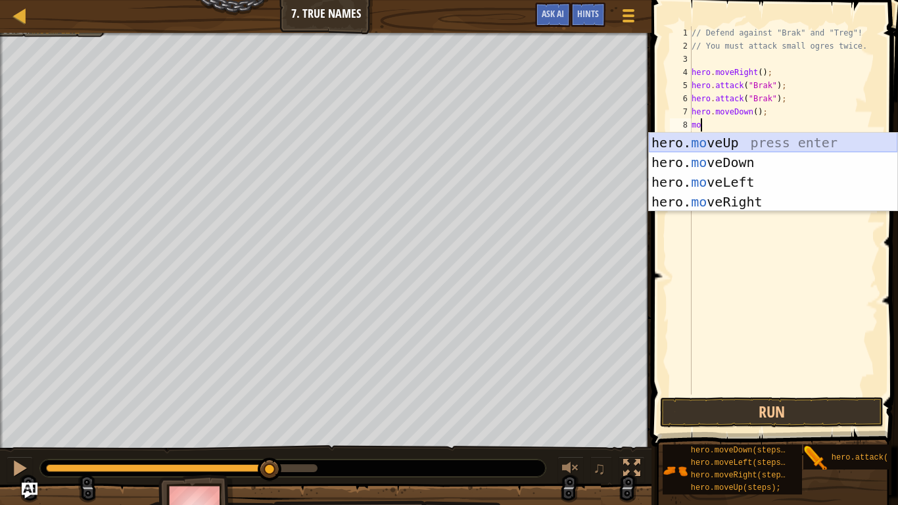
click at [707, 144] on div "hero. mo veUp press enter hero. mo veDown press enter hero. mo veLeft press ent…" at bounding box center [773, 192] width 248 height 118
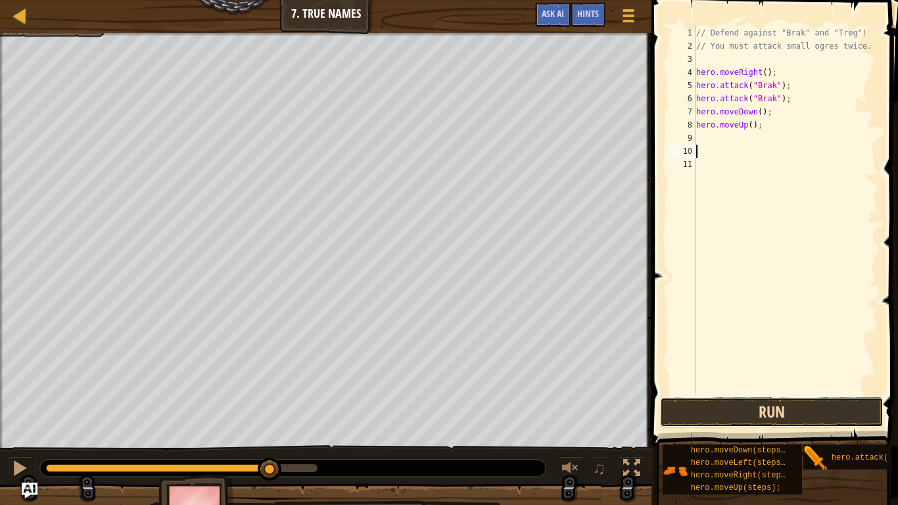
click at [719, 412] on button "Run" at bounding box center [771, 412] width 223 height 30
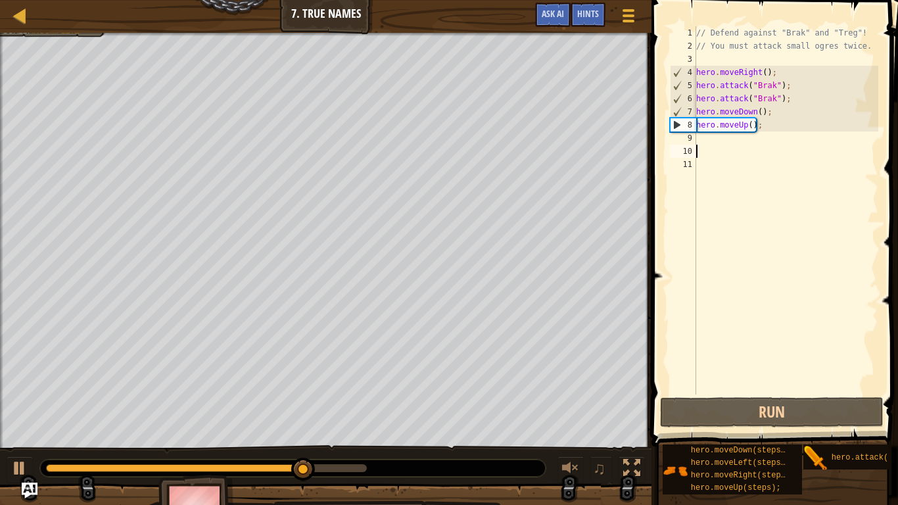
click at [699, 135] on div "// Defend against "Brak" and "Treg"! // You must attack small ogres twice. hero…" at bounding box center [785, 223] width 185 height 394
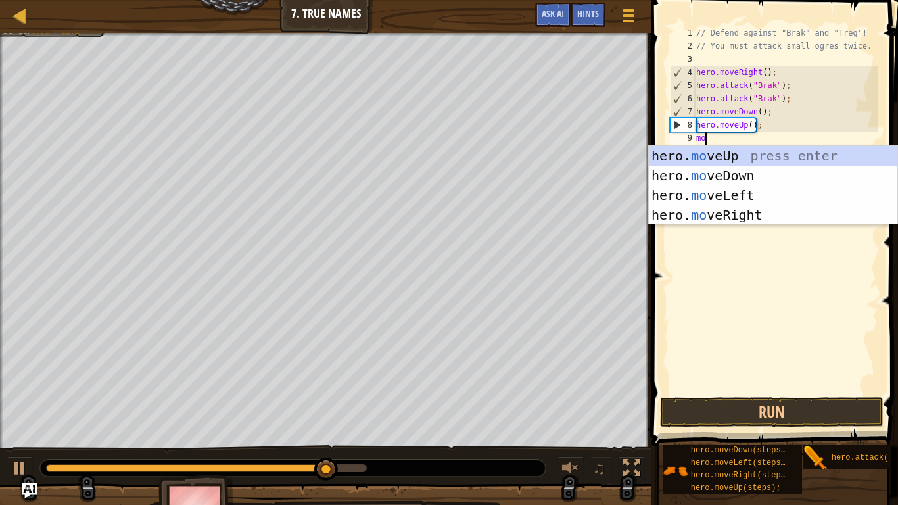
type textarea "move"
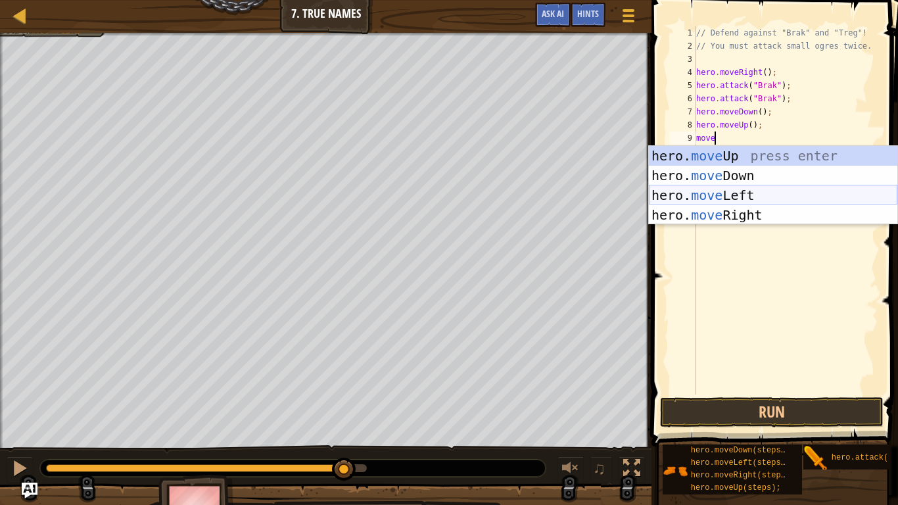
click at [712, 205] on div "hero. move Up press enter hero. move Down press enter hero. move Left press ent…" at bounding box center [773, 205] width 248 height 118
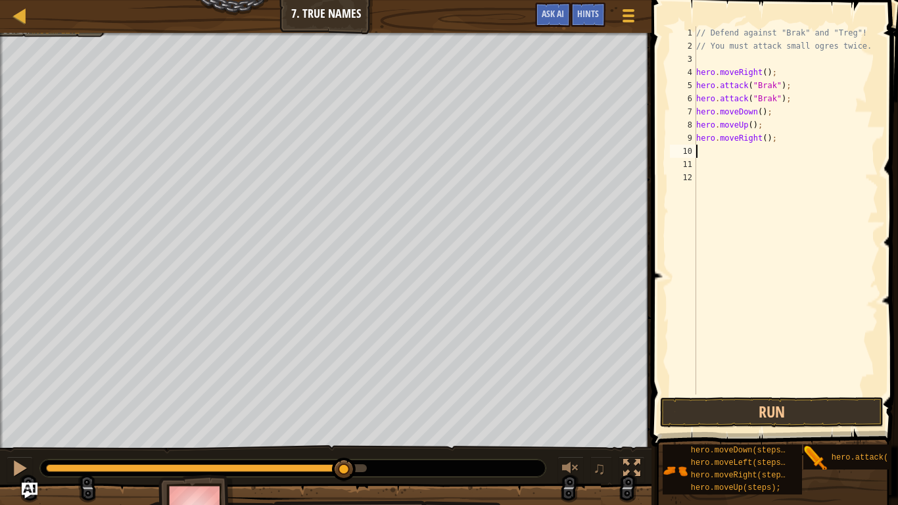
scroll to position [6, 0]
click at [754, 411] on button "Run" at bounding box center [771, 412] width 223 height 30
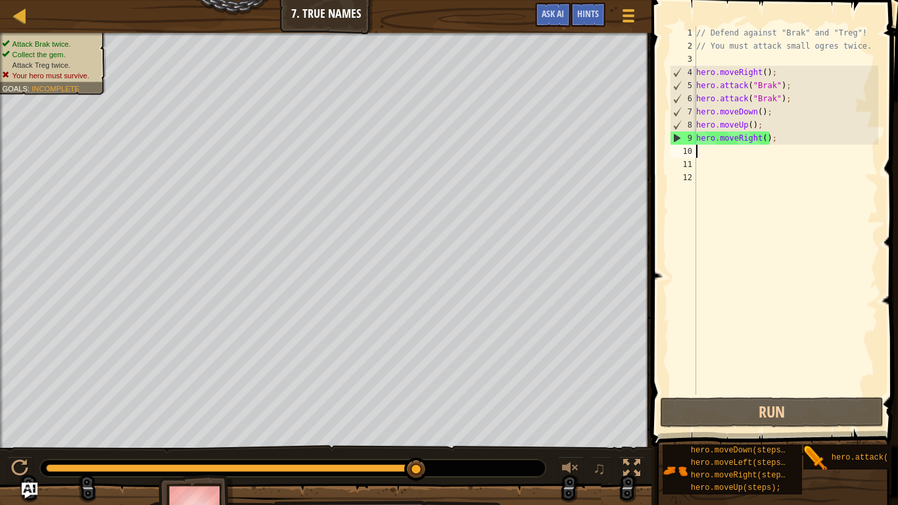
click at [758, 140] on div "// Defend against "Brak" and "Treg"! // You must attack small ogres twice. hero…" at bounding box center [785, 223] width 185 height 394
click at [756, 143] on div "// Defend against "Brak" and "Treg"! // You must attack small ogres twice. hero…" at bounding box center [785, 223] width 185 height 394
click at [758, 137] on div "// Defend against "Brak" and "Treg"! // You must attack small ogres twice. hero…" at bounding box center [785, 223] width 185 height 394
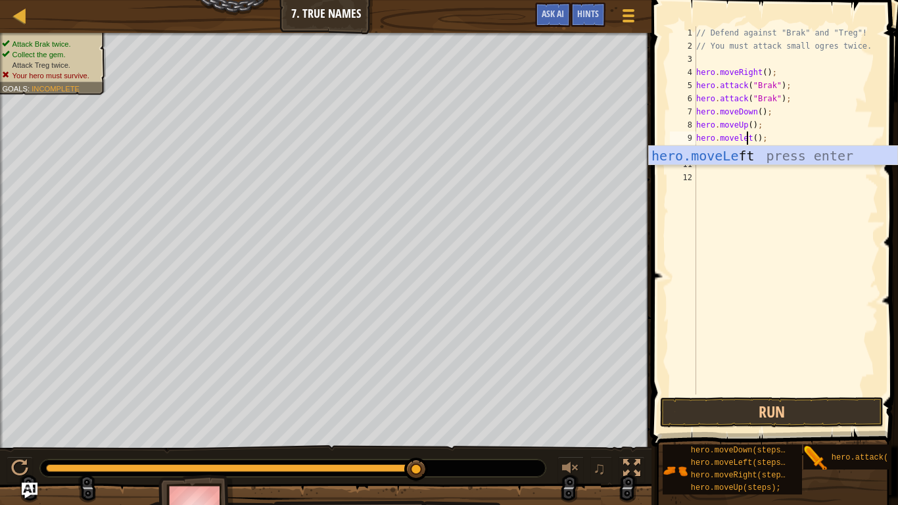
scroll to position [6, 8]
click at [781, 161] on div "hero.moveLe ft press enter" at bounding box center [773, 175] width 248 height 59
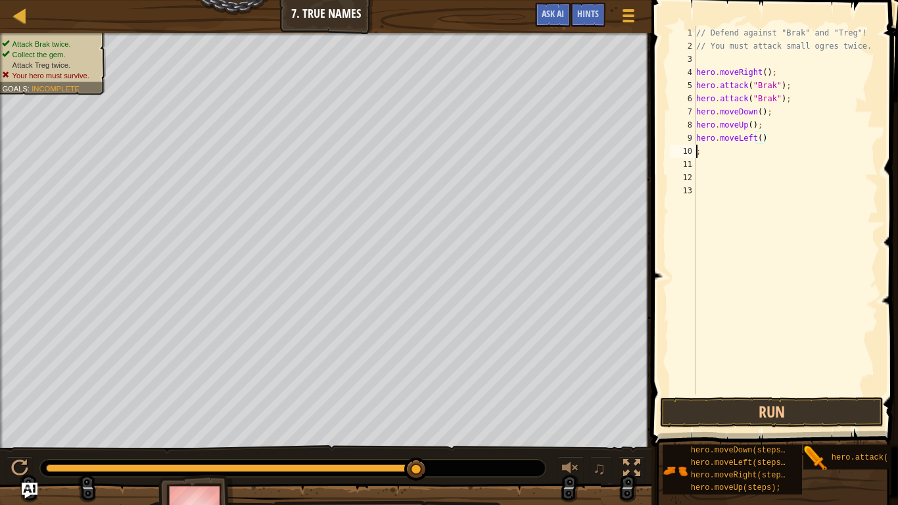
scroll to position [6, 0]
click at [777, 411] on button "Run" at bounding box center [771, 412] width 223 height 30
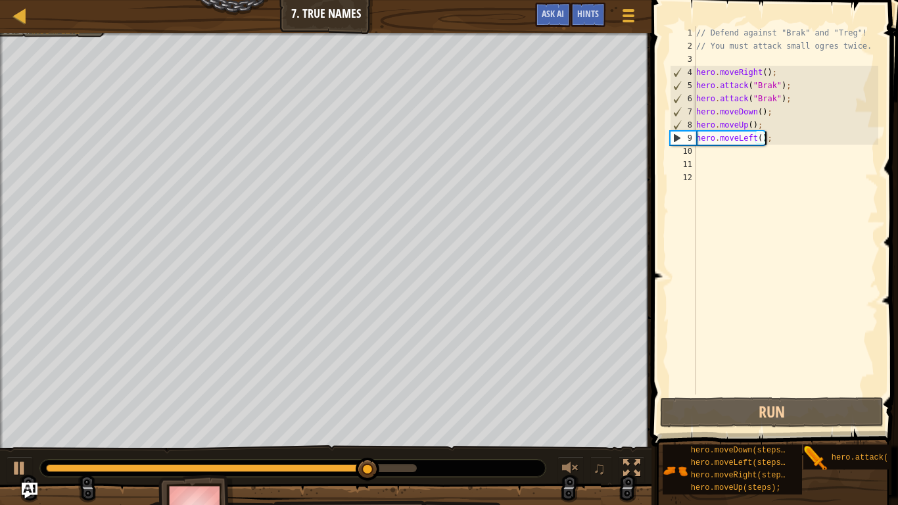
click at [750, 137] on div "// Defend against "Brak" and "Treg"! // You must attack small ogres twice. hero…" at bounding box center [785, 223] width 185 height 394
click at [753, 138] on div "// Defend against "Brak" and "Treg"! // You must attack small ogres twice. hero…" at bounding box center [785, 223] width 185 height 394
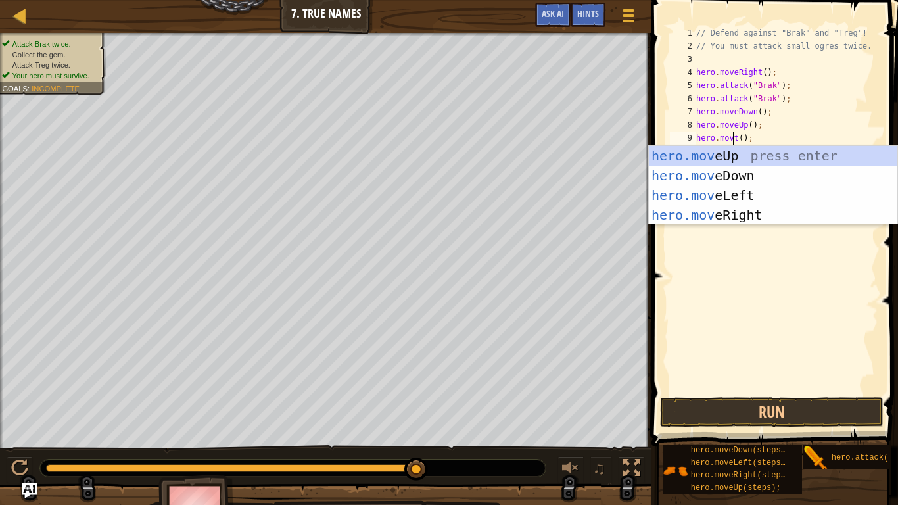
scroll to position [6, 7]
click at [735, 175] on div "hero.move Up press enter hero.move Down press enter hero.move Left press enter …" at bounding box center [773, 205] width 248 height 118
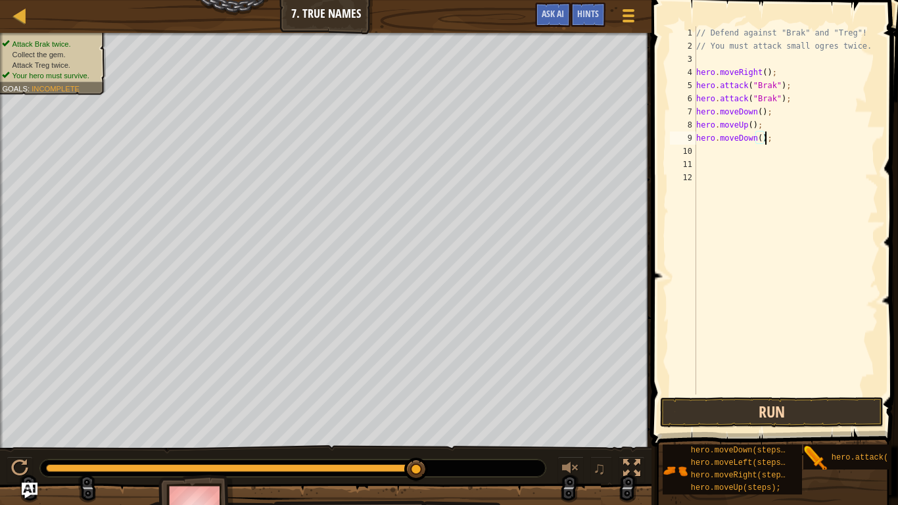
type textarea "hero.moveDown();"
click at [841, 406] on button "Run" at bounding box center [771, 412] width 223 height 30
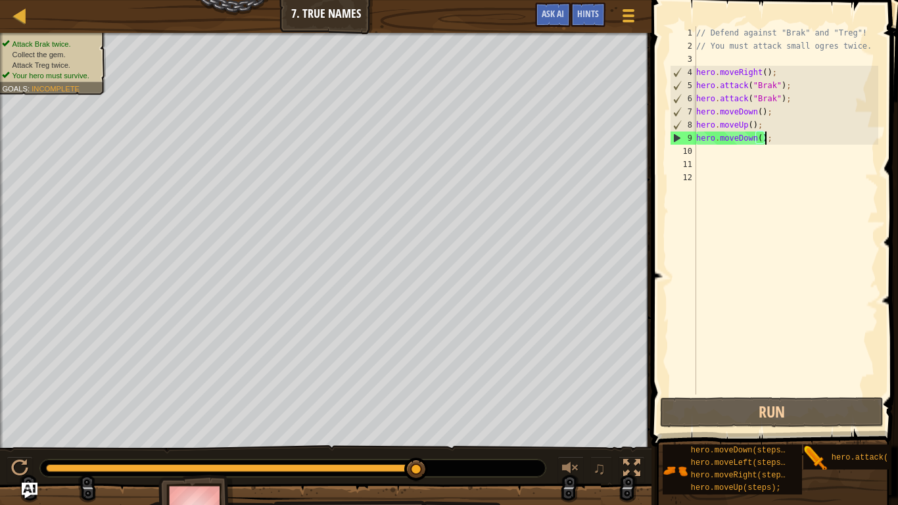
click at [751, 143] on div "// Defend against "Brak" and "Treg"! // You must attack small ogres twice. hero…" at bounding box center [785, 223] width 185 height 394
click at [753, 143] on div "// Defend against "Brak" and "Treg"! // You must attack small ogres twice. hero…" at bounding box center [785, 223] width 185 height 394
click at [757, 145] on div "// Defend against "Brak" and "Treg"! // You must attack small ogres twice. hero…" at bounding box center [785, 223] width 185 height 394
click at [757, 144] on div "// Defend against "Brak" and "Treg"! // You must attack small ogres twice. hero…" at bounding box center [785, 223] width 185 height 394
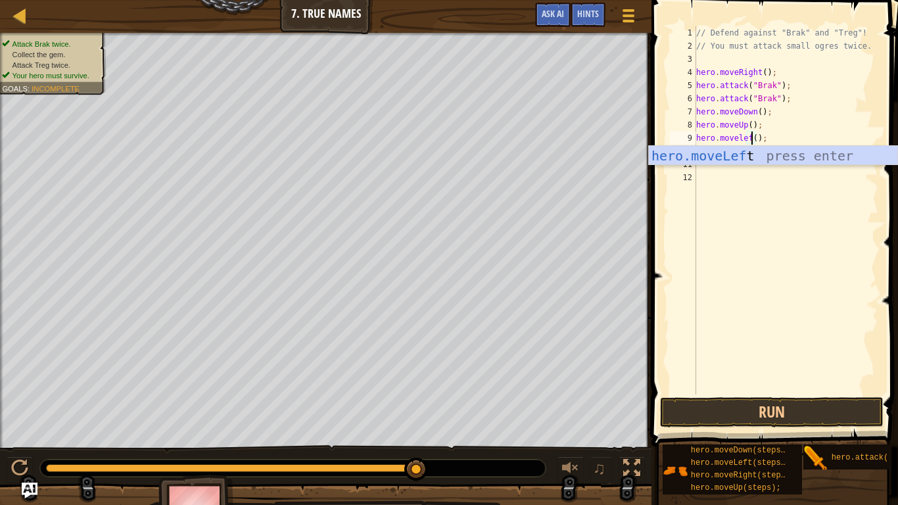
scroll to position [6, 9]
click at [745, 162] on div "hero.moveLeft press enter" at bounding box center [773, 175] width 248 height 59
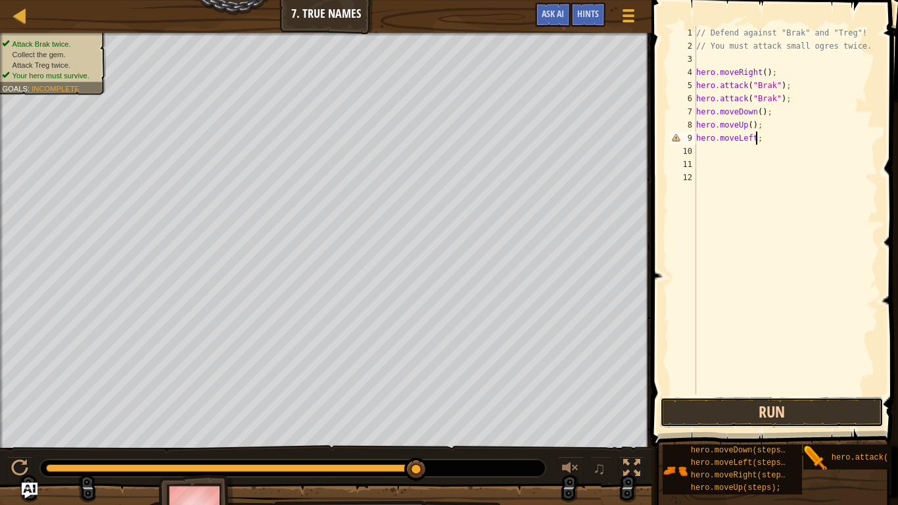
click at [800, 412] on button "Run" at bounding box center [771, 412] width 223 height 30
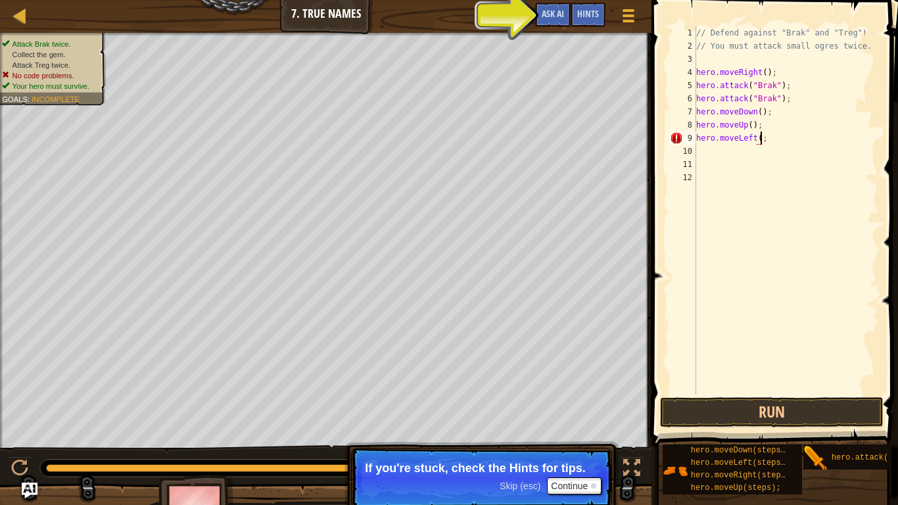
scroll to position [6, 10]
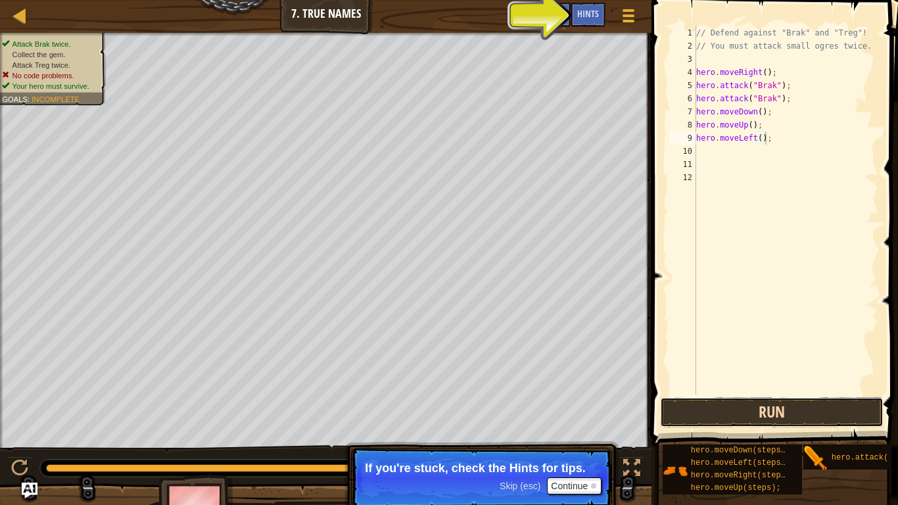
click at [808, 409] on button "Run" at bounding box center [771, 412] width 223 height 30
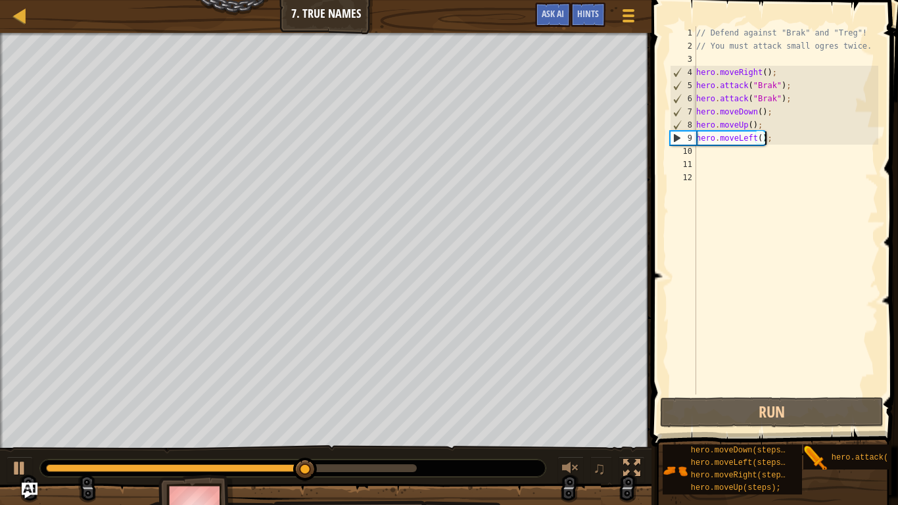
click at [755, 143] on div "// Defend against "Brak" and "Treg"! // You must attack small ogres twice. hero…" at bounding box center [785, 223] width 185 height 394
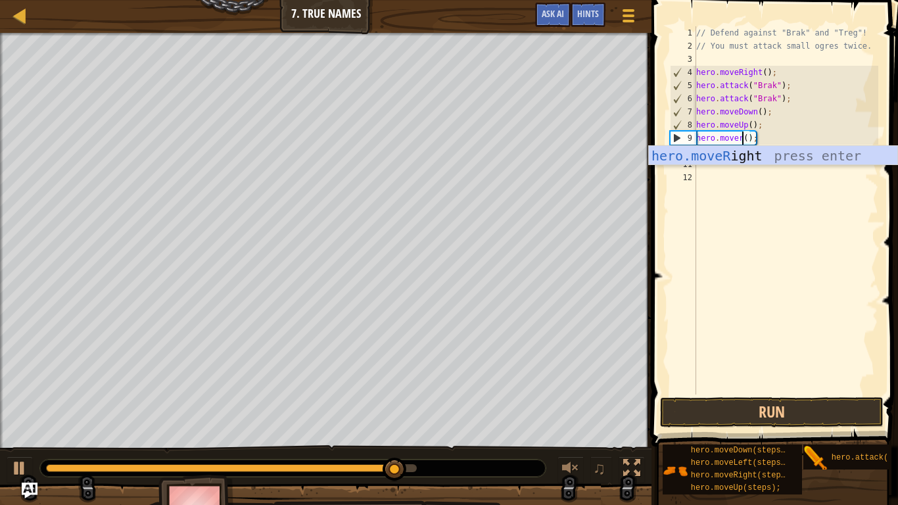
scroll to position [6, 8]
click at [794, 156] on div "hero.moveRi ght press enter" at bounding box center [773, 175] width 248 height 59
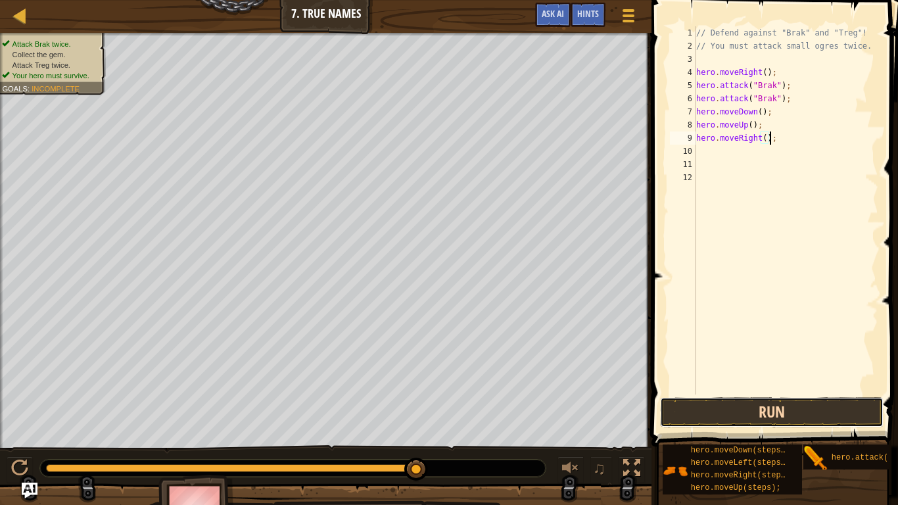
click at [764, 407] on button "Run" at bounding box center [771, 412] width 223 height 30
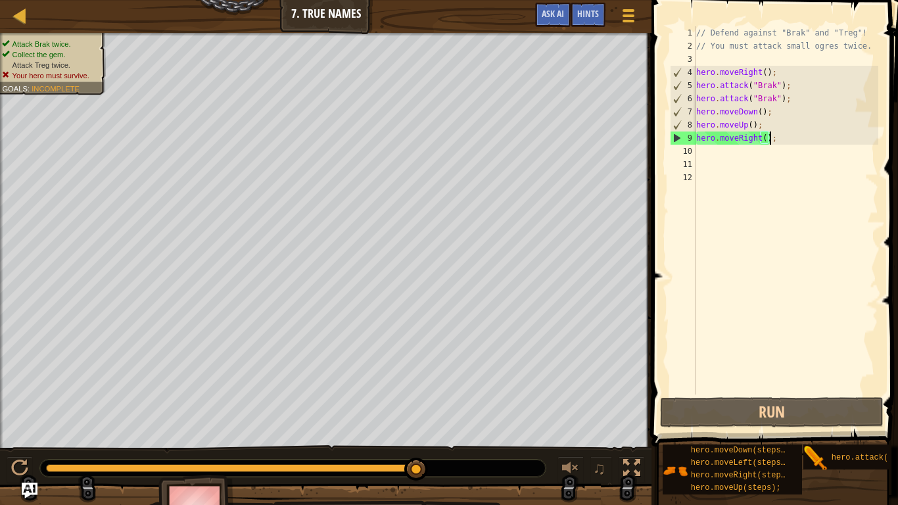
click at [758, 137] on div "// Defend against "Brak" and "Treg"! // You must attack small ogres twice. hero…" at bounding box center [785, 223] width 185 height 394
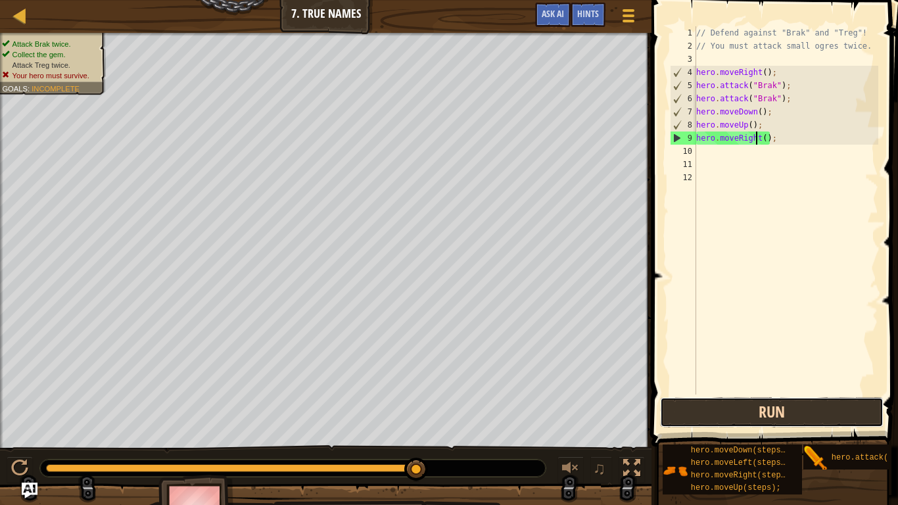
click at [780, 417] on button "Run" at bounding box center [771, 412] width 223 height 30
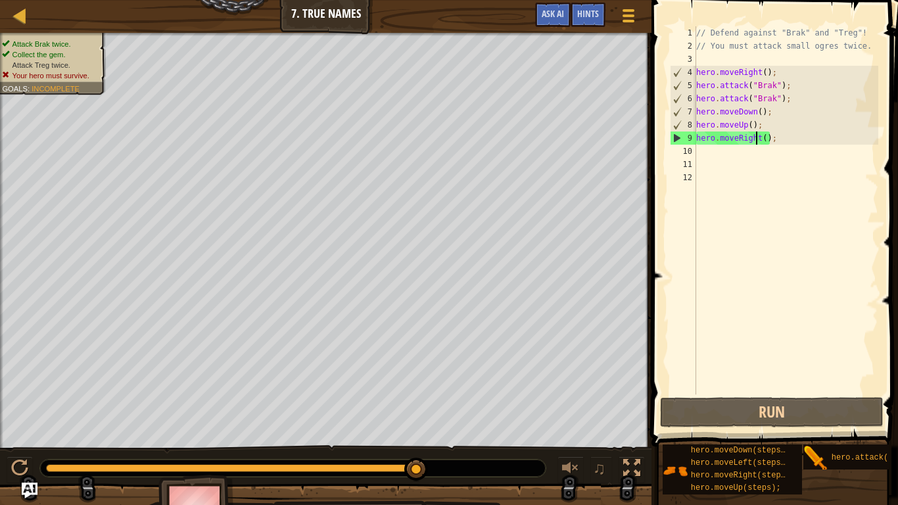
click at [759, 140] on div "// Defend against "Brak" and "Treg"! // You must attack small ogres twice. hero…" at bounding box center [785, 223] width 185 height 394
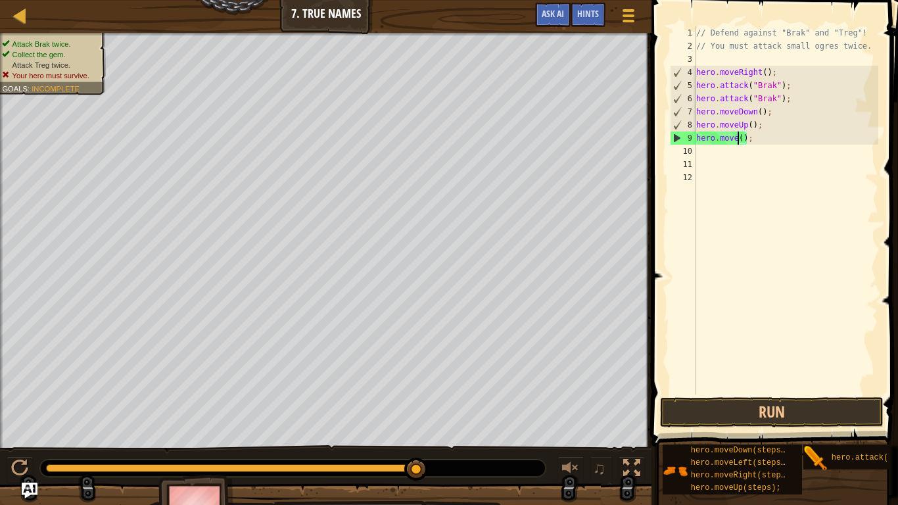
scroll to position [6, 7]
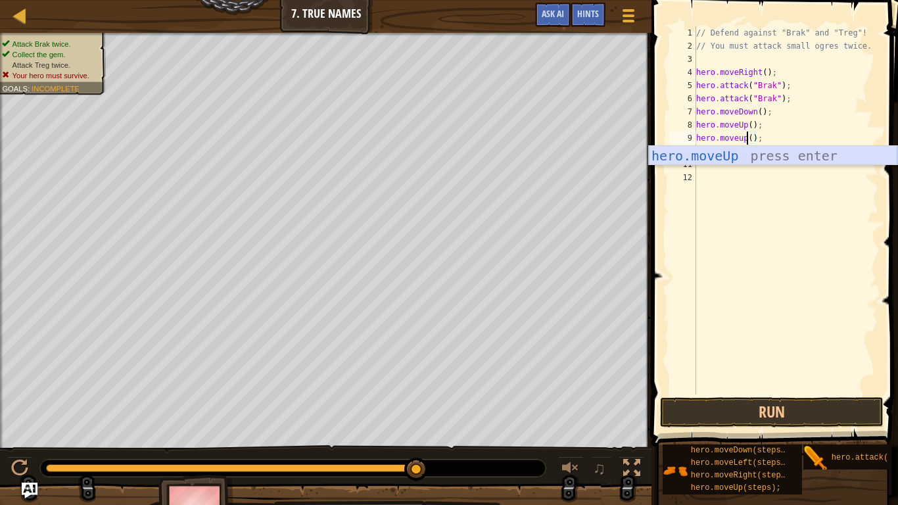
click at [769, 152] on div "hero.moveUp press enter" at bounding box center [773, 175] width 248 height 59
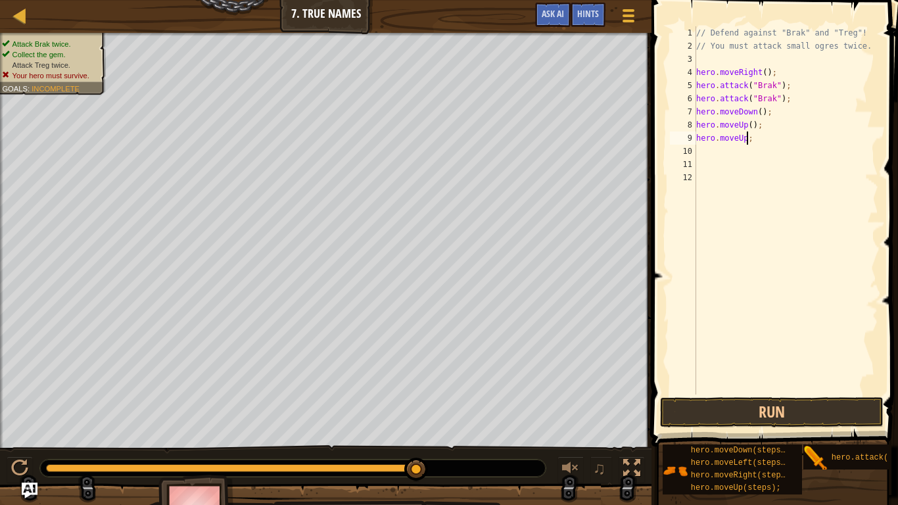
scroll to position [6, 0]
type textarea "hero.moveUp;"
click at [733, 417] on button "Run" at bounding box center [771, 412] width 223 height 30
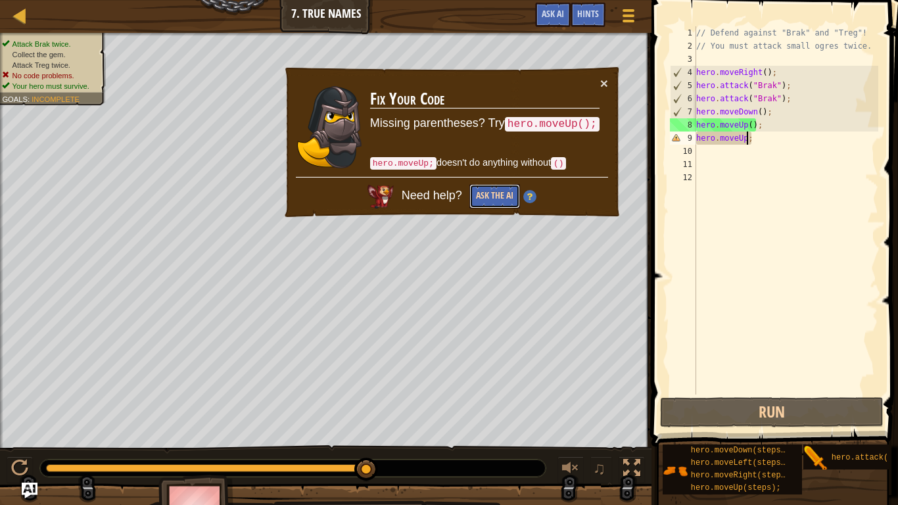
click at [484, 189] on button "Ask the AI" at bounding box center [494, 196] width 51 height 24
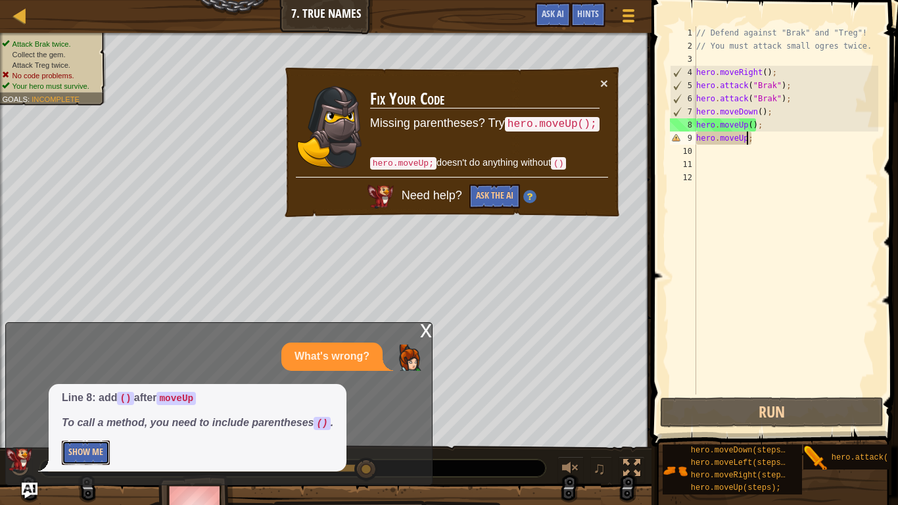
click at [102, 458] on button "Show Me" at bounding box center [86, 452] width 48 height 24
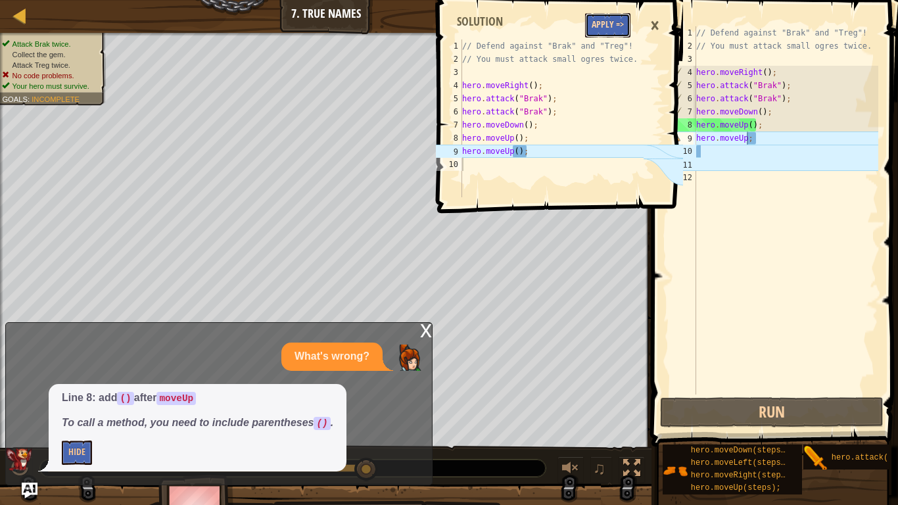
click at [601, 14] on button "Apply =>" at bounding box center [607, 25] width 45 height 24
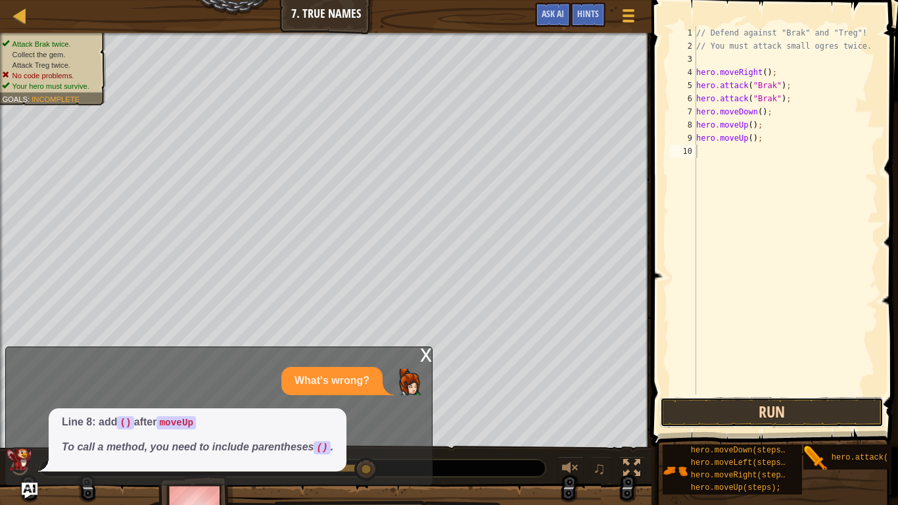
click at [752, 401] on button "Run" at bounding box center [771, 412] width 223 height 30
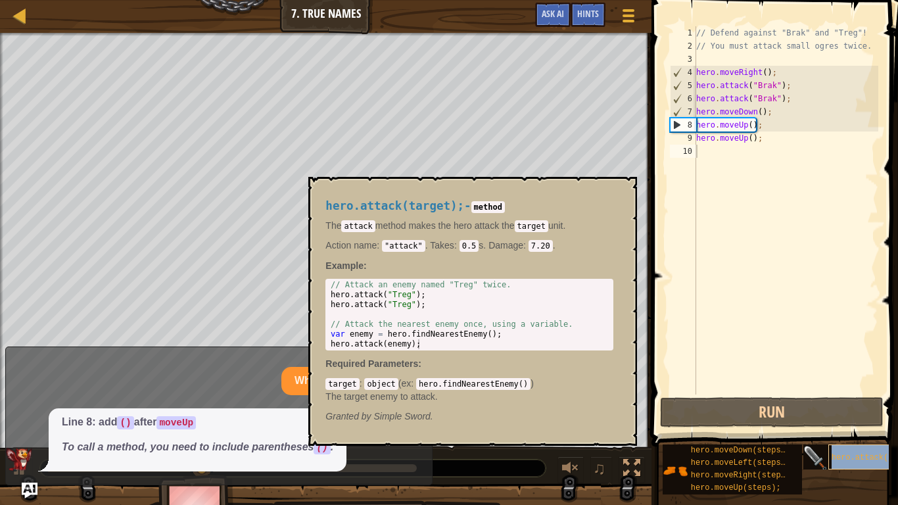
click at [873, 459] on span "hero.attack(target);" at bounding box center [878, 457] width 95 height 9
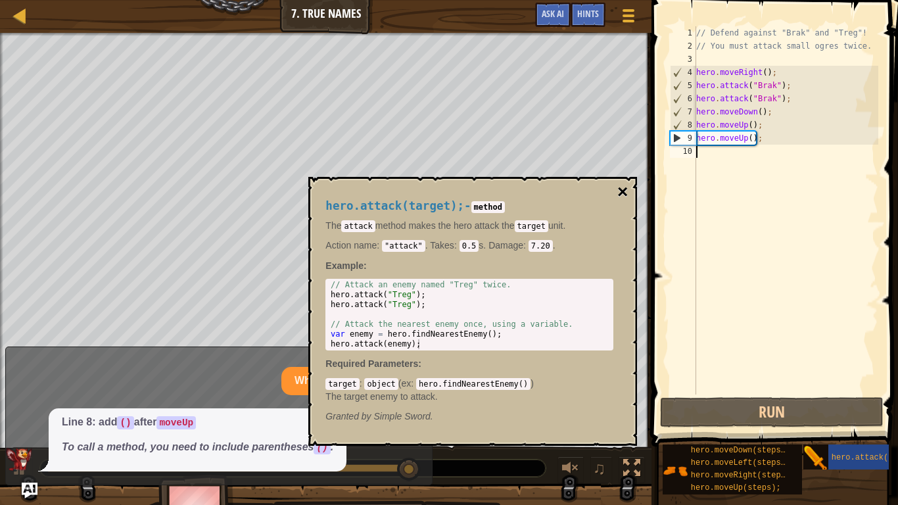
click at [621, 195] on button "×" at bounding box center [622, 192] width 11 height 18
